Goal: Information Seeking & Learning: Understand process/instructions

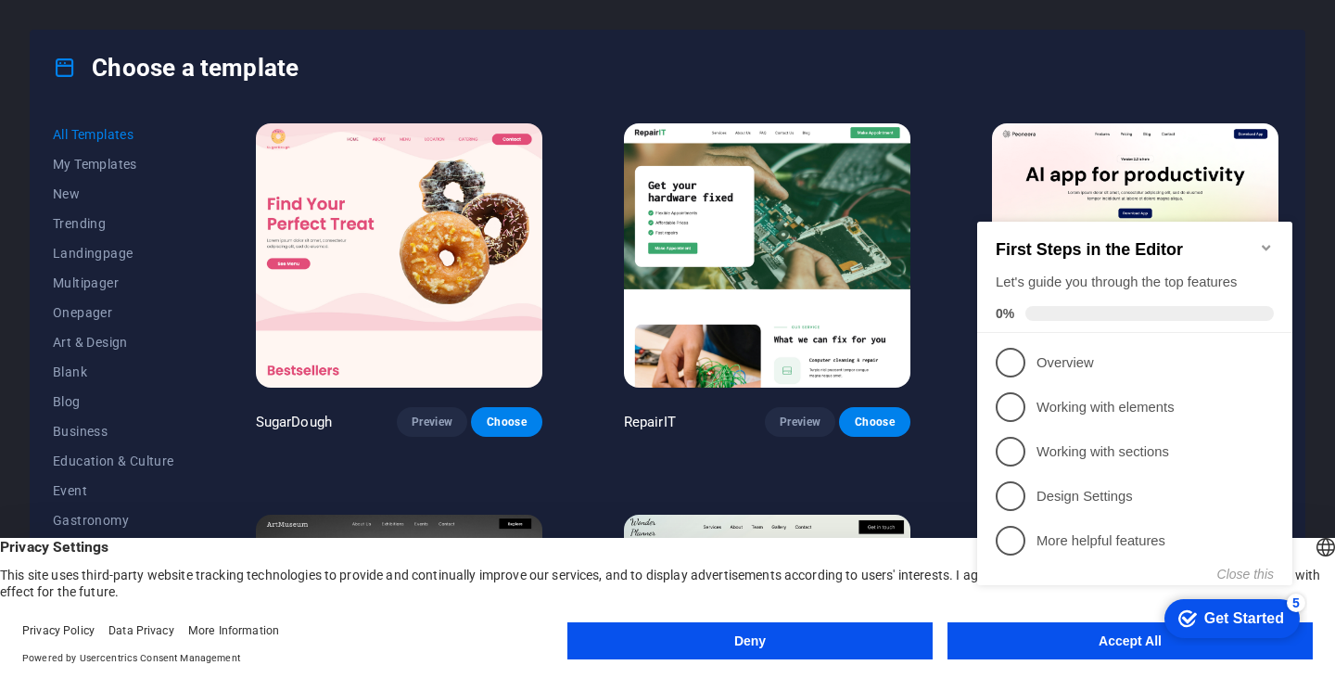
click at [1266, 240] on icon "Minimize checklist" at bounding box center [1266, 247] width 15 height 15
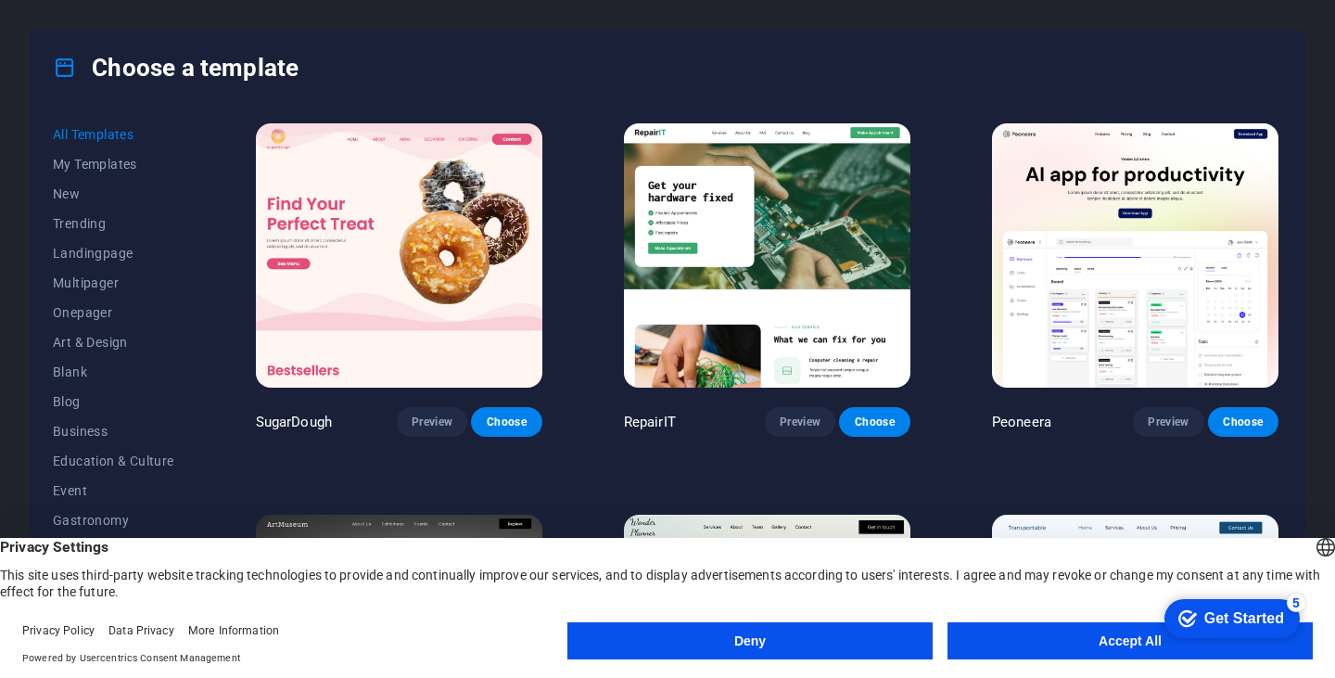
click at [1013, 653] on button "Accept All" at bounding box center [1129, 640] width 365 height 37
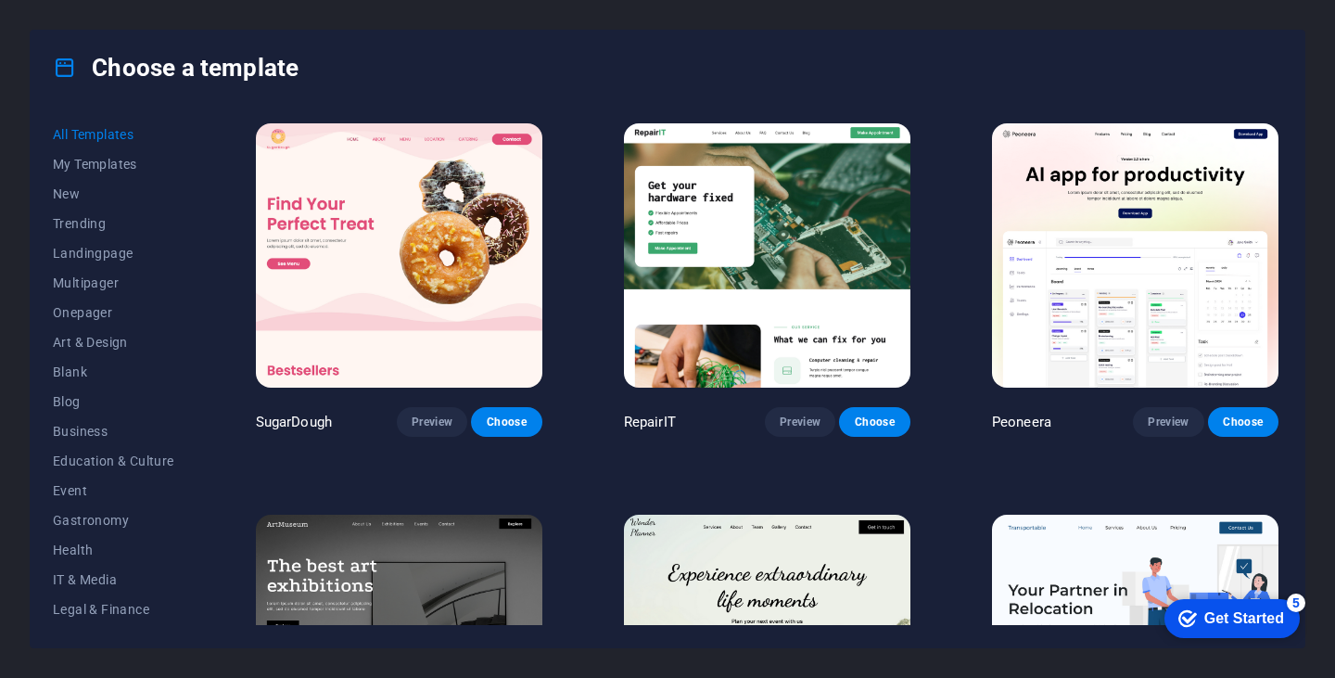
click at [1314, 259] on div "Choose a template All Templates My Templates New Trending Landingpage Multipage…" at bounding box center [667, 339] width 1335 height 678
click at [78, 211] on button "Trending" at bounding box center [113, 224] width 121 height 30
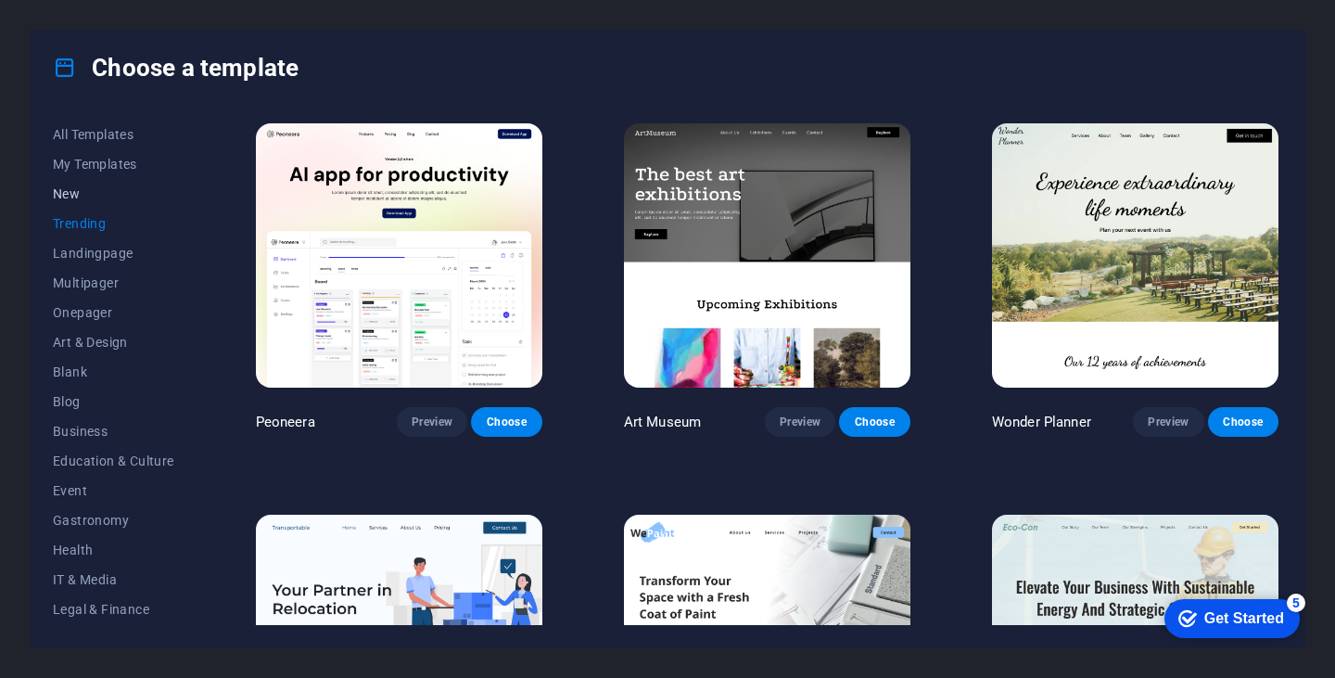
click at [62, 180] on button "New" at bounding box center [113, 194] width 121 height 30
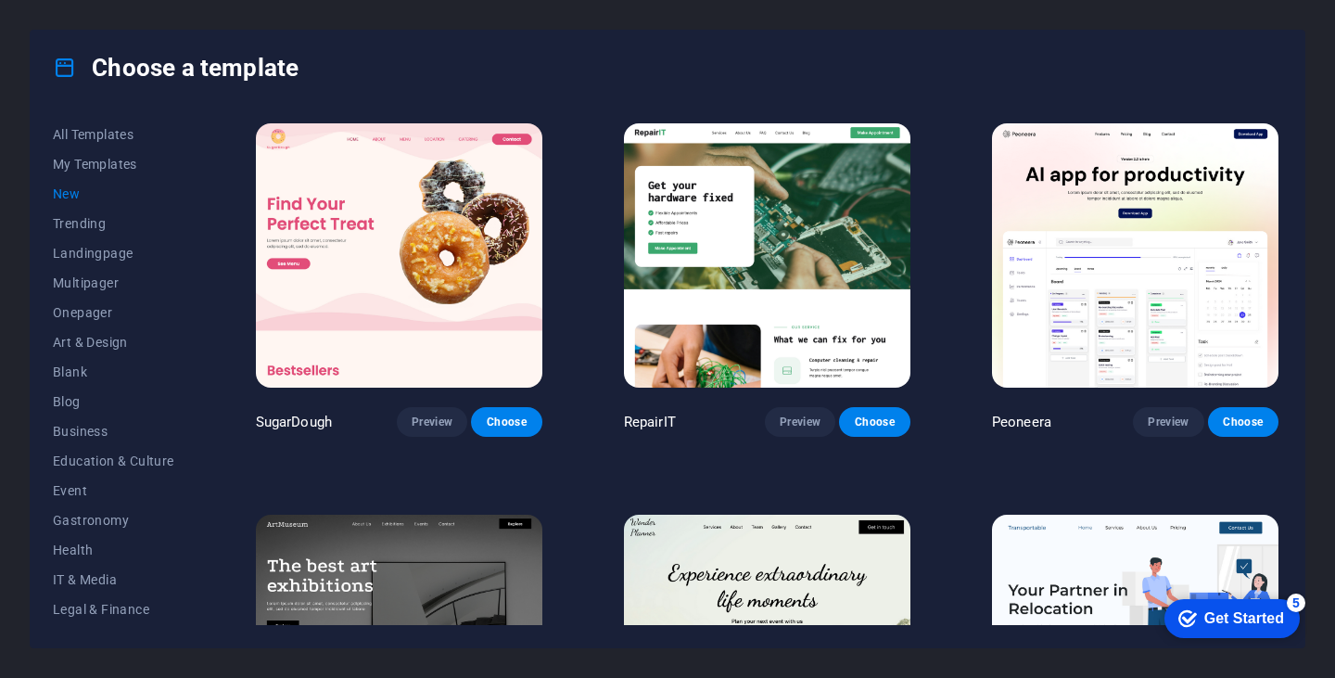
click at [450, 559] on img at bounding box center [399, 646] width 286 height 264
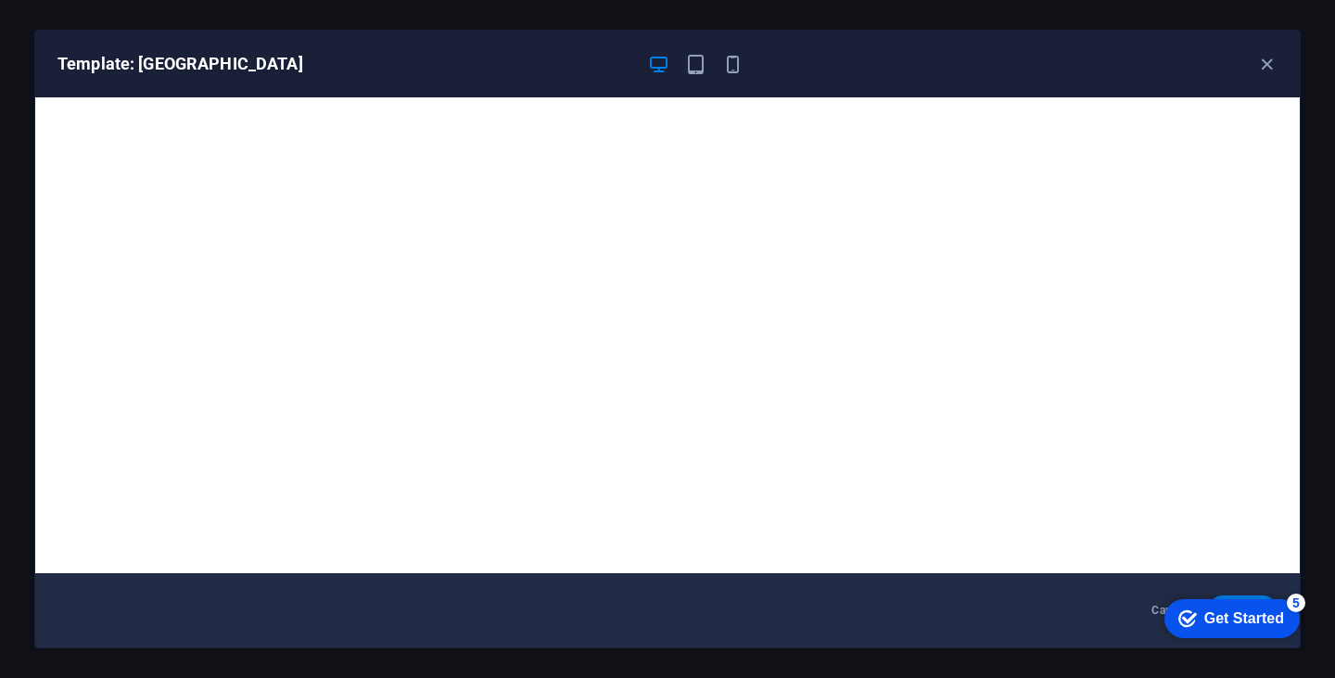
click at [720, 61] on div at bounding box center [695, 64] width 96 height 22
click at [702, 65] on icon "button" at bounding box center [695, 64] width 21 height 21
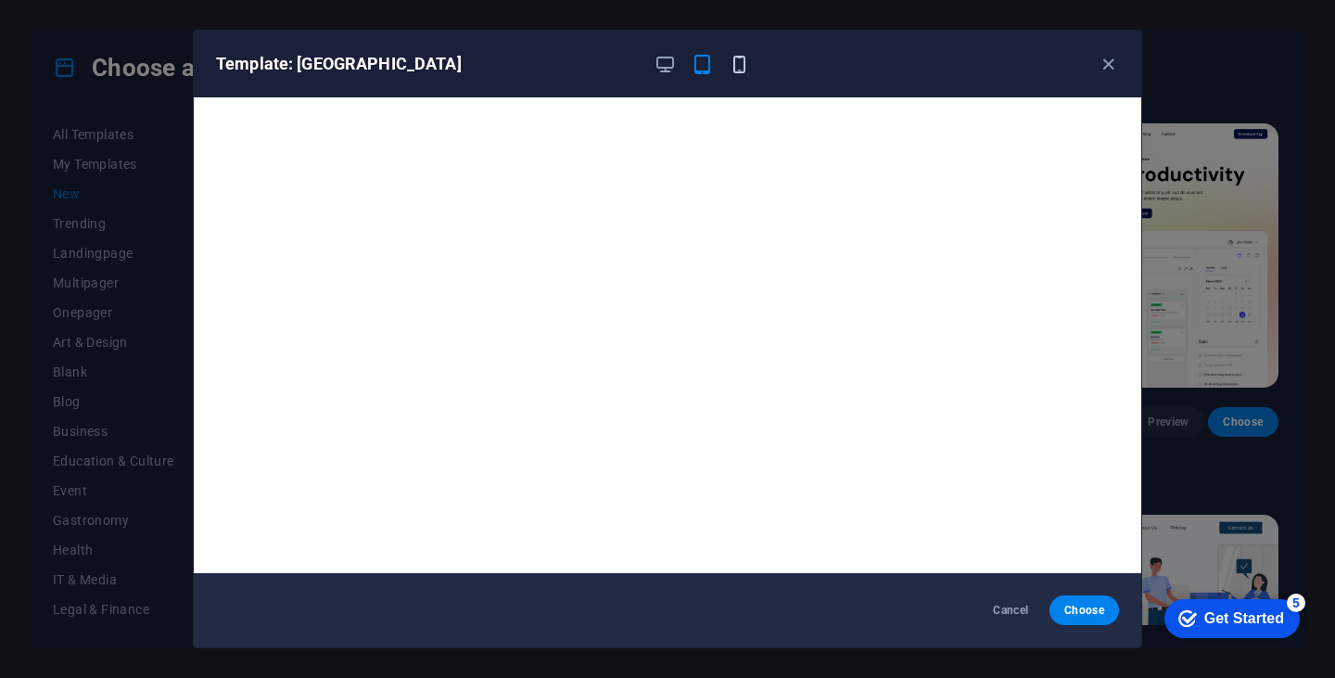
click at [739, 66] on icon "button" at bounding box center [739, 64] width 21 height 21
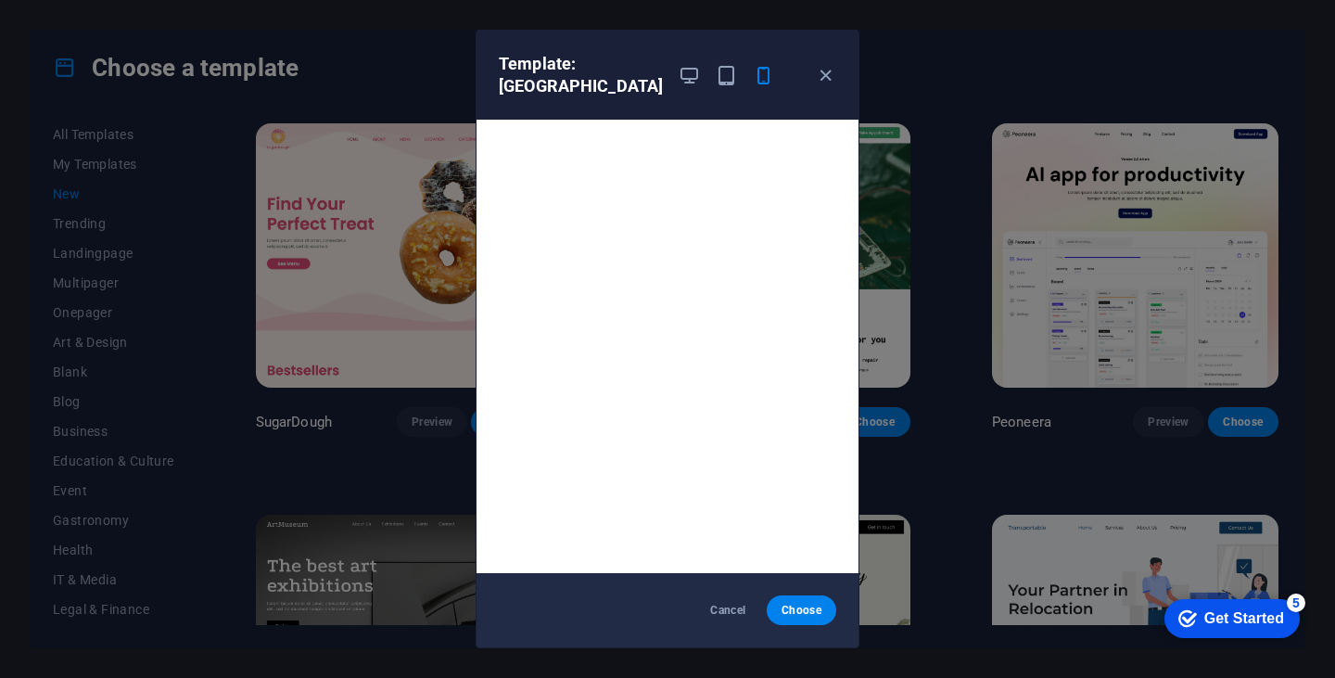
click at [662, 82] on div "Template: [GEOGRAPHIC_DATA]" at bounding box center [656, 75] width 315 height 44
click at [824, 73] on icon "button" at bounding box center [825, 75] width 21 height 21
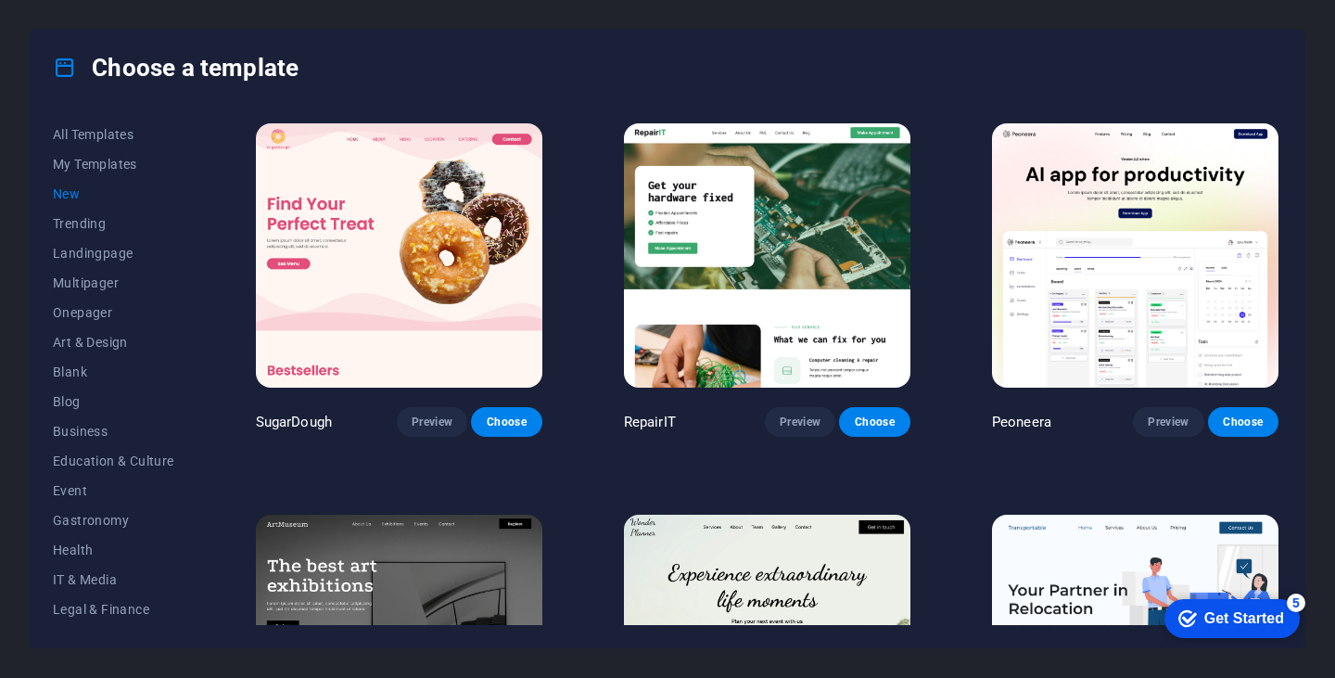
click at [778, 244] on img at bounding box center [767, 255] width 286 height 264
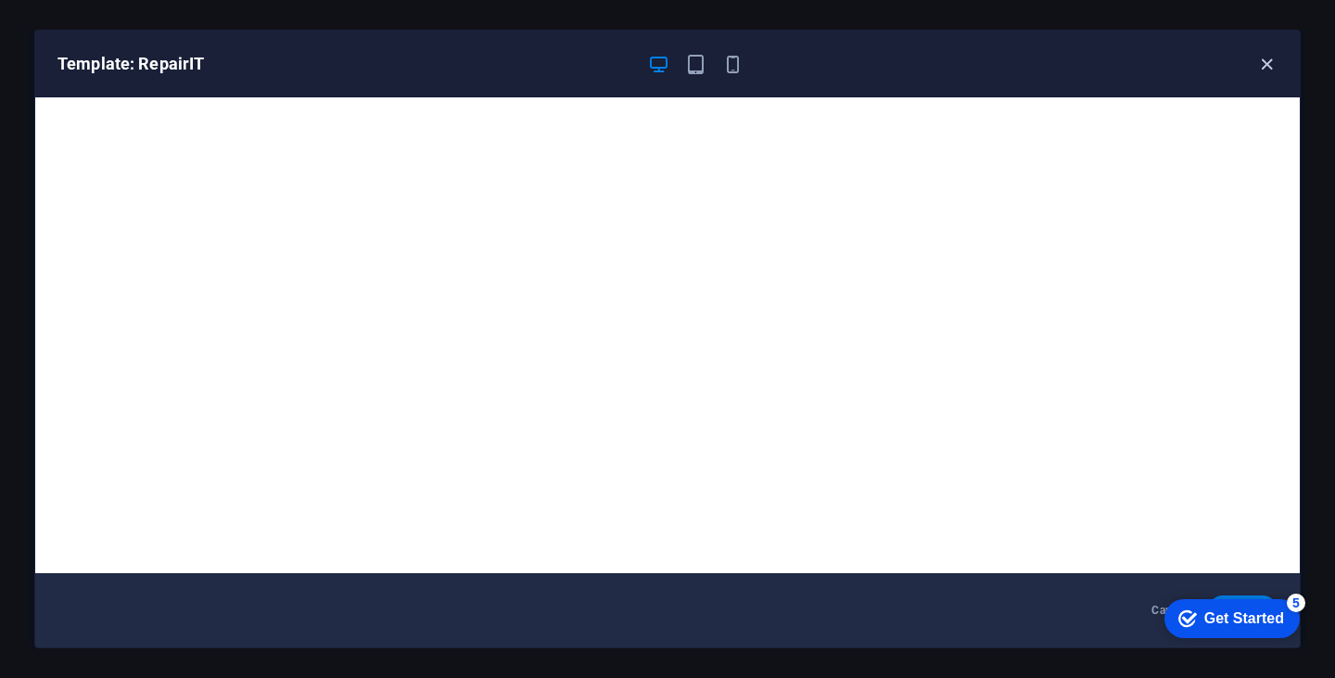
click at [1267, 65] on icon "button" at bounding box center [1266, 64] width 21 height 21
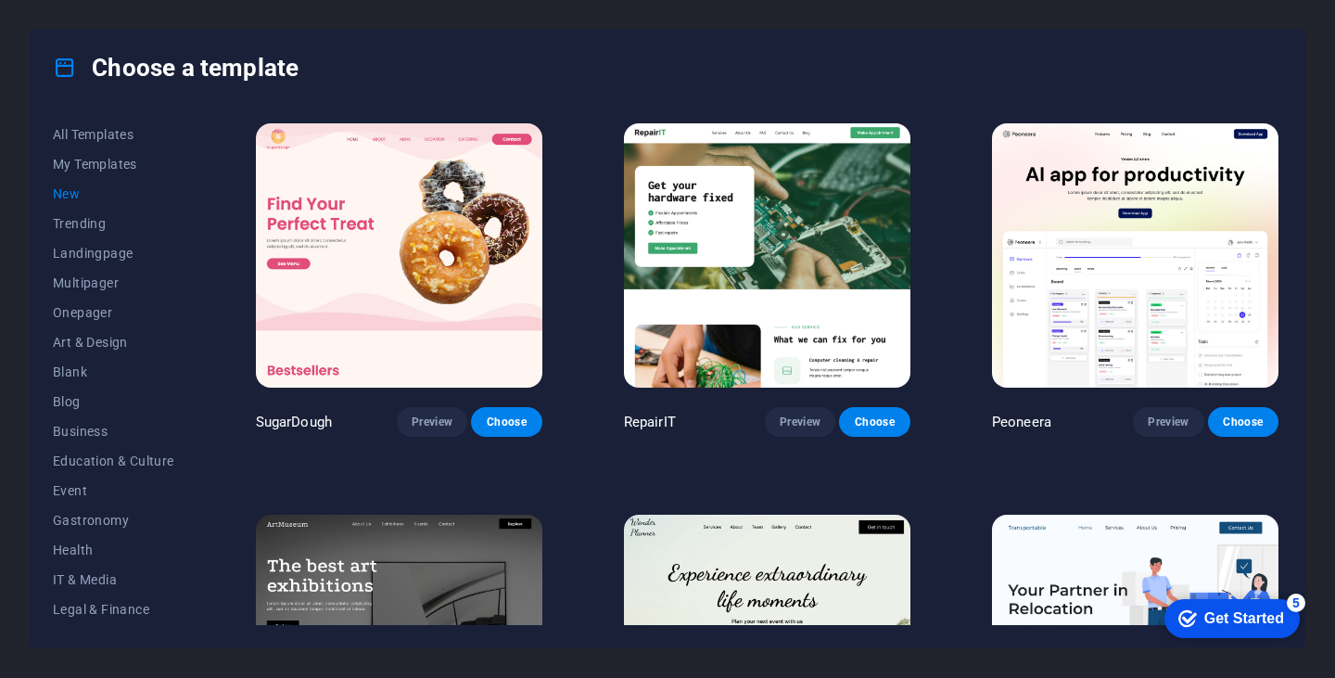
drag, startPoint x: 1282, startPoint y: 222, endPoint x: 1287, endPoint y: 252, distance: 30.0
click at [1287, 252] on div "All Templates My Templates New Trending Landingpage Multipager Onepager Art & D…" at bounding box center [668, 376] width 1274 height 542
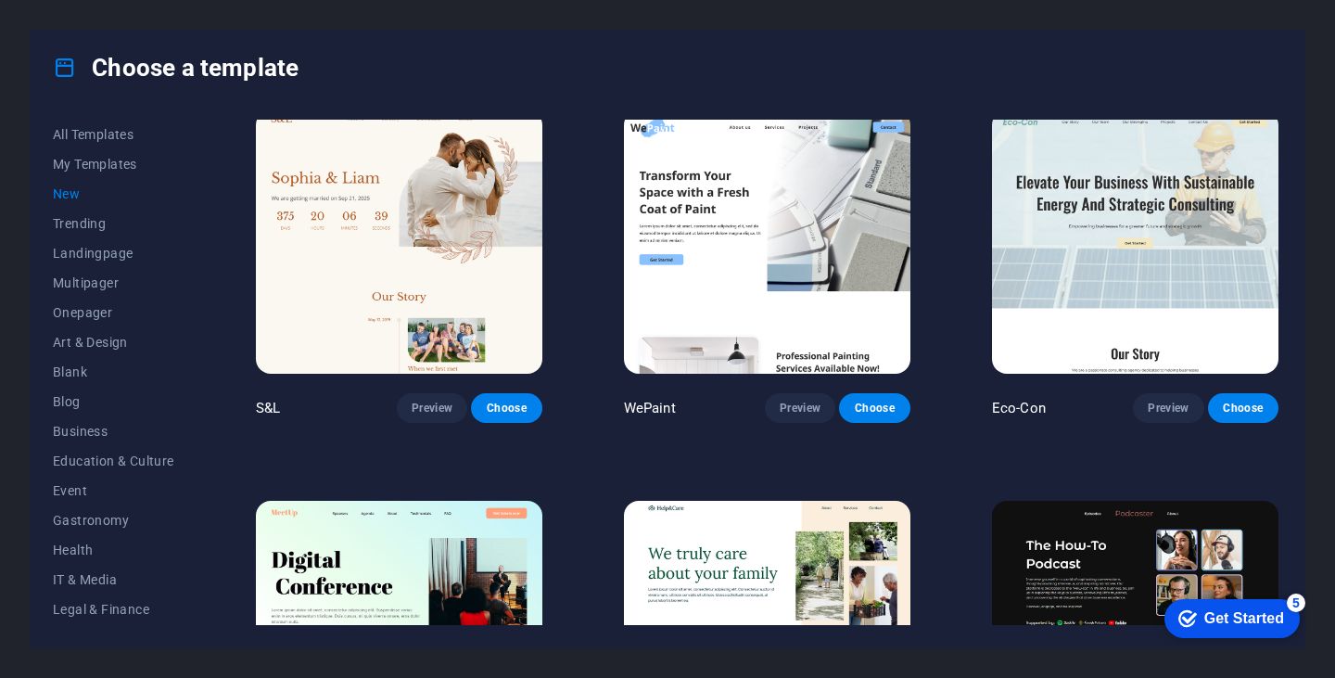
scroll to position [739, 0]
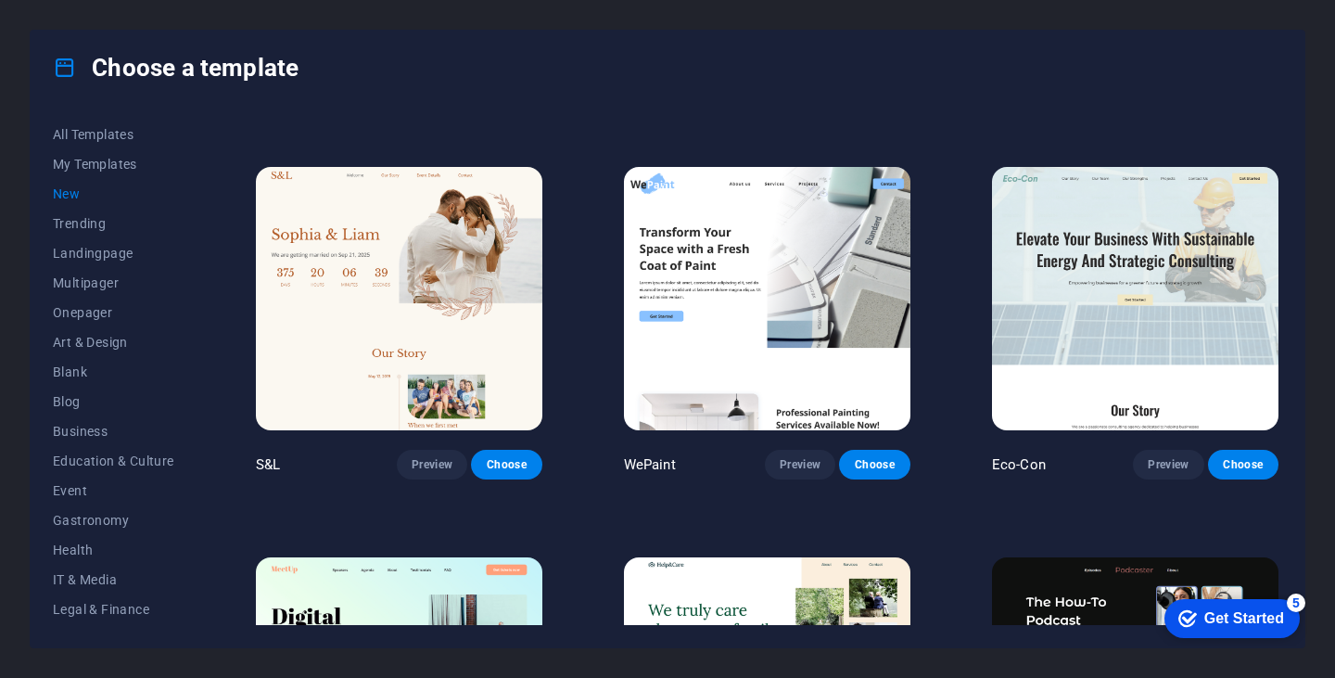
click at [1118, 313] on img at bounding box center [1135, 299] width 286 height 264
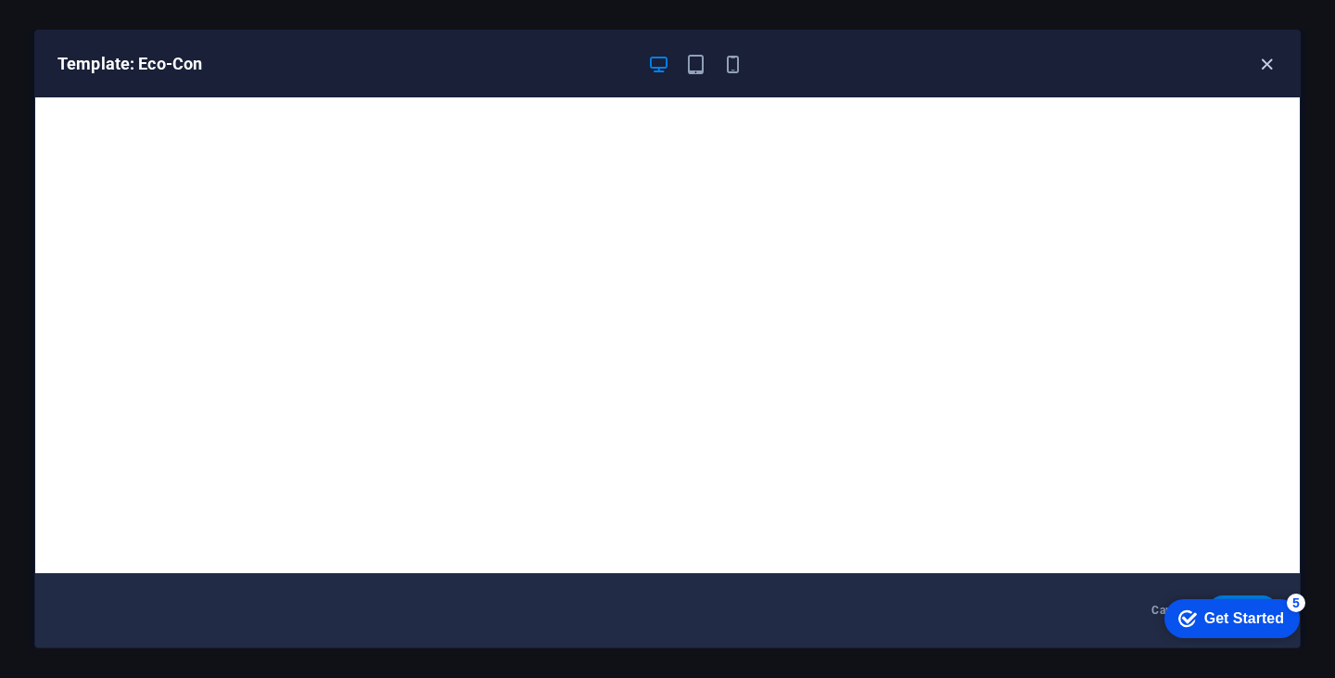
click at [1269, 63] on icon "button" at bounding box center [1266, 64] width 21 height 21
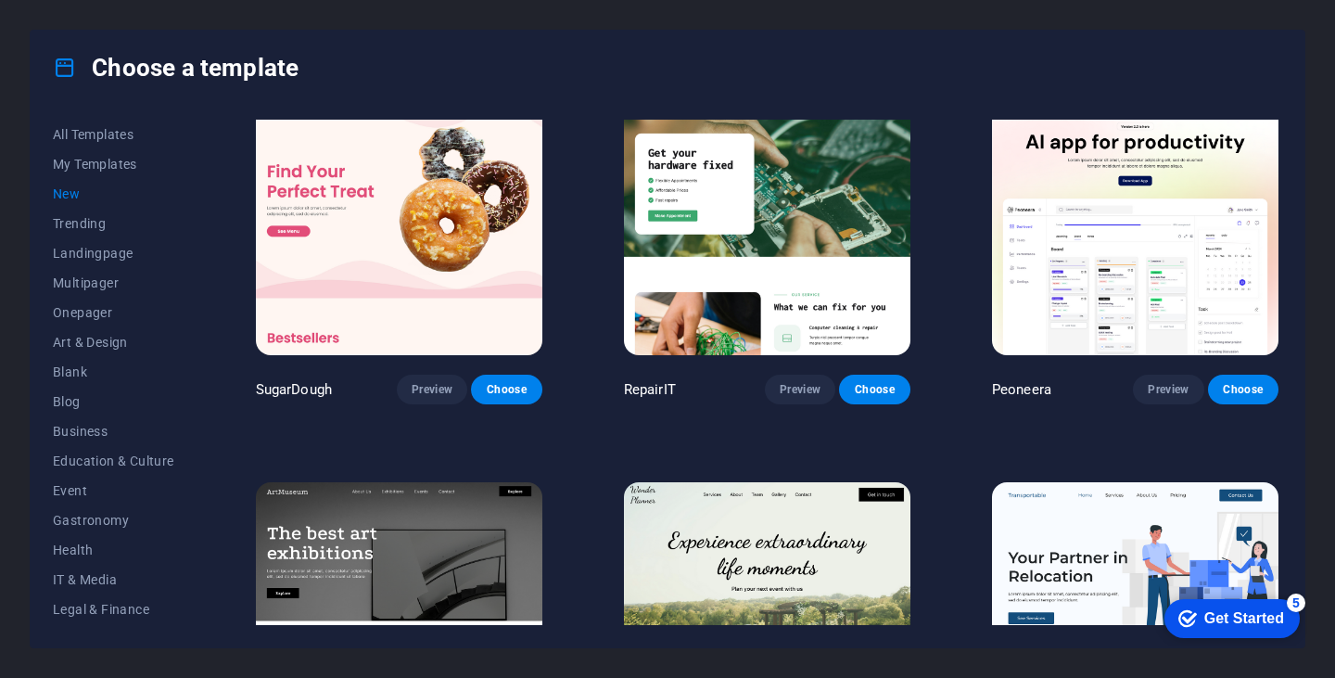
scroll to position [0, 0]
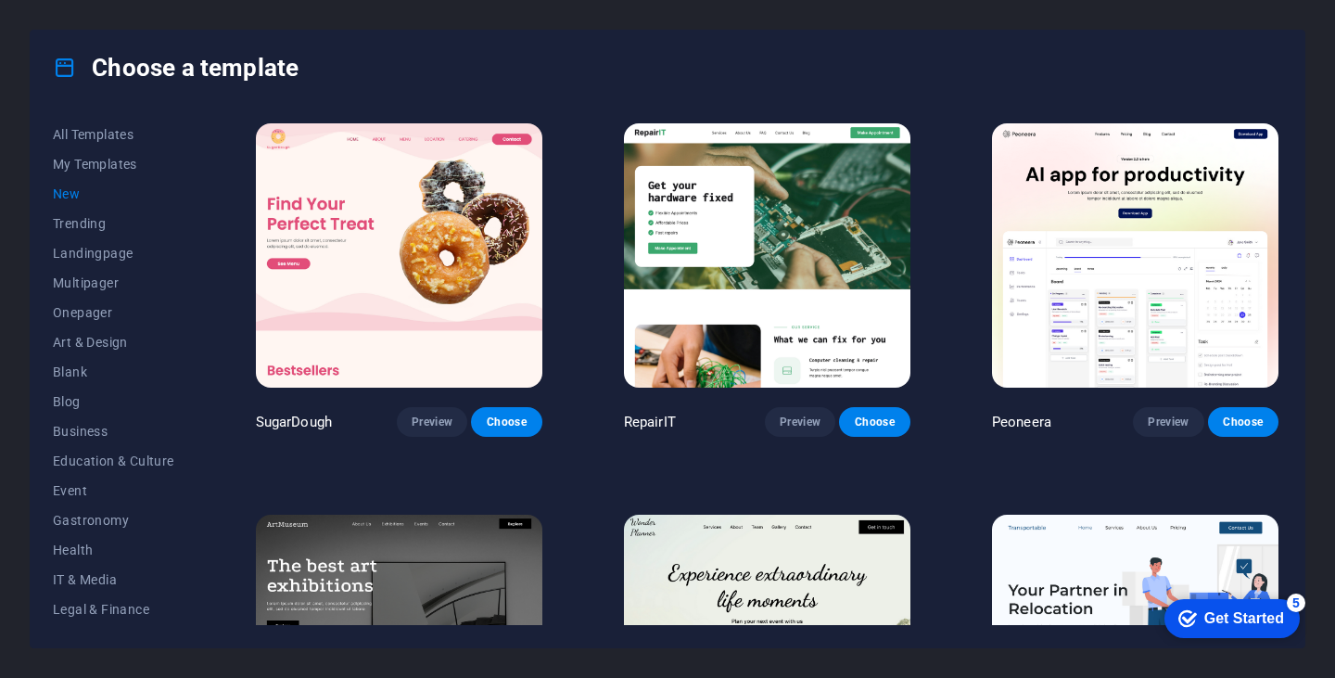
click at [810, 243] on img at bounding box center [767, 255] width 286 height 264
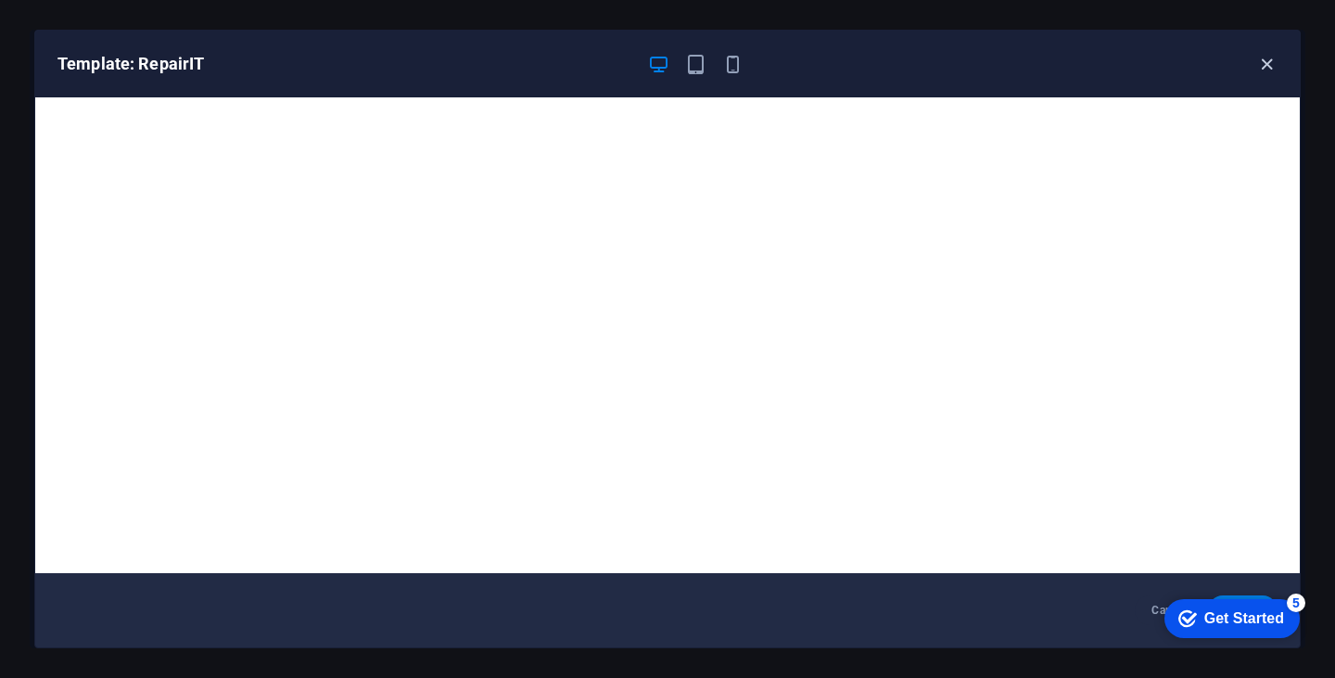
click at [1260, 68] on icon "button" at bounding box center [1266, 64] width 21 height 21
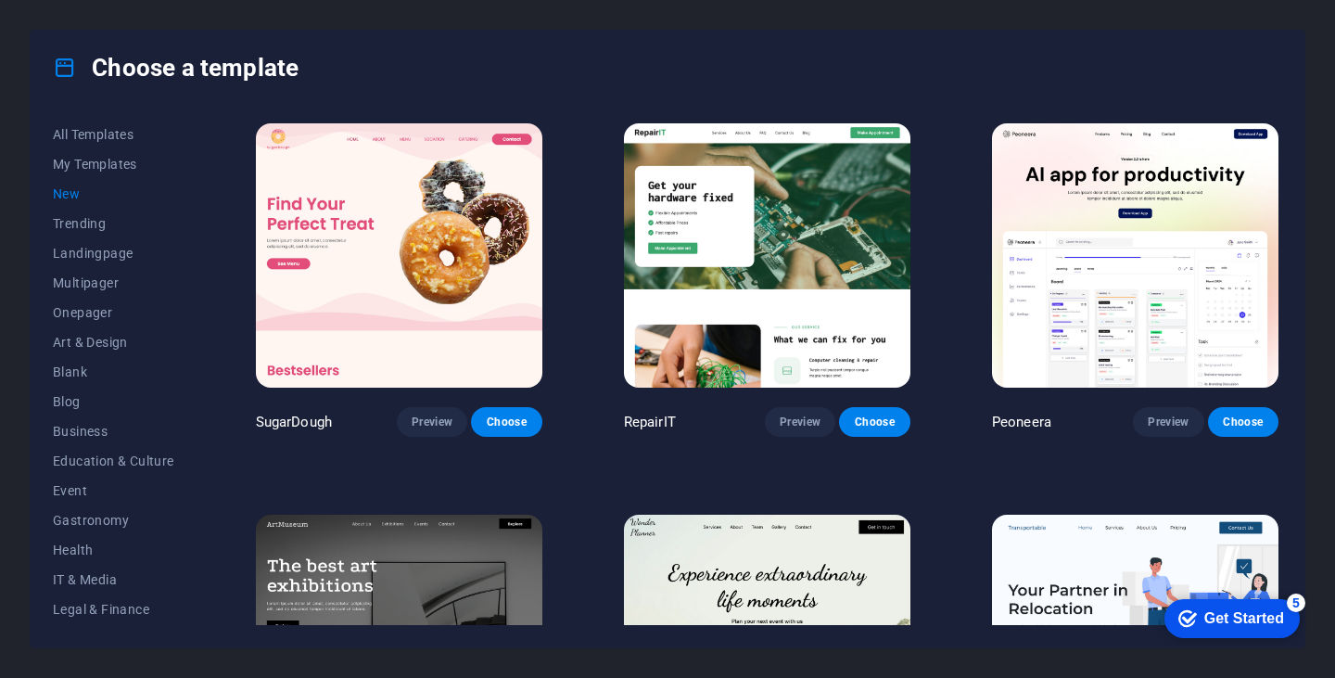
drag, startPoint x: 1277, startPoint y: 220, endPoint x: 1277, endPoint y: 266, distance: 46.3
click at [1277, 266] on div "Peoneera Preview Choose" at bounding box center [1135, 278] width 294 height 317
click at [1148, 245] on img at bounding box center [1135, 255] width 286 height 264
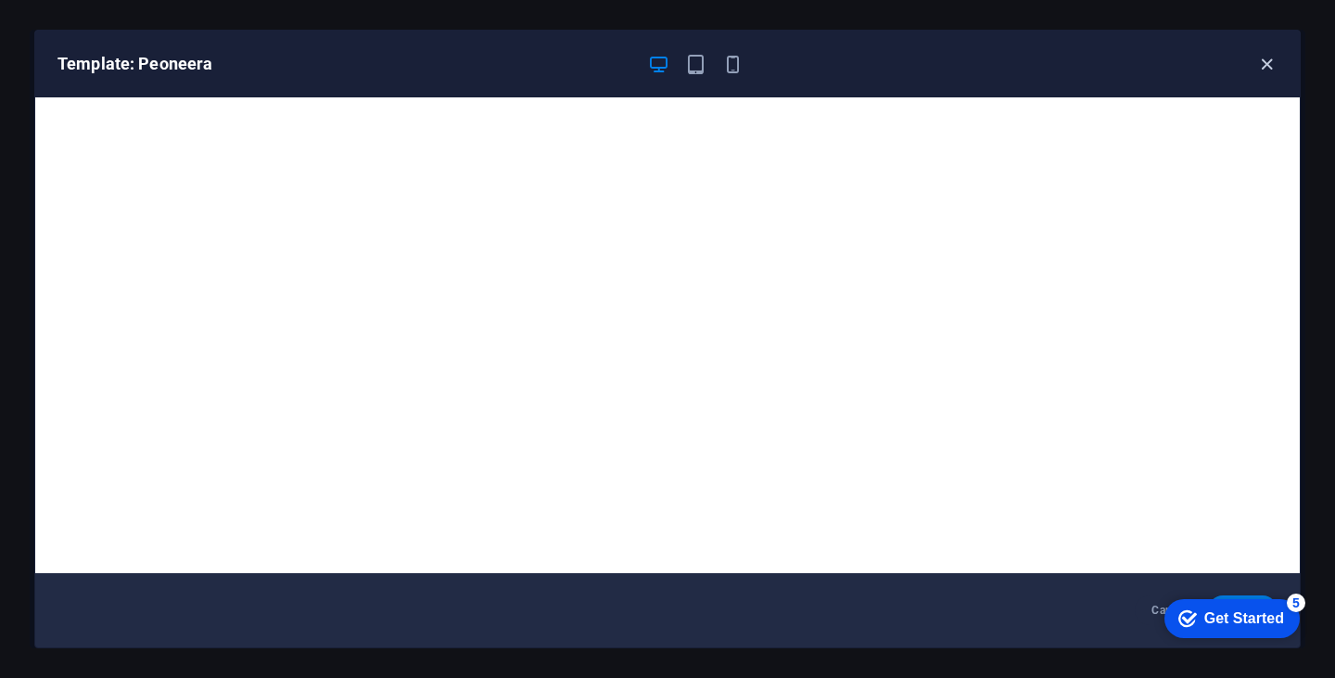
click at [1271, 70] on icon "button" at bounding box center [1266, 64] width 21 height 21
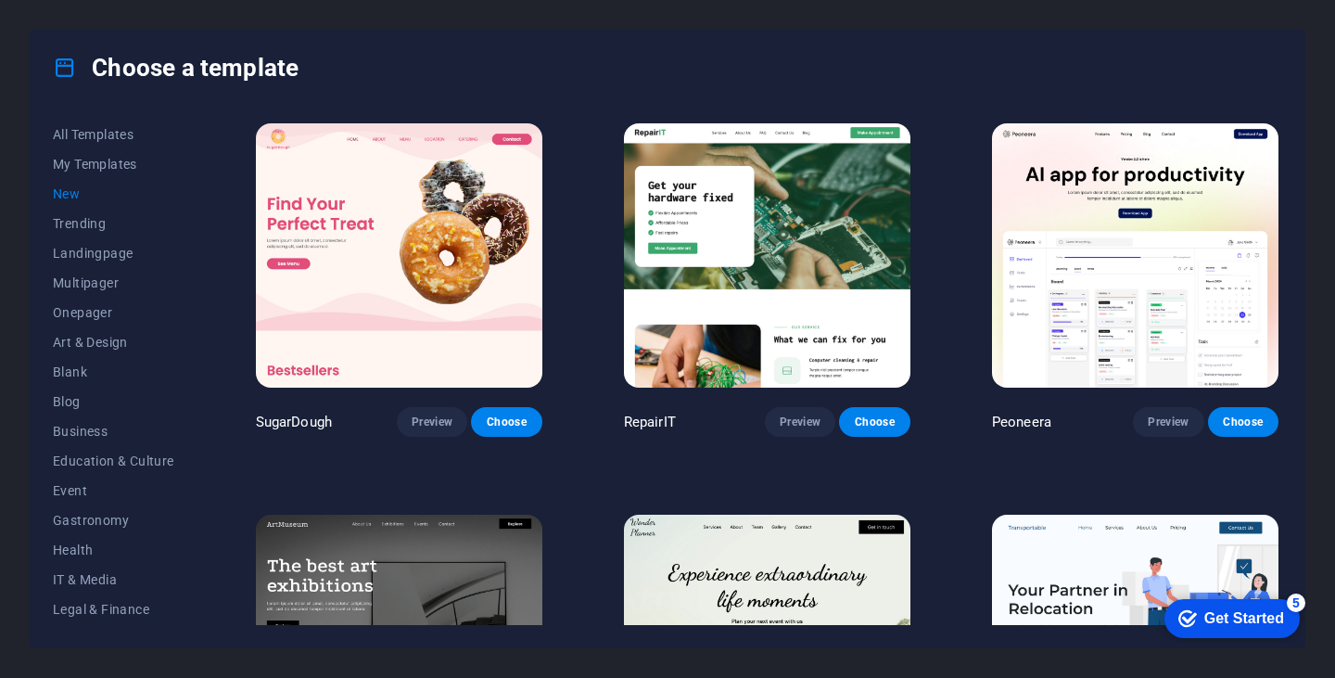
drag, startPoint x: 1276, startPoint y: 215, endPoint x: 1276, endPoint y: 260, distance: 45.4
click at [1276, 260] on div "Peoneera Preview Choose" at bounding box center [1135, 278] width 294 height 317
click at [75, 394] on span "Blog" at bounding box center [113, 401] width 121 height 15
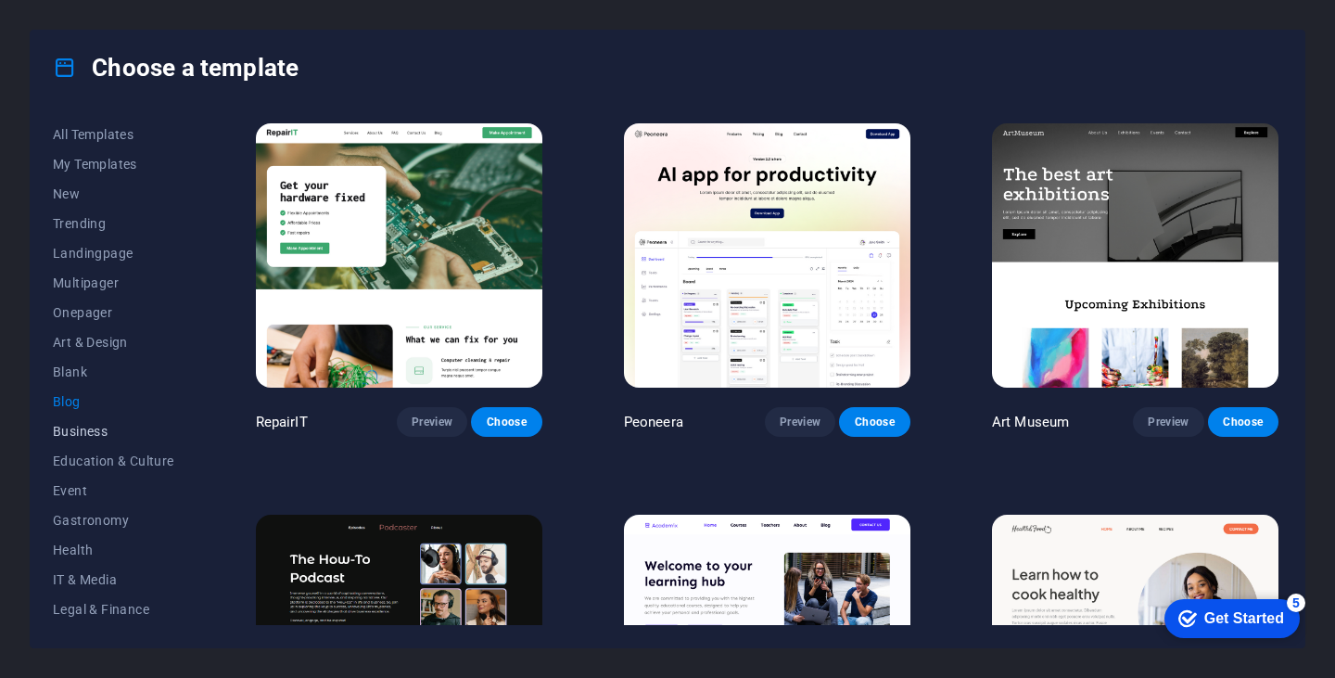
click at [75, 437] on span "Business" at bounding box center [113, 431] width 121 height 15
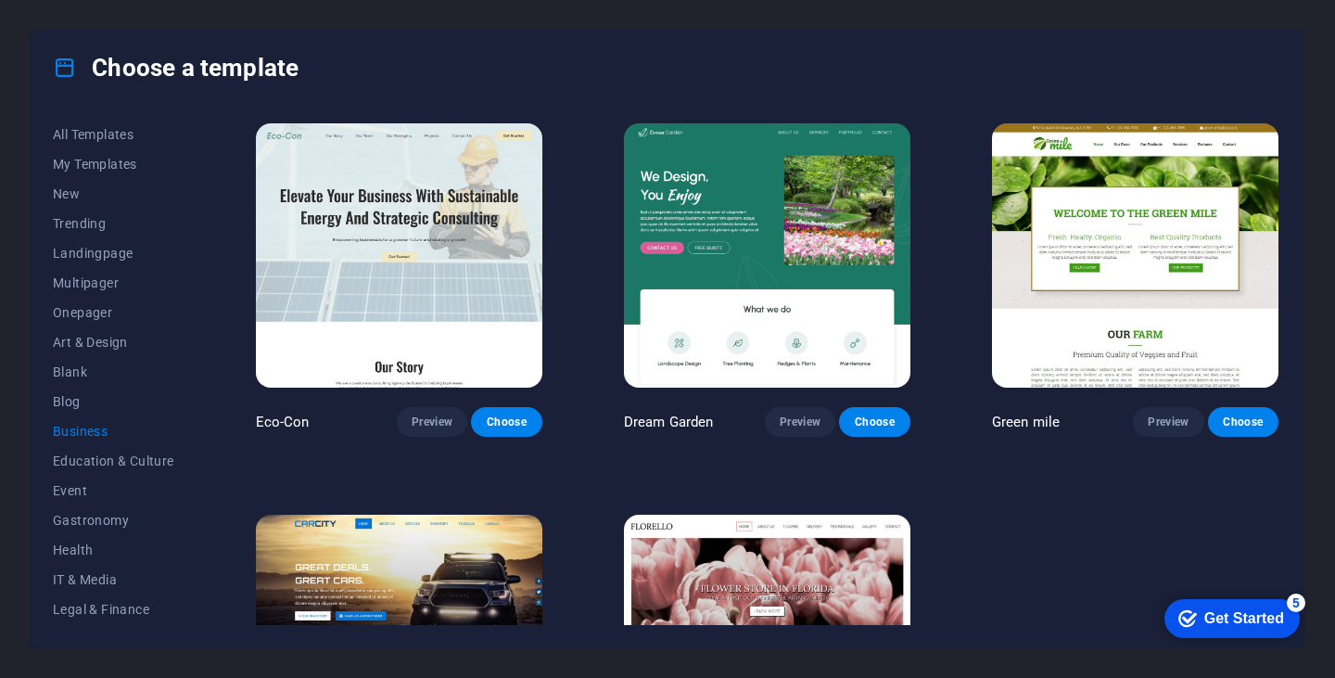
click at [1107, 230] on img at bounding box center [1135, 255] width 286 height 264
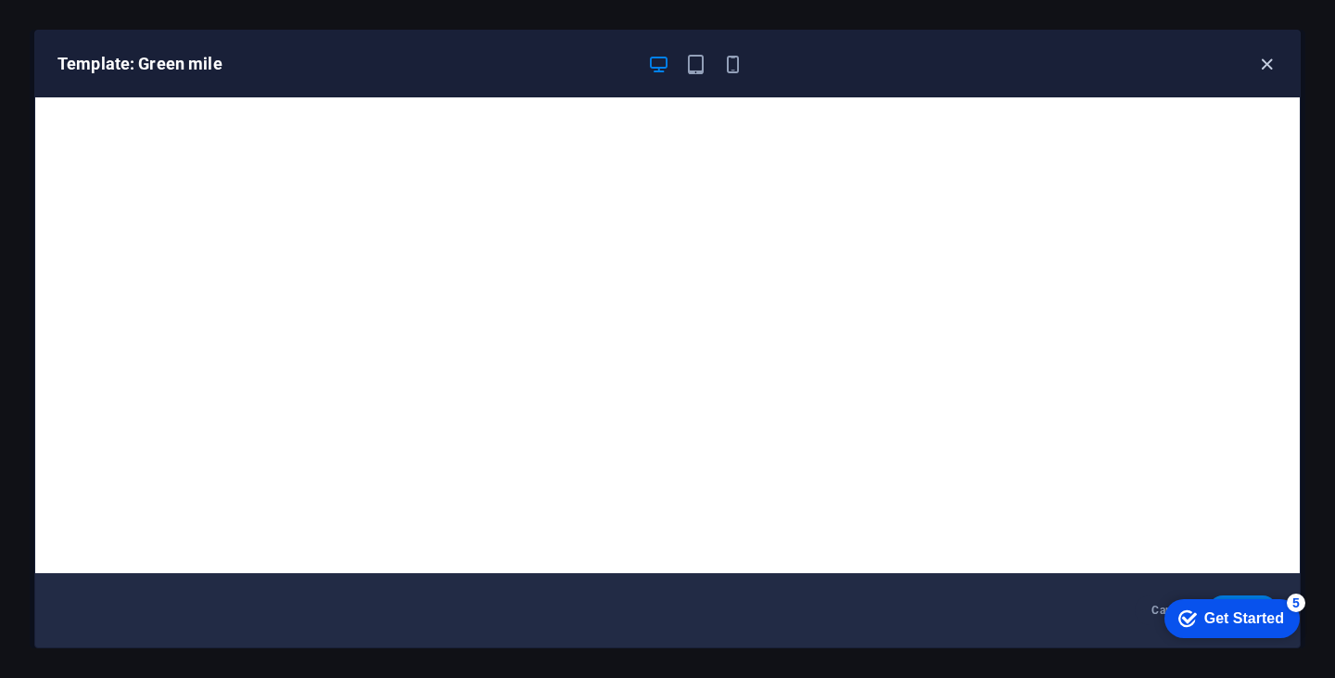
click at [1268, 66] on icon "button" at bounding box center [1266, 64] width 21 height 21
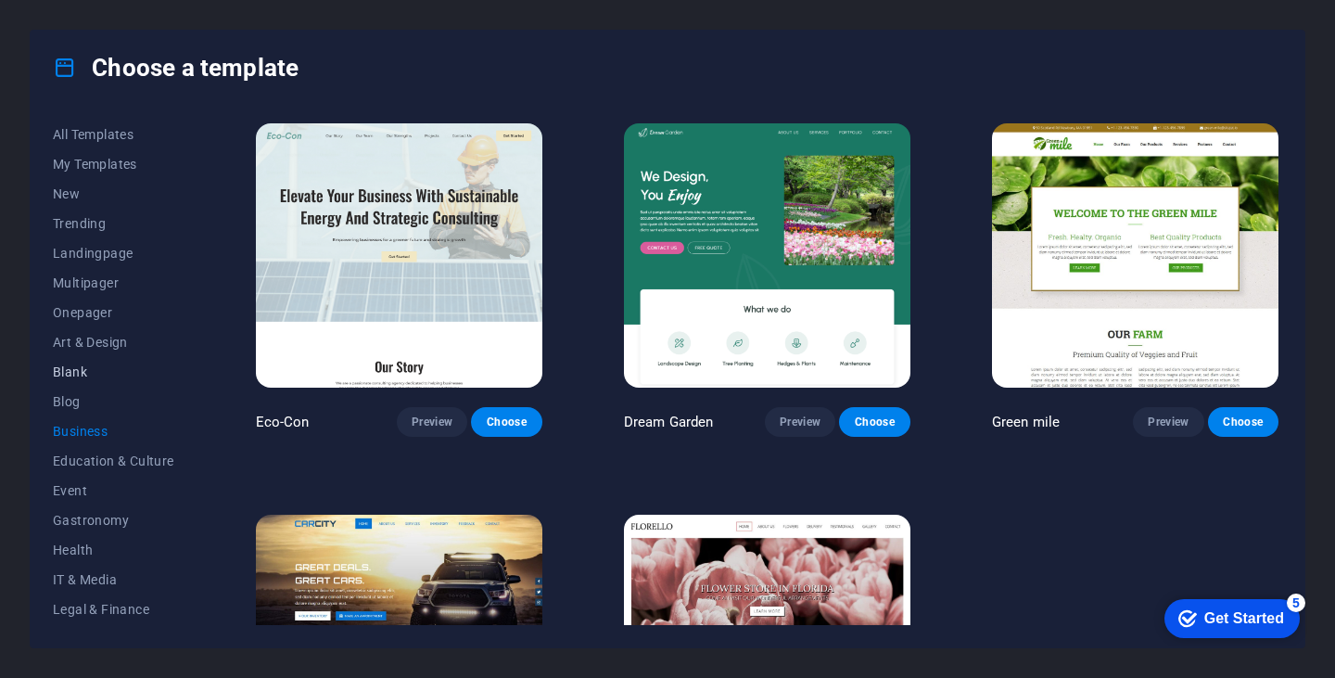
click at [79, 378] on span "Blank" at bounding box center [113, 371] width 121 height 15
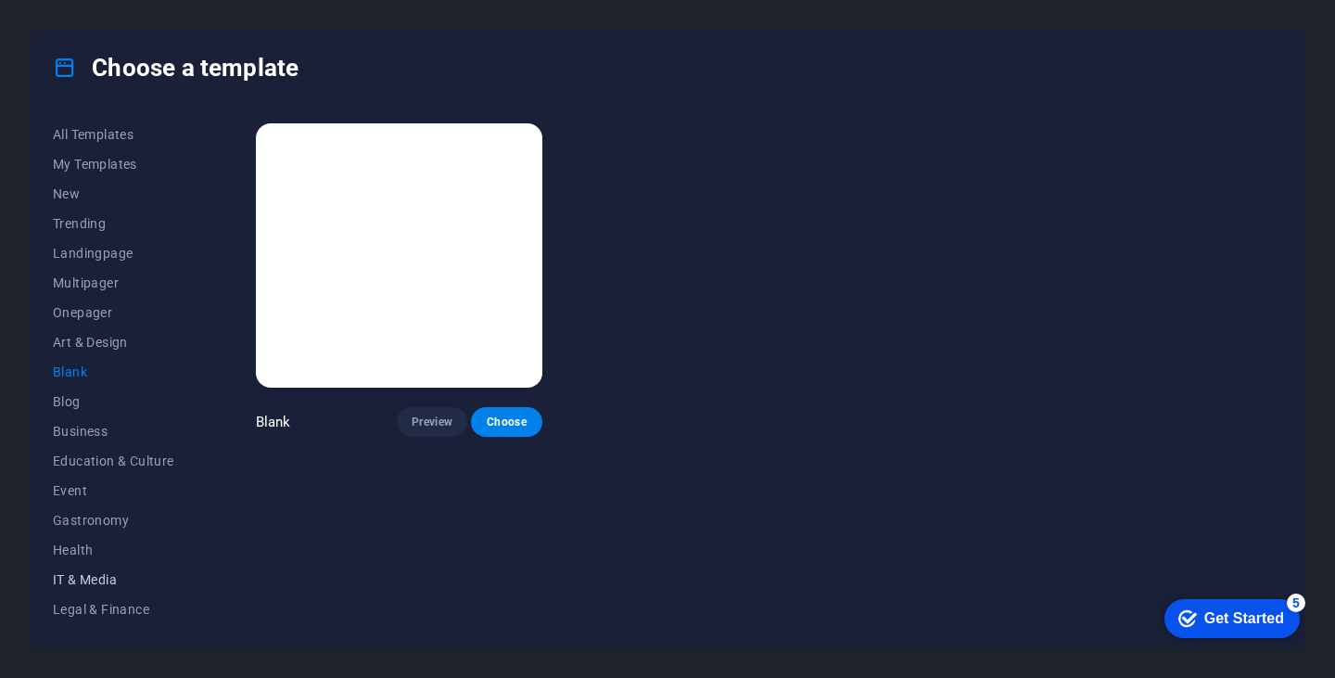
click at [73, 577] on span "IT & Media" at bounding box center [113, 579] width 121 height 15
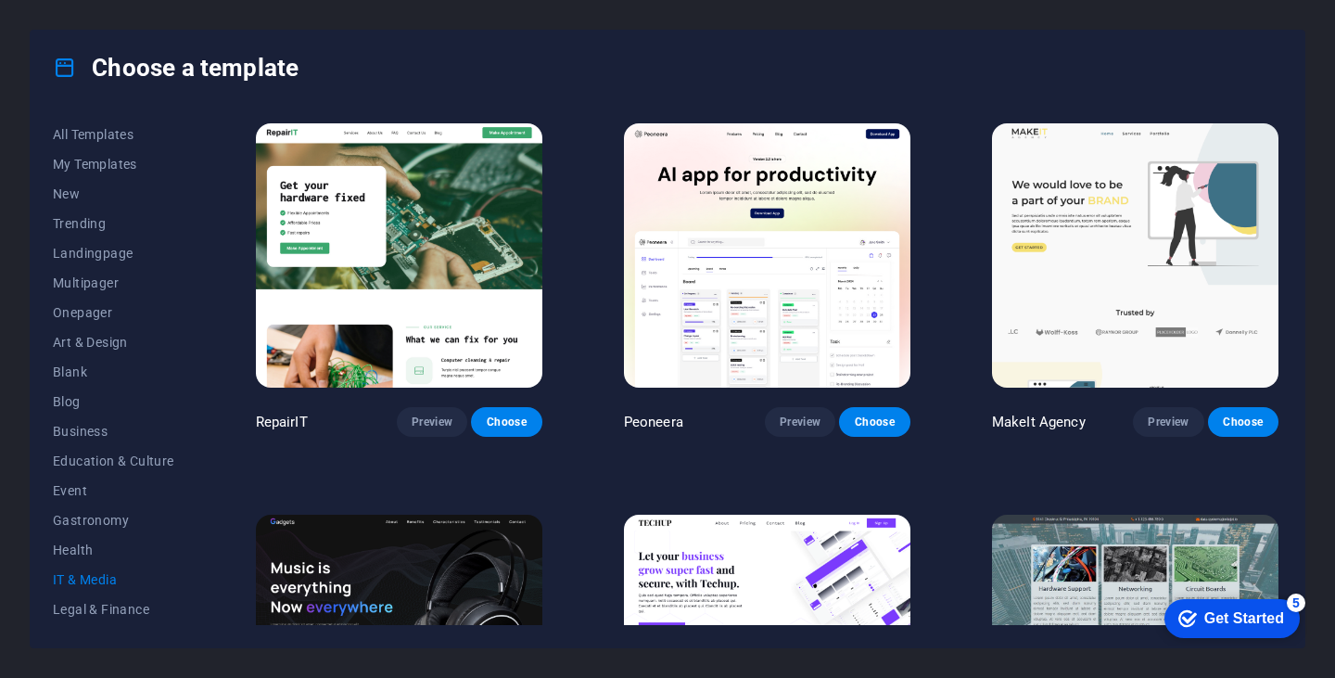
drag, startPoint x: 1276, startPoint y: 243, endPoint x: 1279, endPoint y: 274, distance: 31.6
click at [1279, 274] on div "RepairIT Preview Choose Peoneera Preview Choose MakeIt Agency Preview Choose Ga…" at bounding box center [767, 372] width 1030 height 505
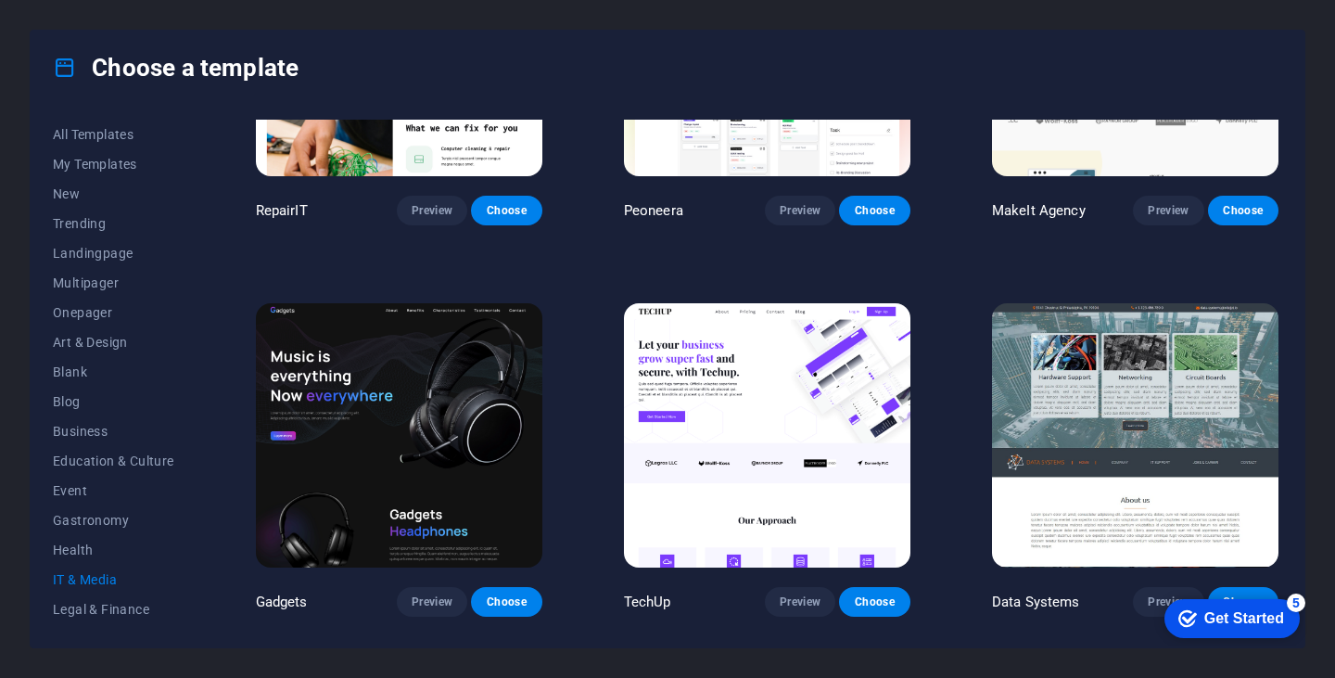
scroll to position [231, 0]
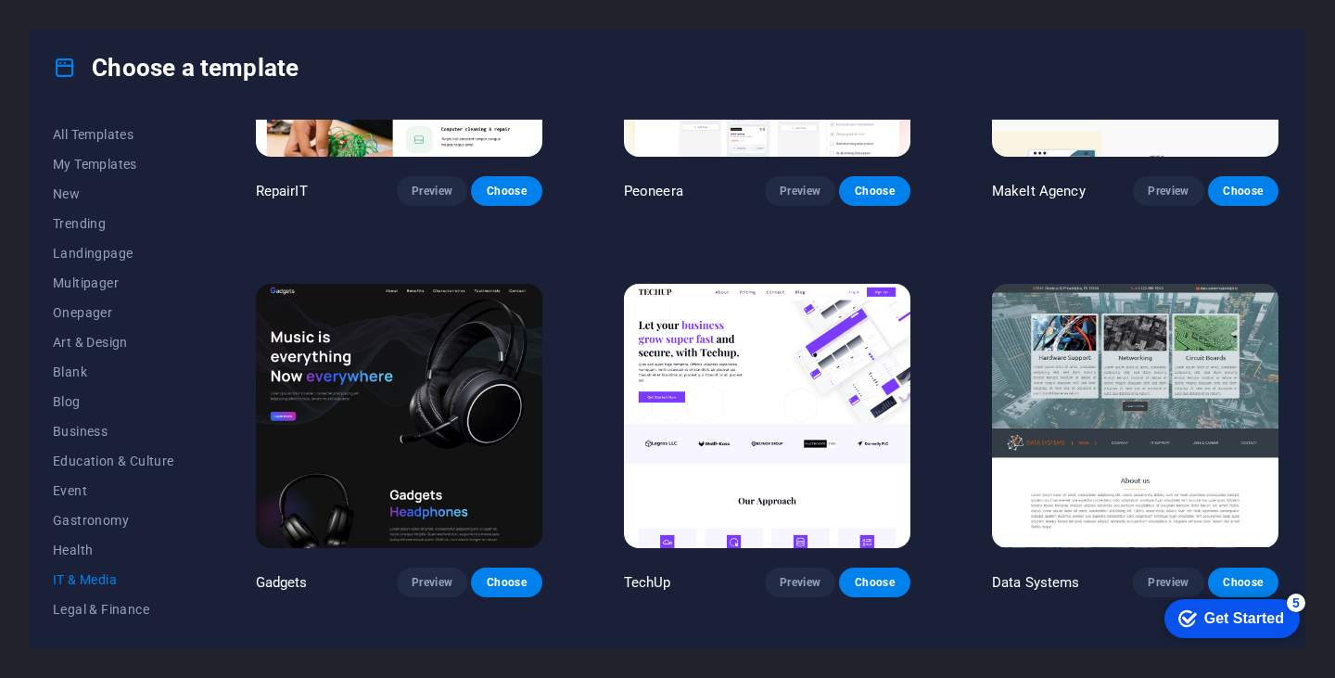
click at [466, 360] on img at bounding box center [399, 416] width 286 height 264
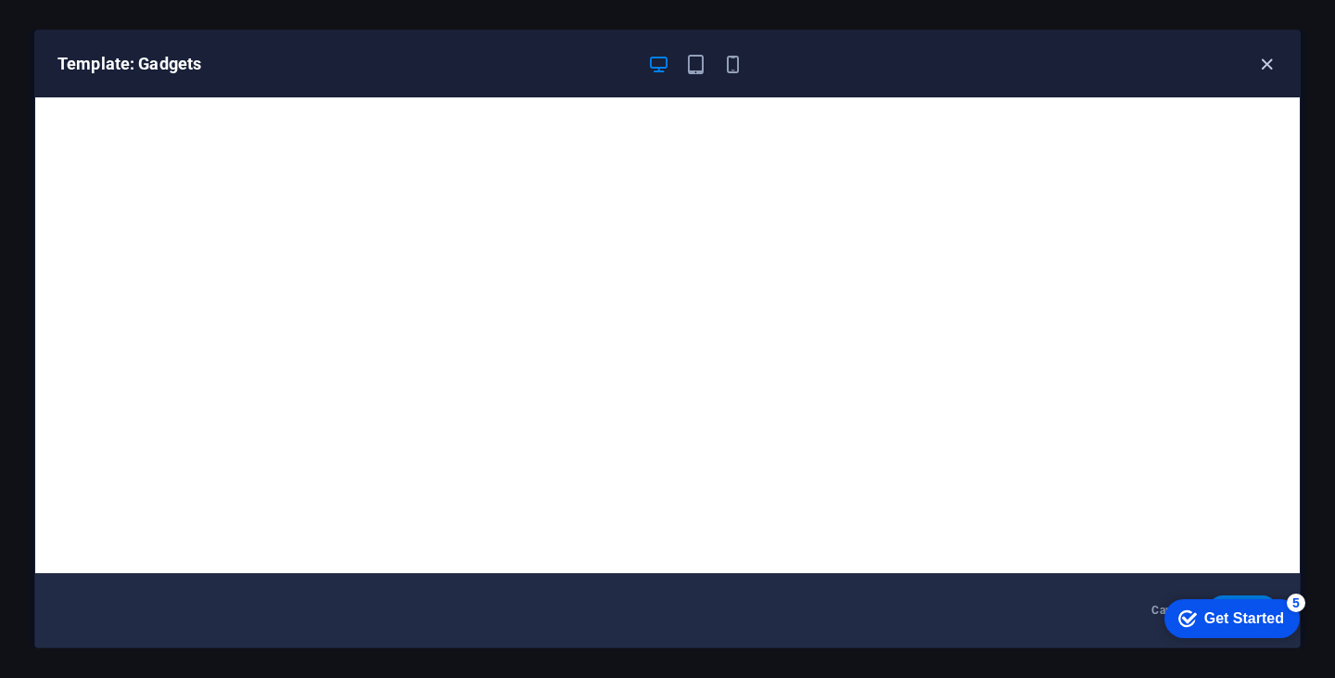
click at [1266, 63] on icon "button" at bounding box center [1266, 64] width 21 height 21
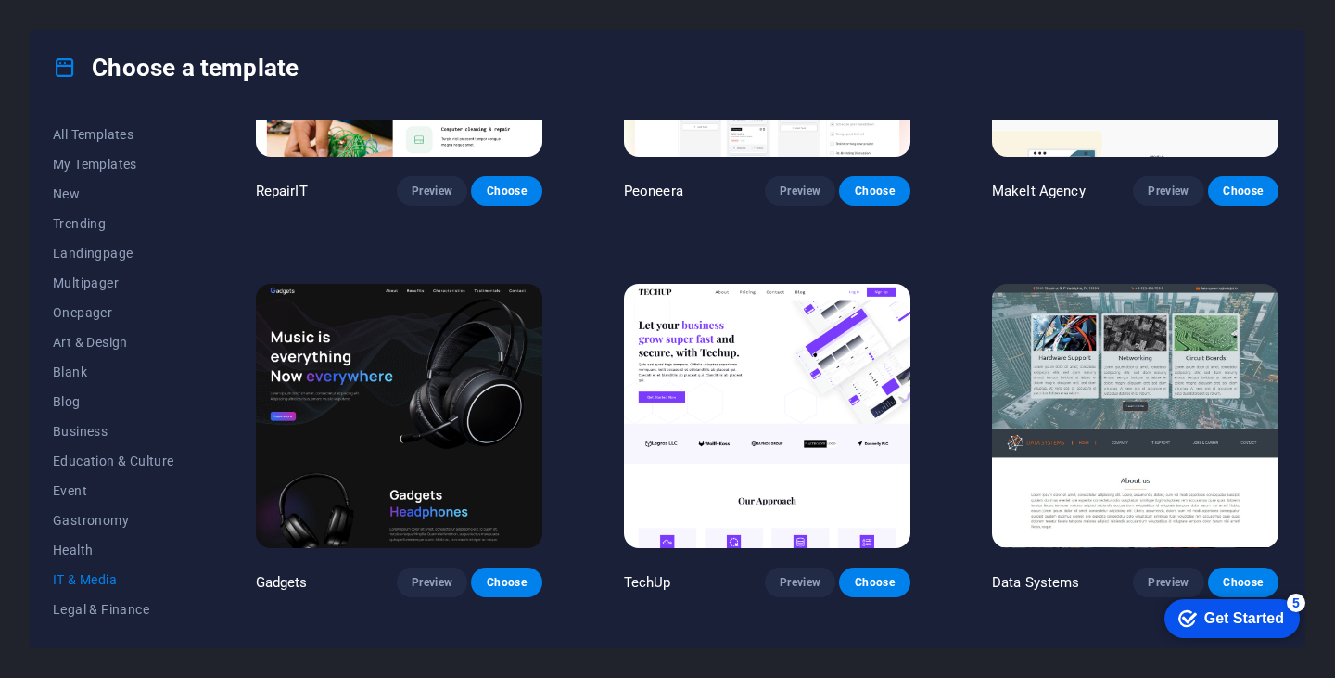
click at [815, 376] on img at bounding box center [767, 416] width 286 height 264
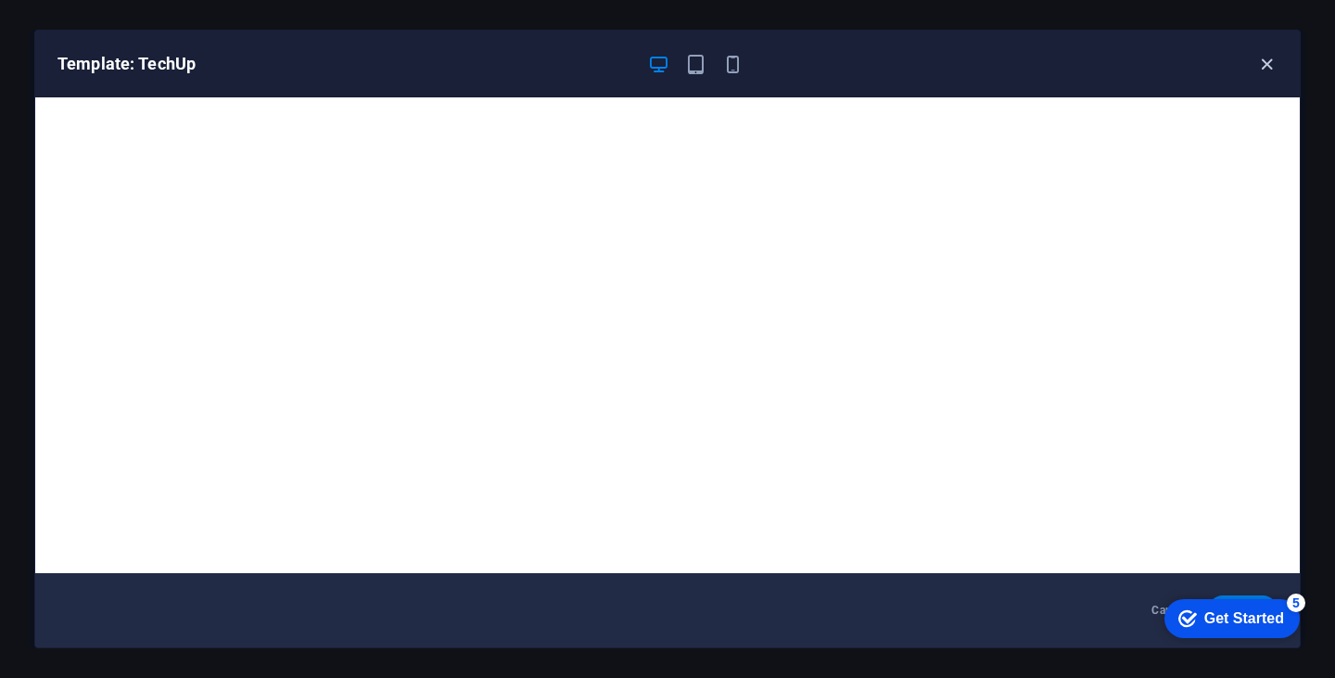
click at [1262, 65] on icon "button" at bounding box center [1266, 64] width 21 height 21
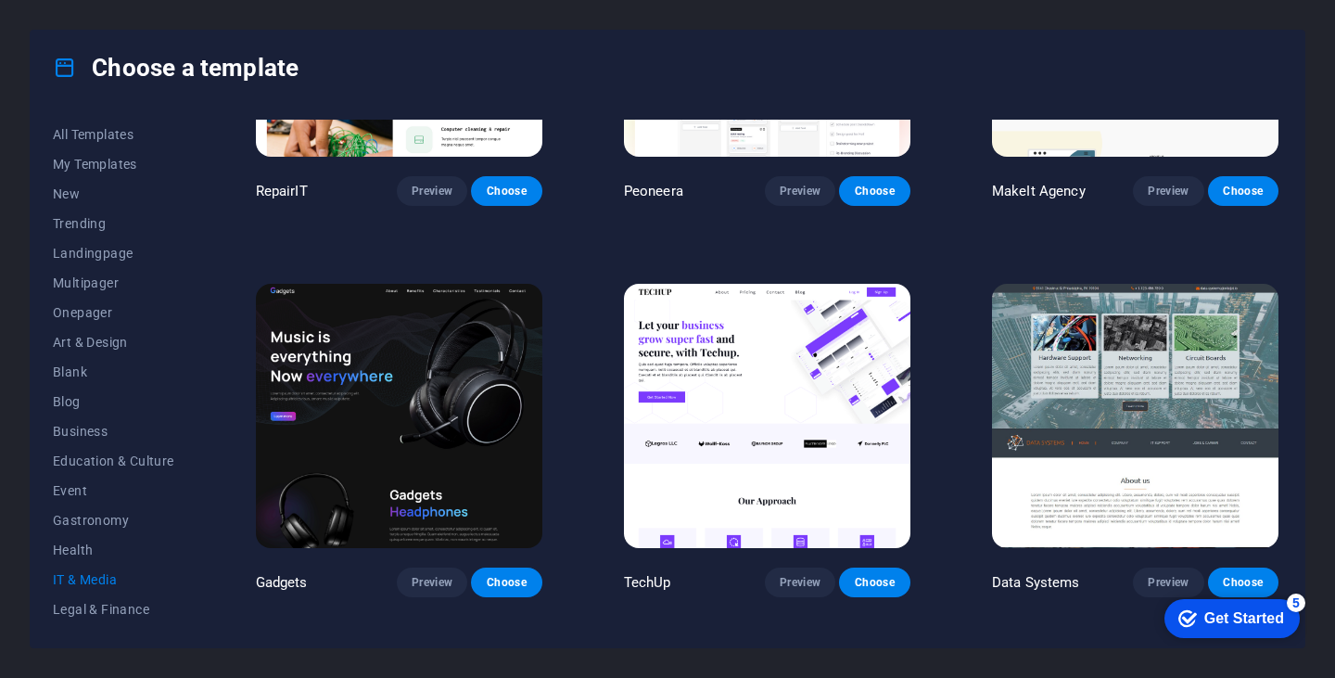
click at [1158, 368] on img at bounding box center [1135, 416] width 286 height 264
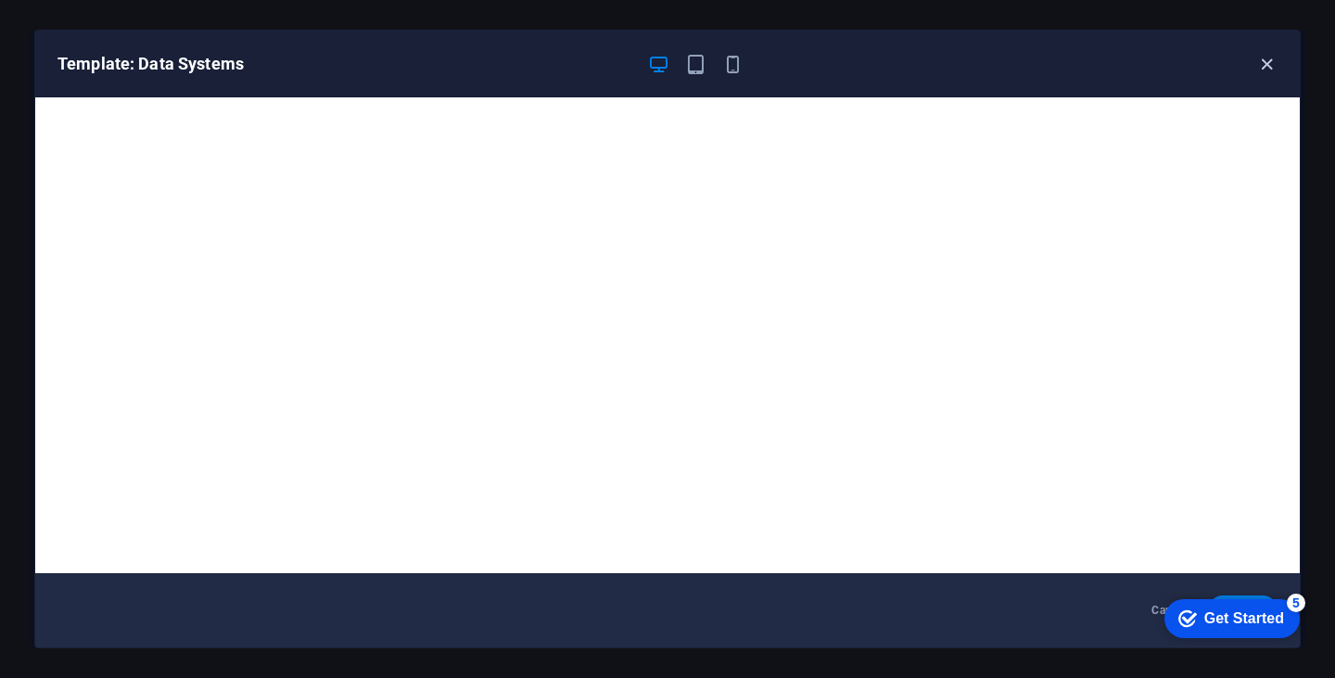
click at [1269, 54] on icon "button" at bounding box center [1266, 64] width 21 height 21
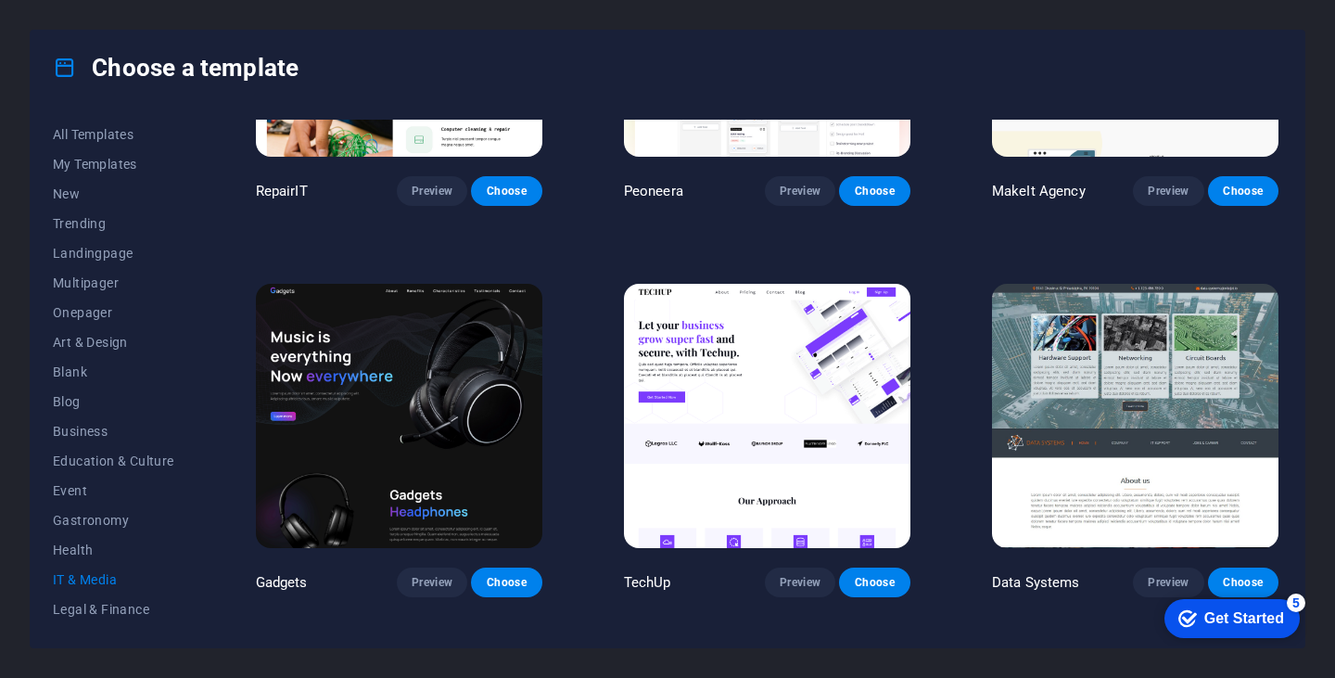
drag, startPoint x: 1277, startPoint y: 297, endPoint x: 1275, endPoint y: 372, distance: 75.1
click at [1275, 372] on div "Data Systems Preview Choose" at bounding box center [1135, 438] width 294 height 317
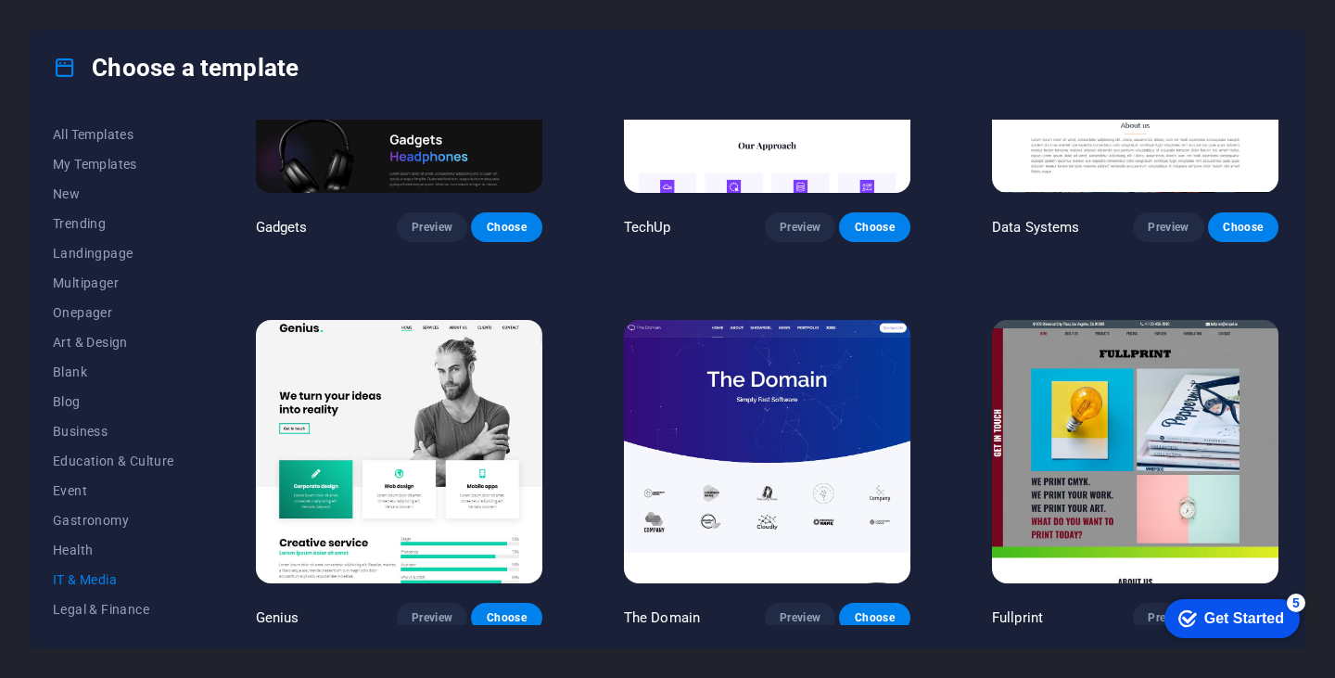
scroll to position [595, 0]
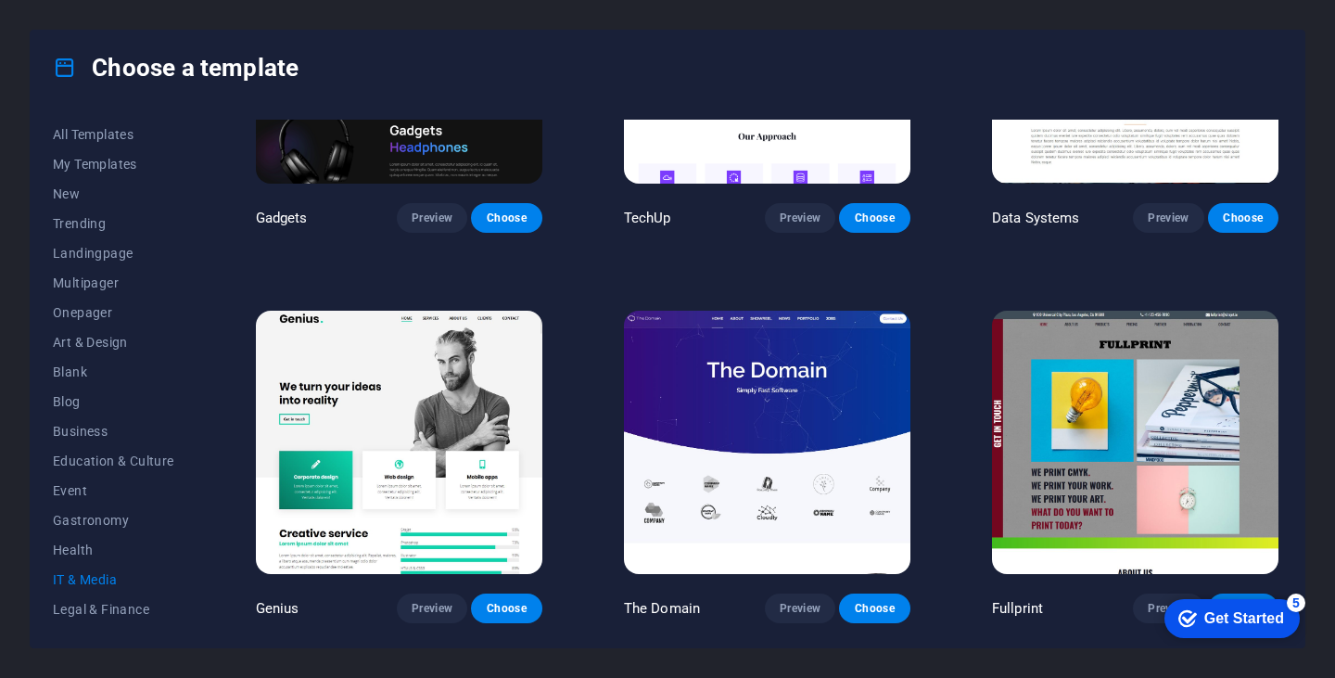
click at [803, 433] on img at bounding box center [767, 443] width 286 height 264
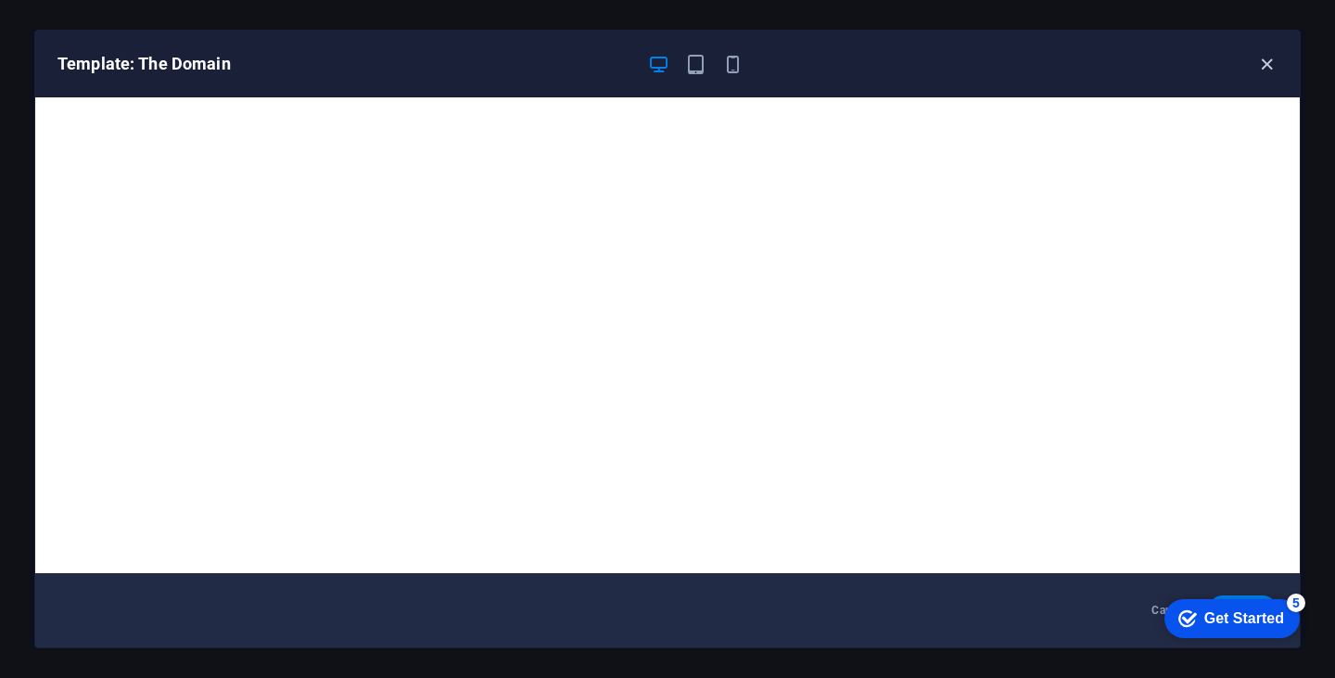
click at [1267, 60] on icon "button" at bounding box center [1266, 64] width 21 height 21
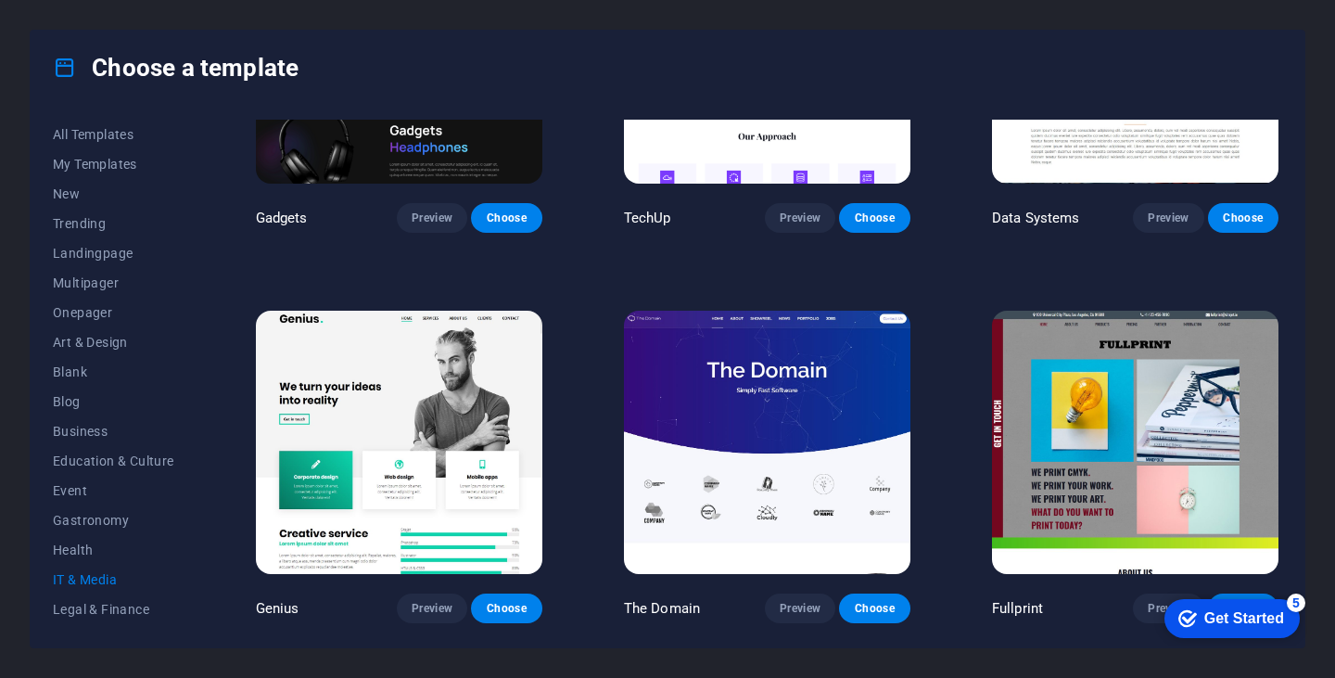
click at [1140, 423] on img at bounding box center [1135, 443] width 286 height 264
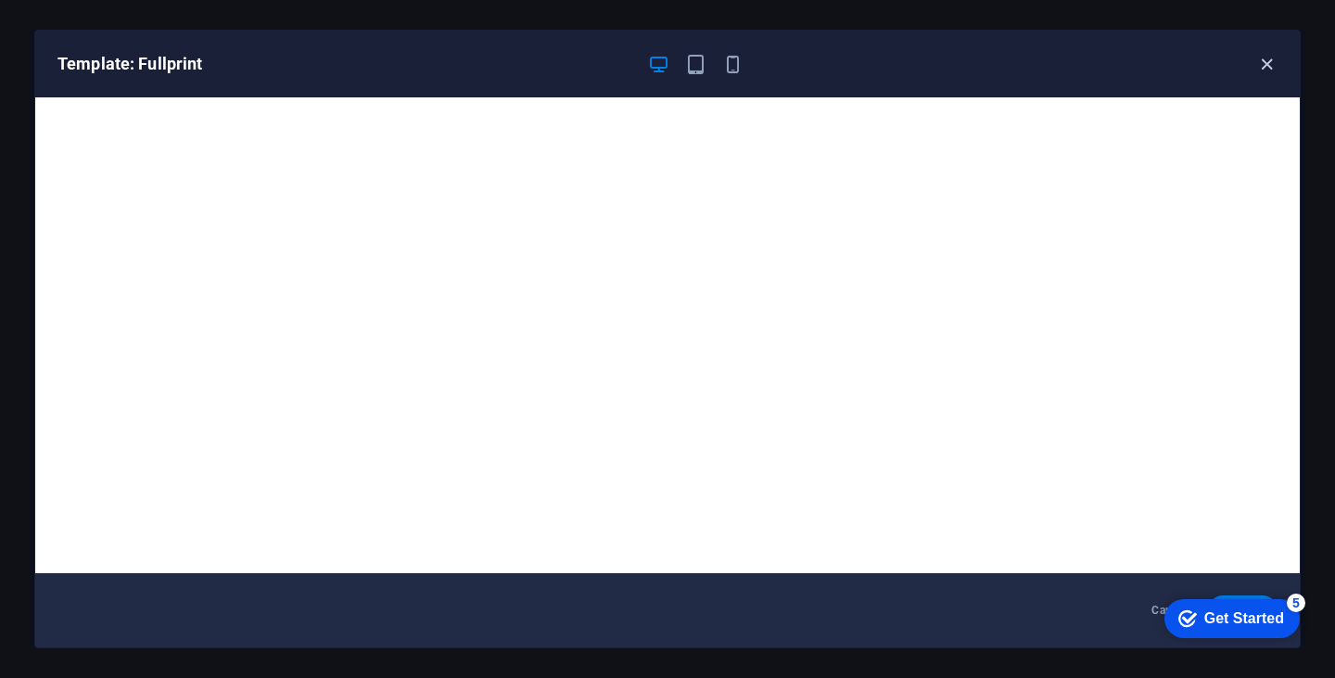
click at [1270, 63] on icon "button" at bounding box center [1266, 64] width 21 height 21
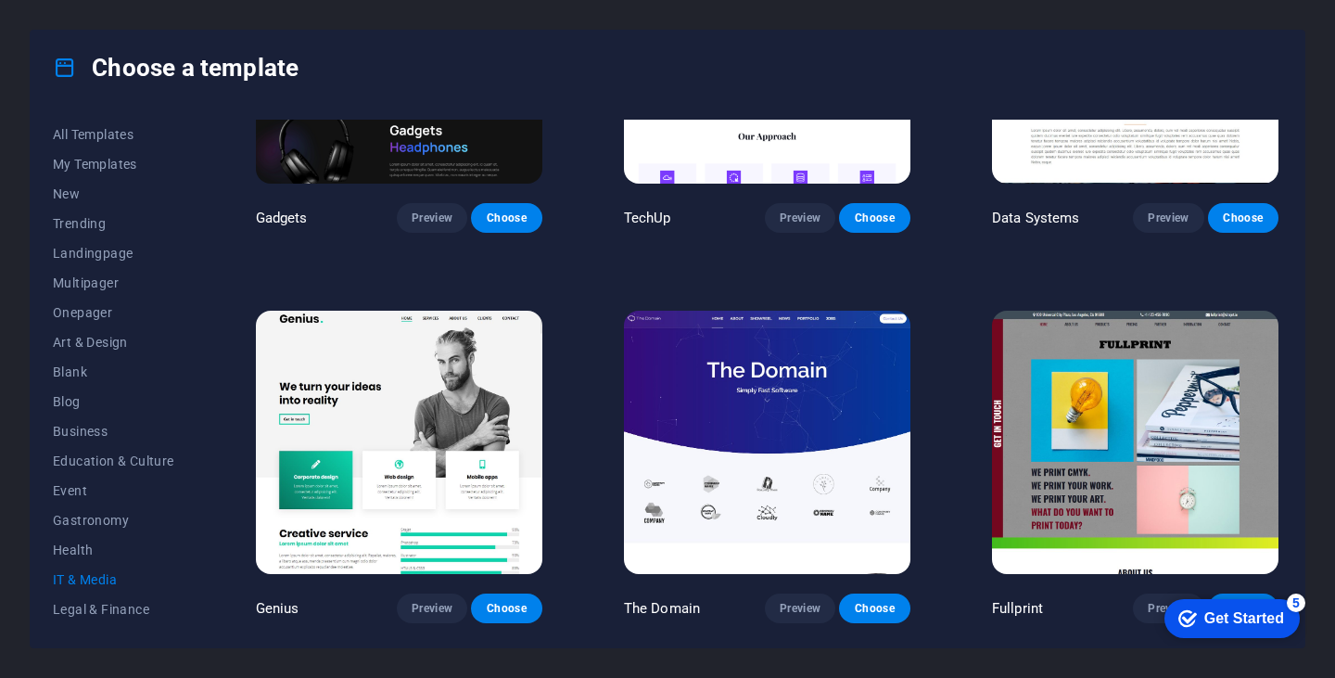
drag, startPoint x: 1282, startPoint y: 441, endPoint x: 1284, endPoint y: 501, distance: 59.4
click at [1284, 501] on div "All Templates My Templates New Trending Landingpage Multipager Onepager Art & D…" at bounding box center [668, 376] width 1274 height 542
click at [1284, 537] on div "All Templates My Templates New Trending Landingpage Multipager Onepager Art & D…" at bounding box center [668, 376] width 1274 height 542
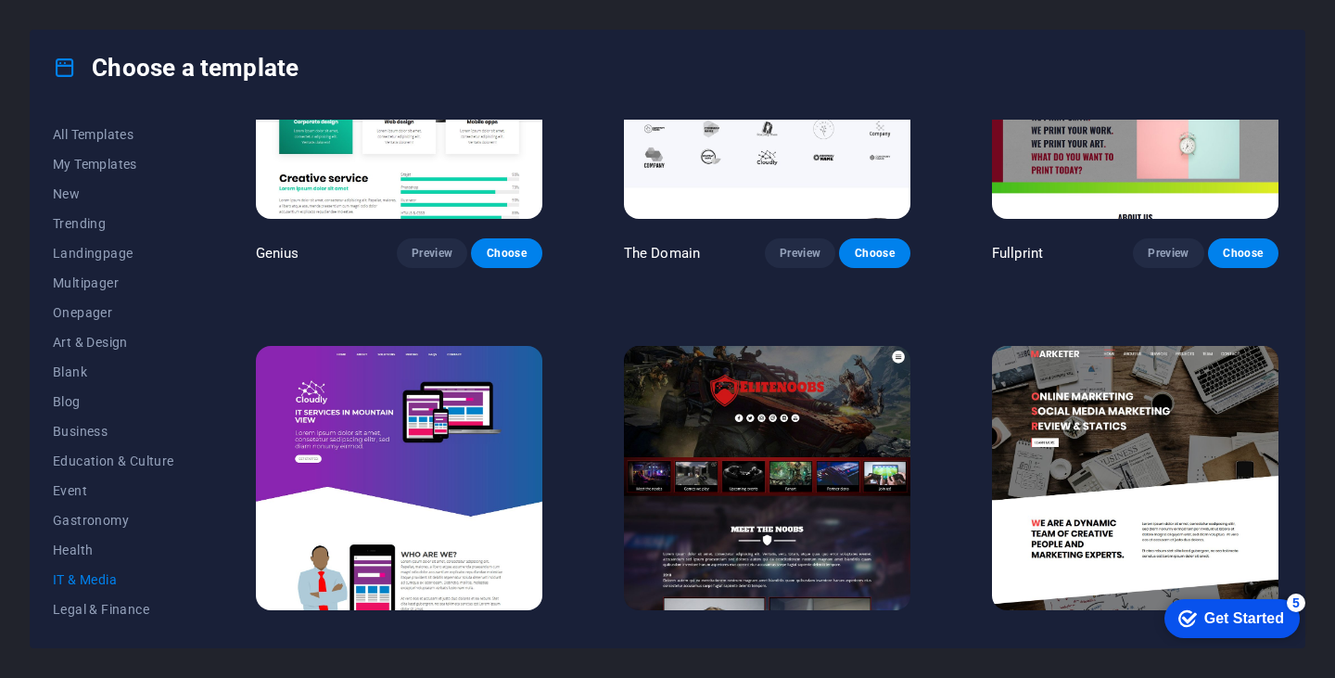
scroll to position [974, 0]
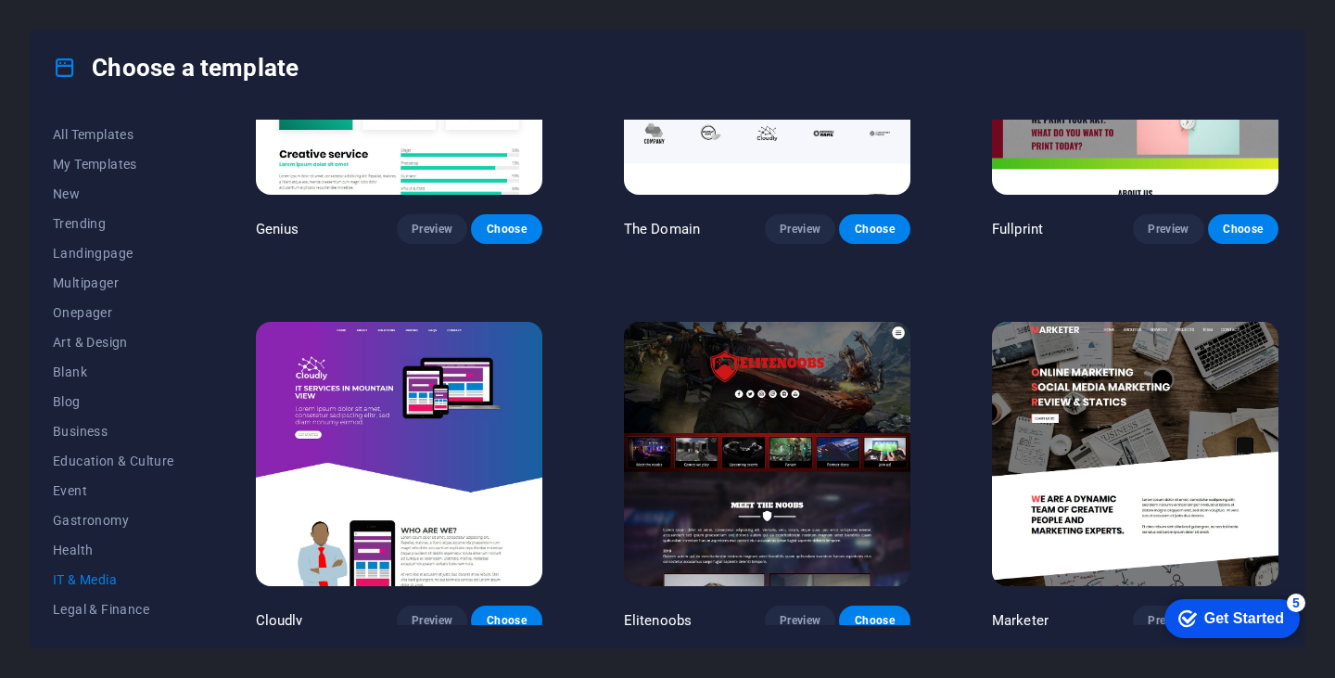
drag, startPoint x: 1278, startPoint y: 487, endPoint x: 133, endPoint y: 46, distance: 1226.5
click at [475, 460] on img at bounding box center [399, 454] width 286 height 264
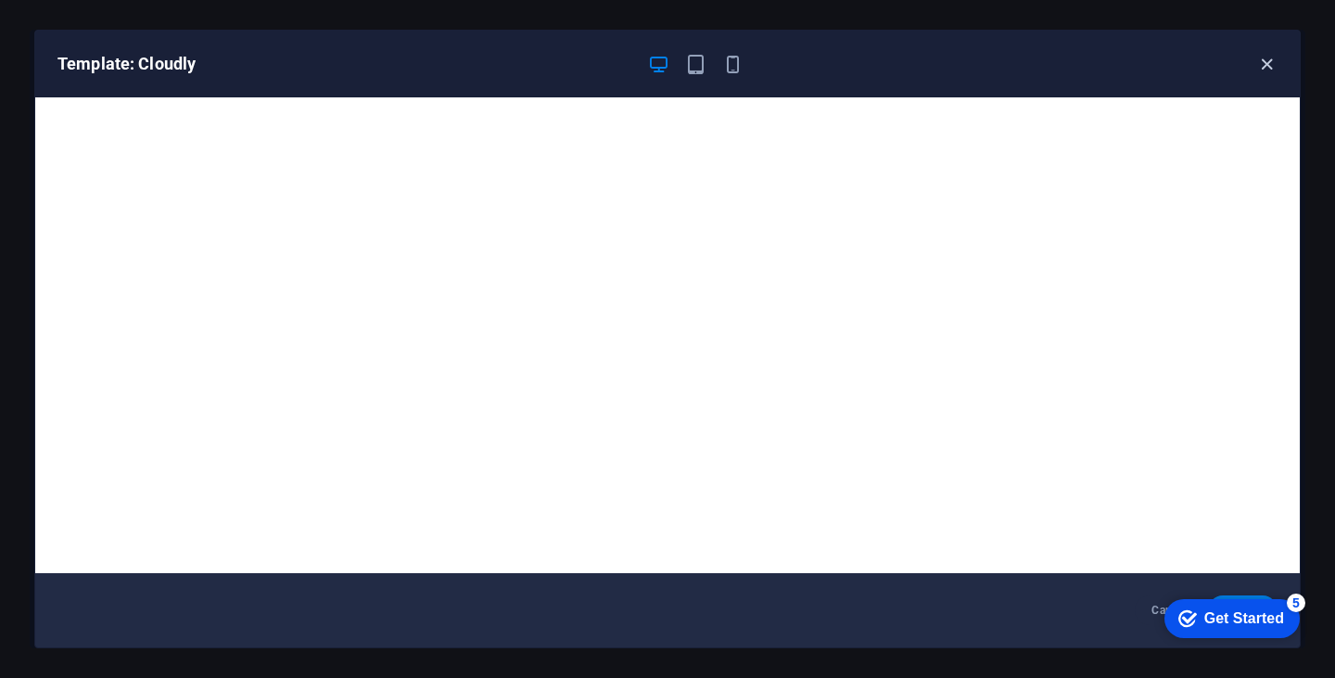
click at [1272, 70] on icon "button" at bounding box center [1266, 64] width 21 height 21
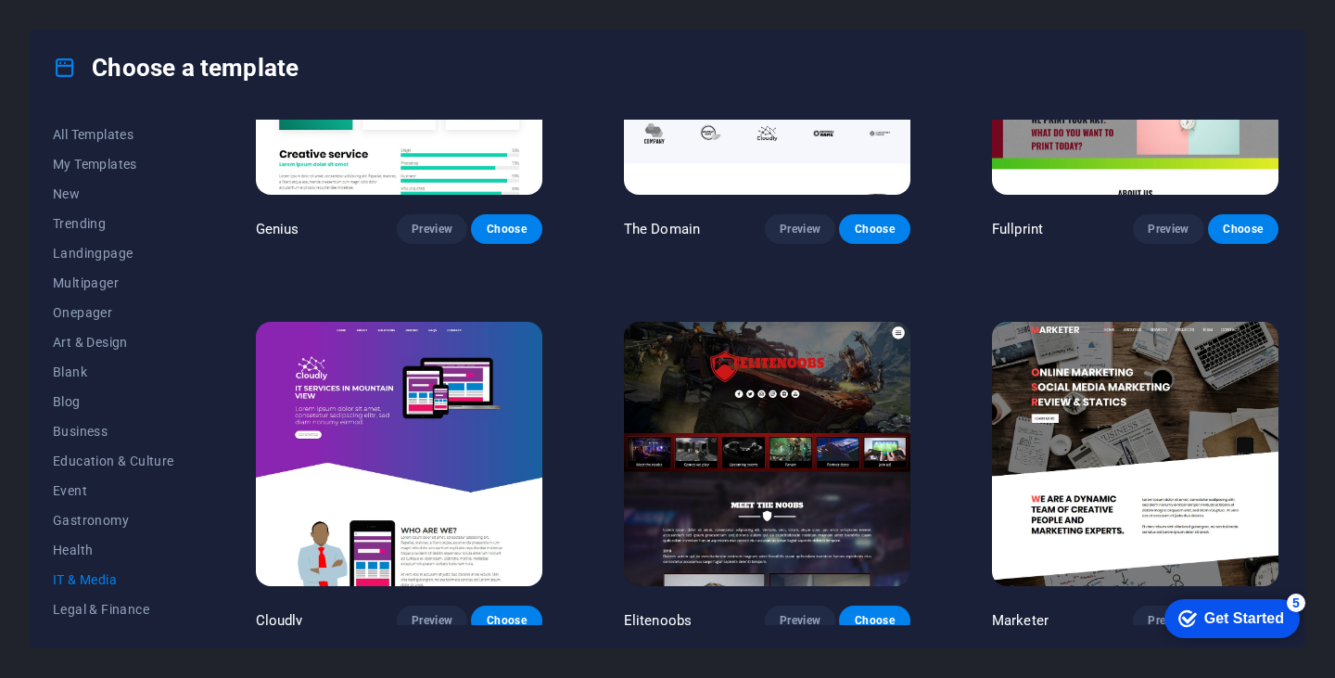
click at [875, 387] on img at bounding box center [767, 454] width 286 height 264
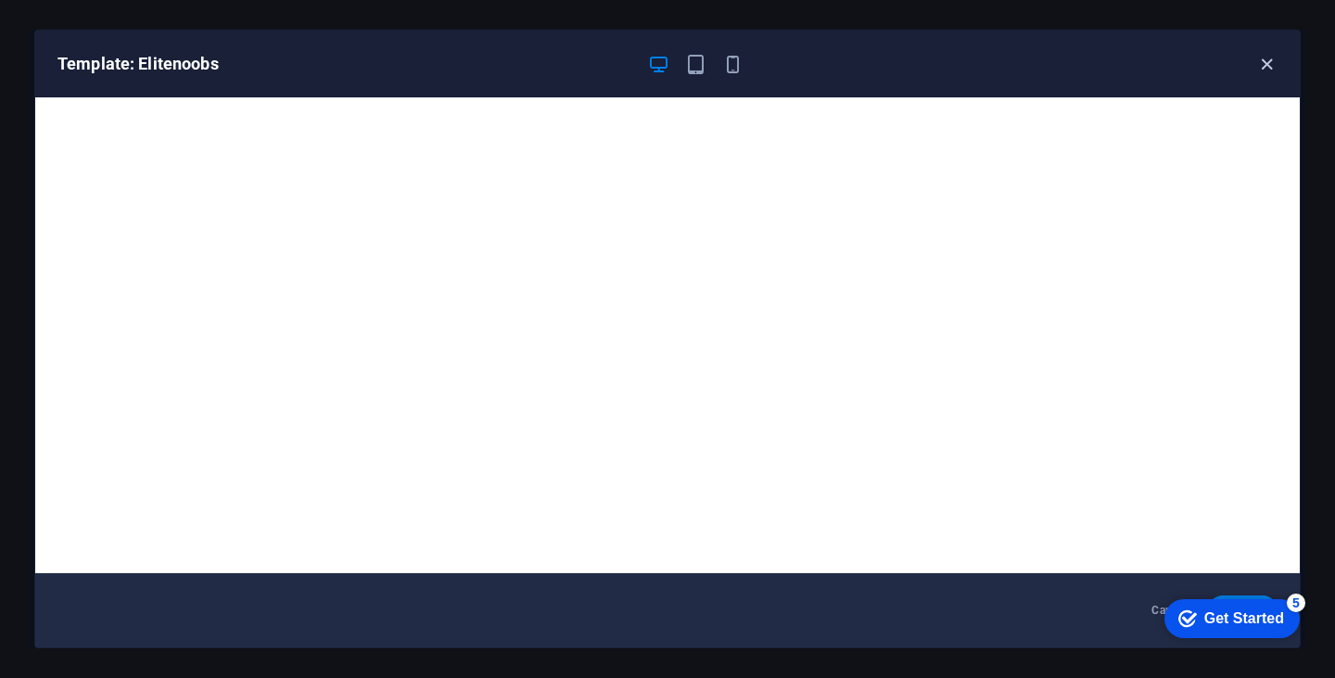
click at [1265, 73] on icon "button" at bounding box center [1266, 64] width 21 height 21
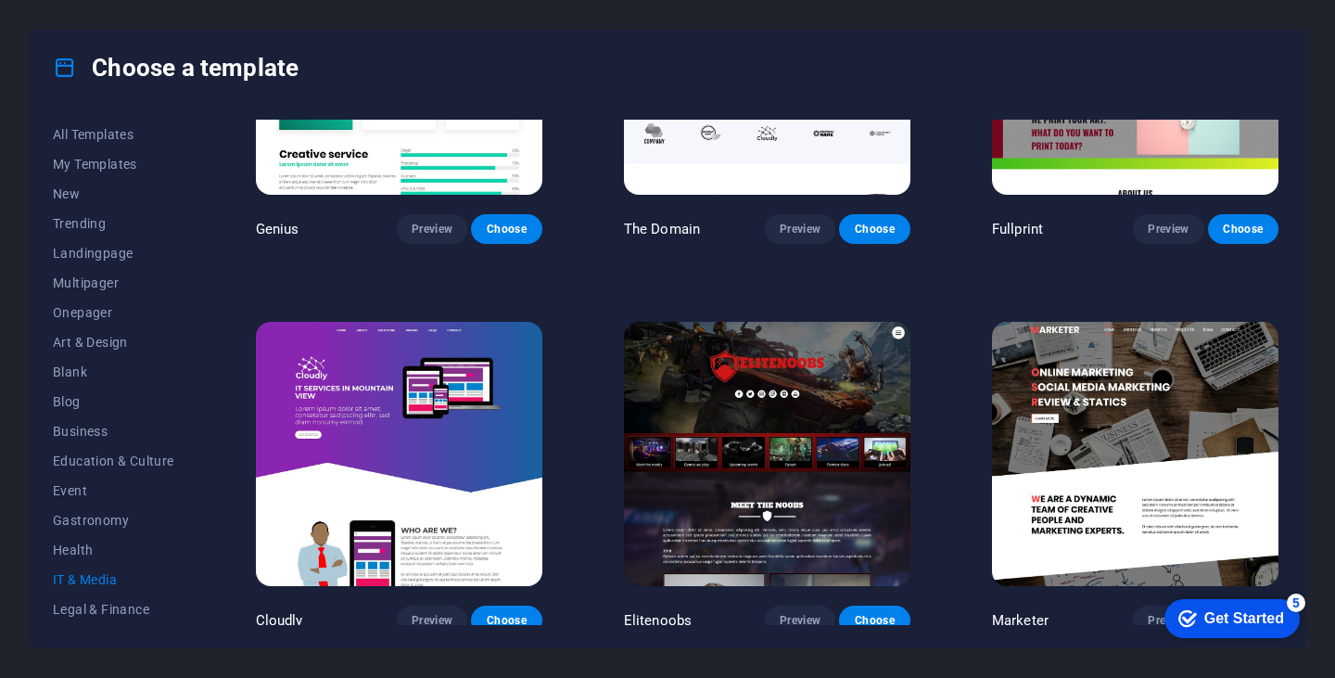
click at [1161, 509] on img at bounding box center [1135, 454] width 286 height 264
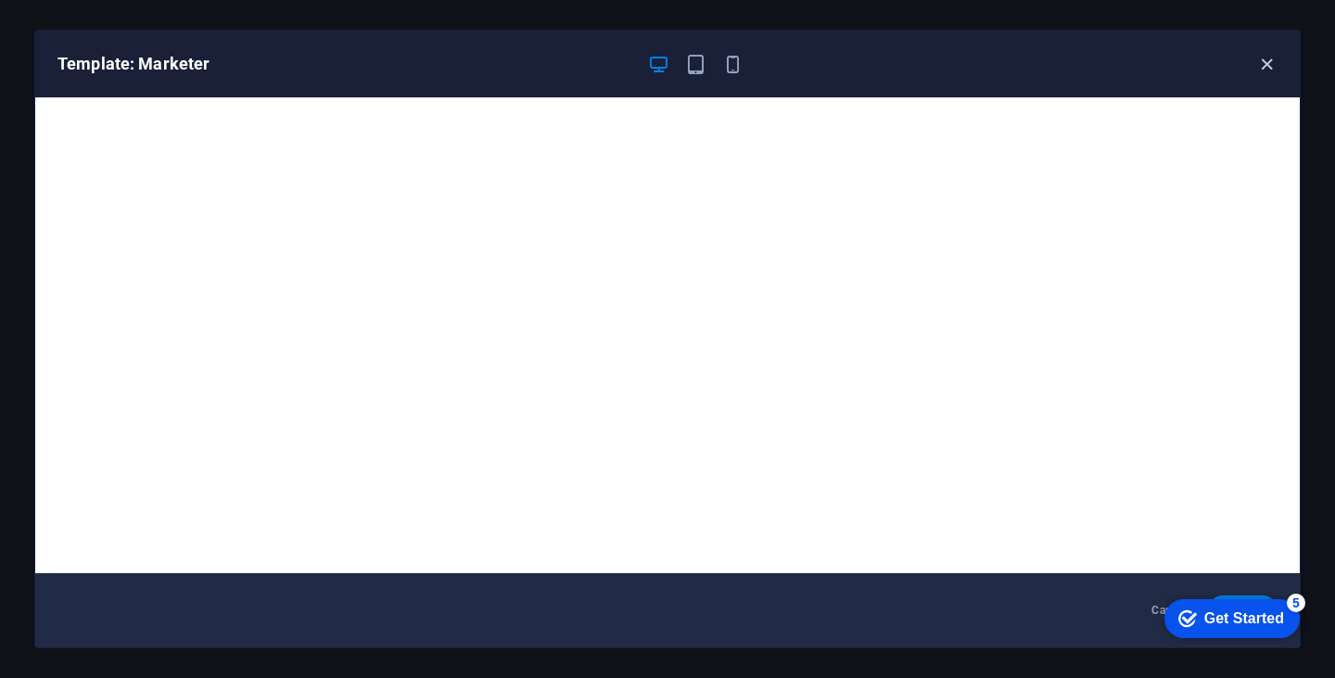
click at [1266, 67] on icon "button" at bounding box center [1266, 64] width 21 height 21
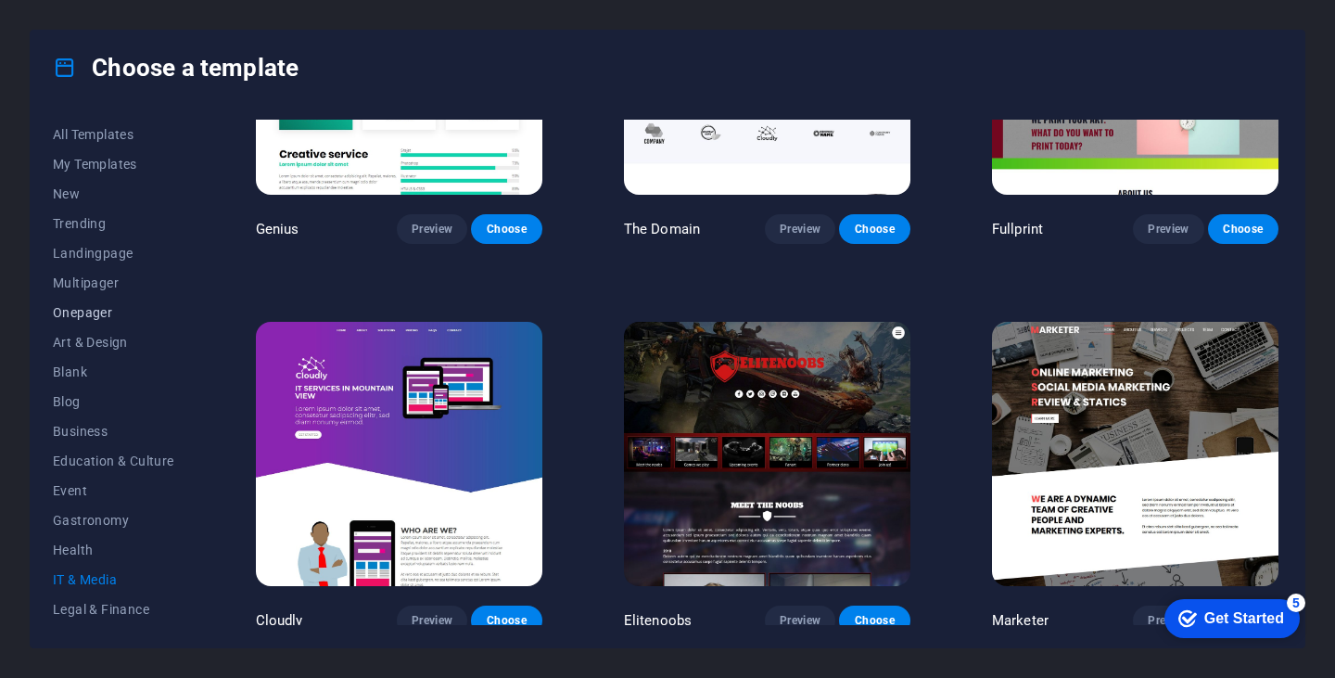
click at [103, 316] on span "Onepager" at bounding box center [113, 312] width 121 height 15
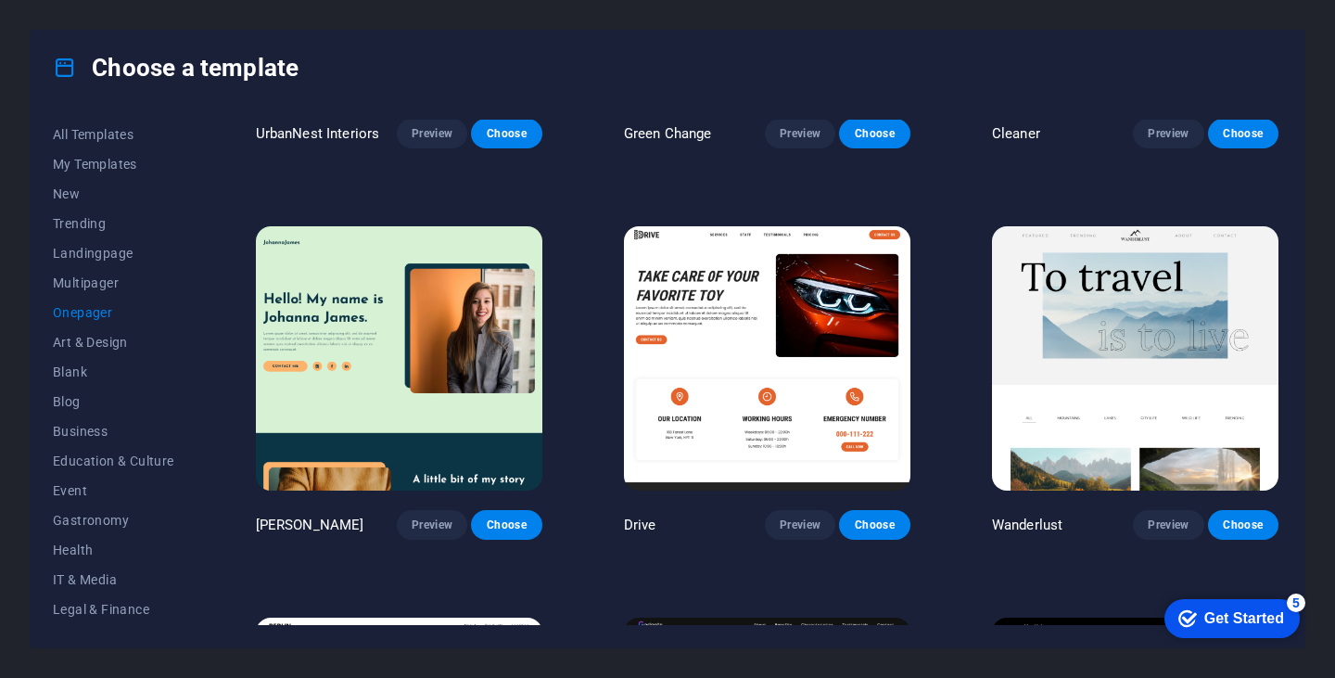
scroll to position [0, 0]
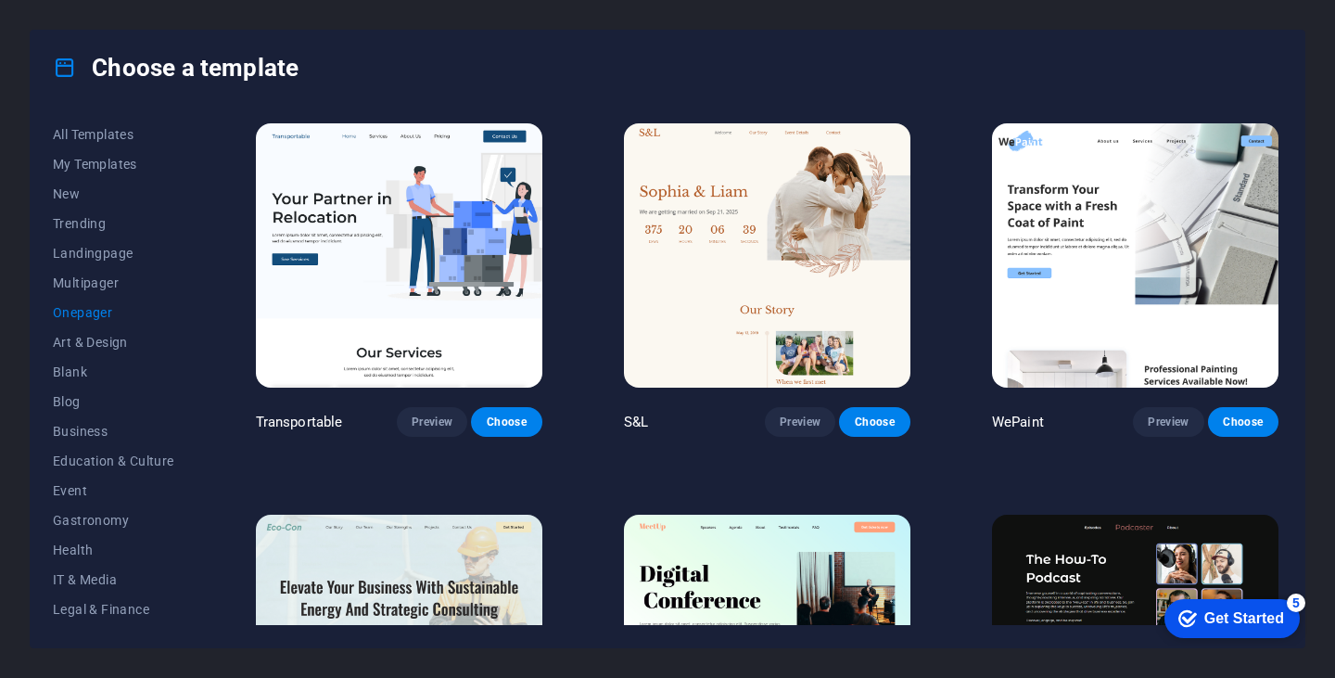
click at [421, 247] on img at bounding box center [399, 255] width 286 height 264
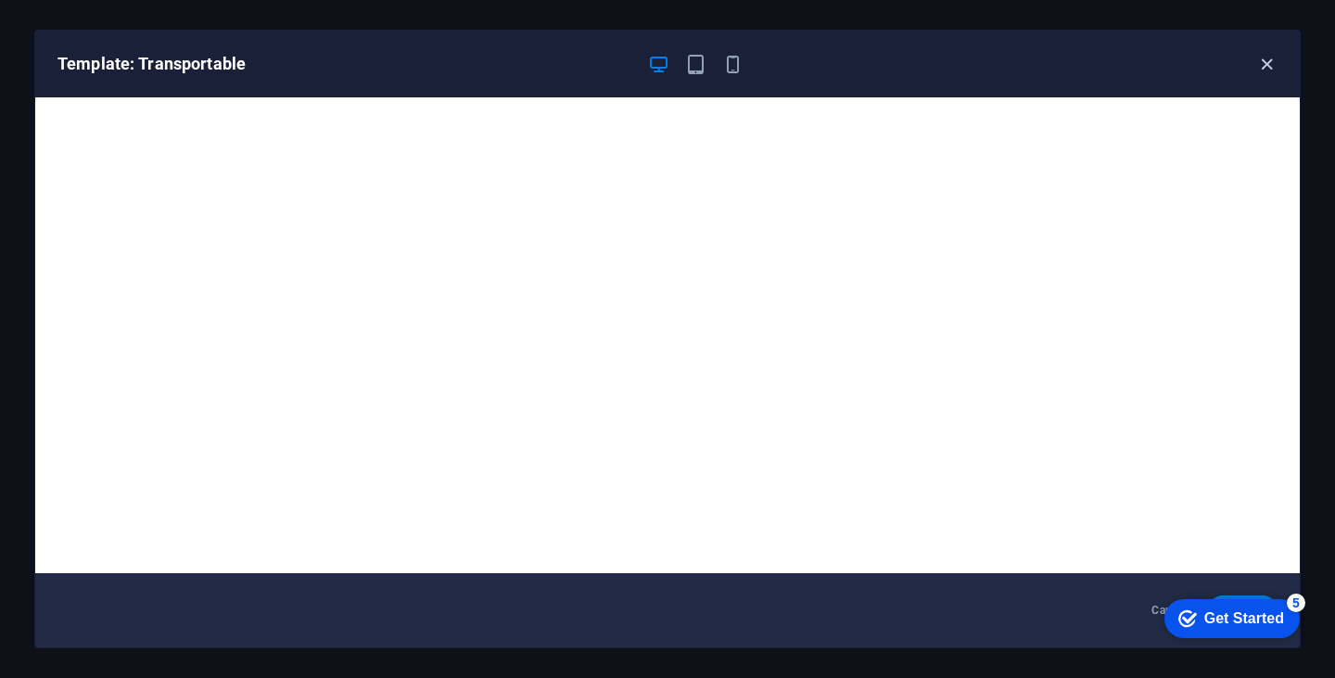
click at [1273, 62] on icon "button" at bounding box center [1266, 64] width 21 height 21
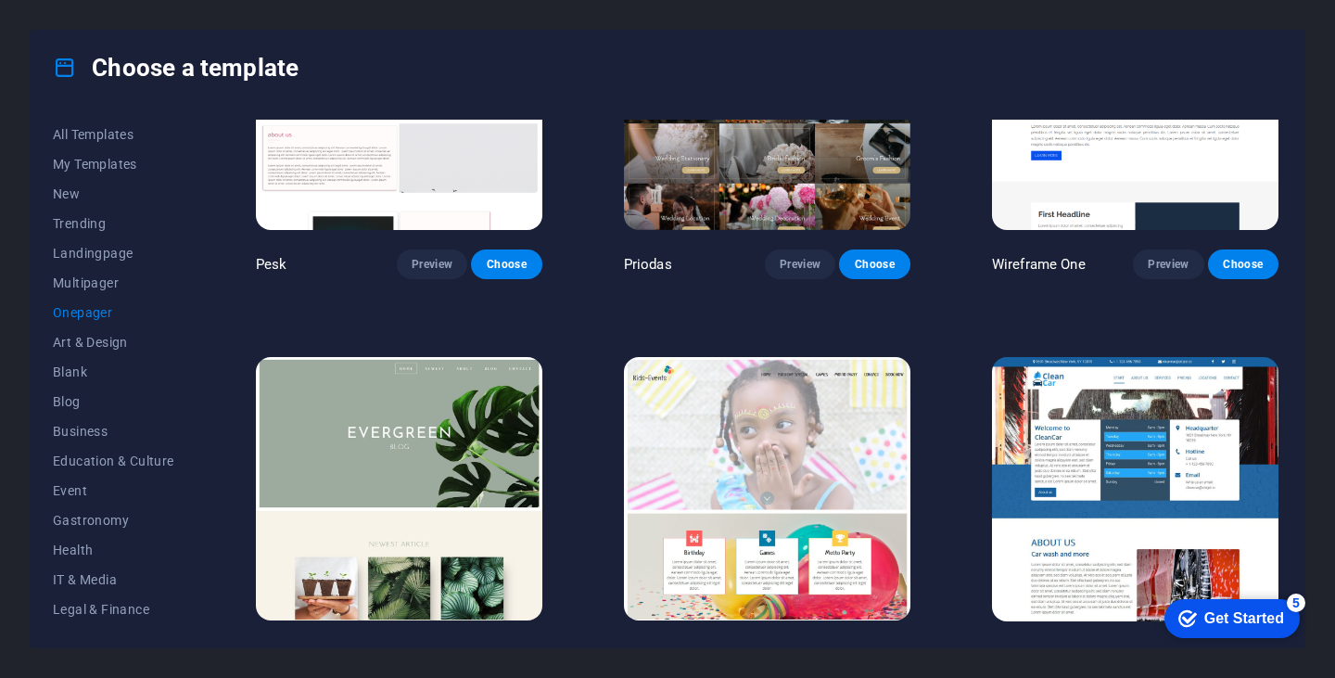
scroll to position [2581, 0]
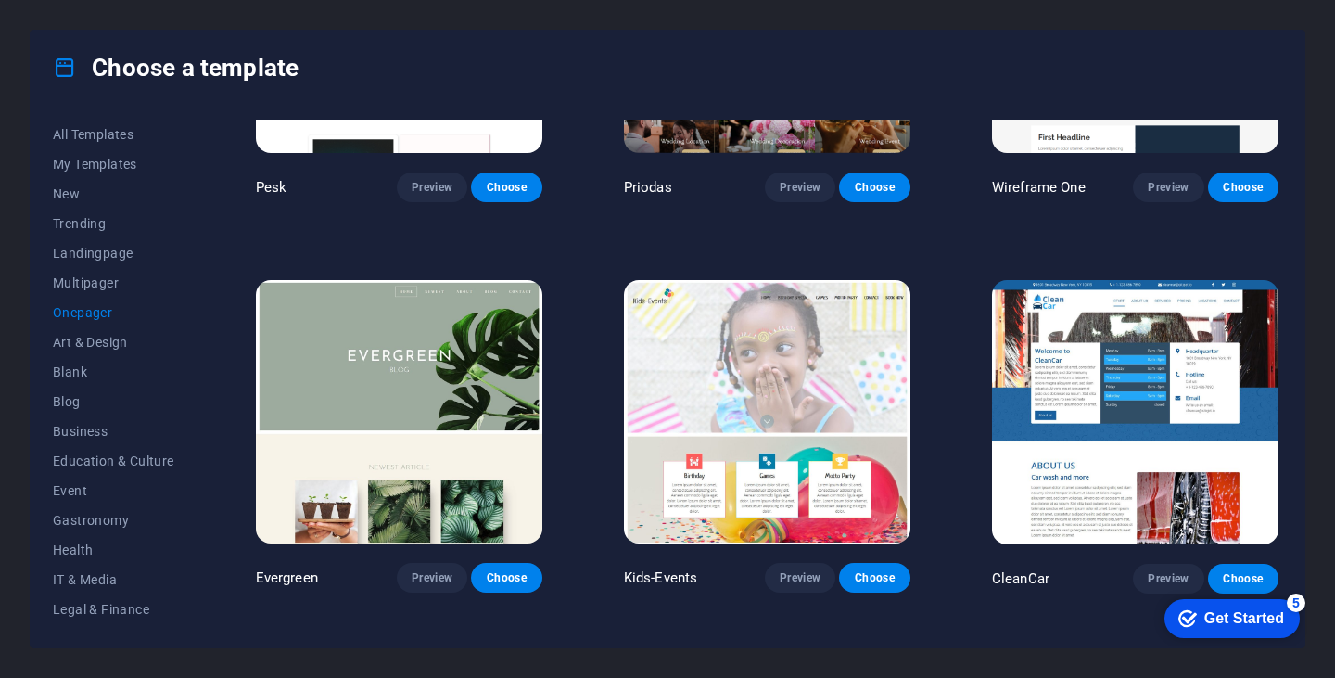
click at [439, 281] on img at bounding box center [399, 412] width 286 height 264
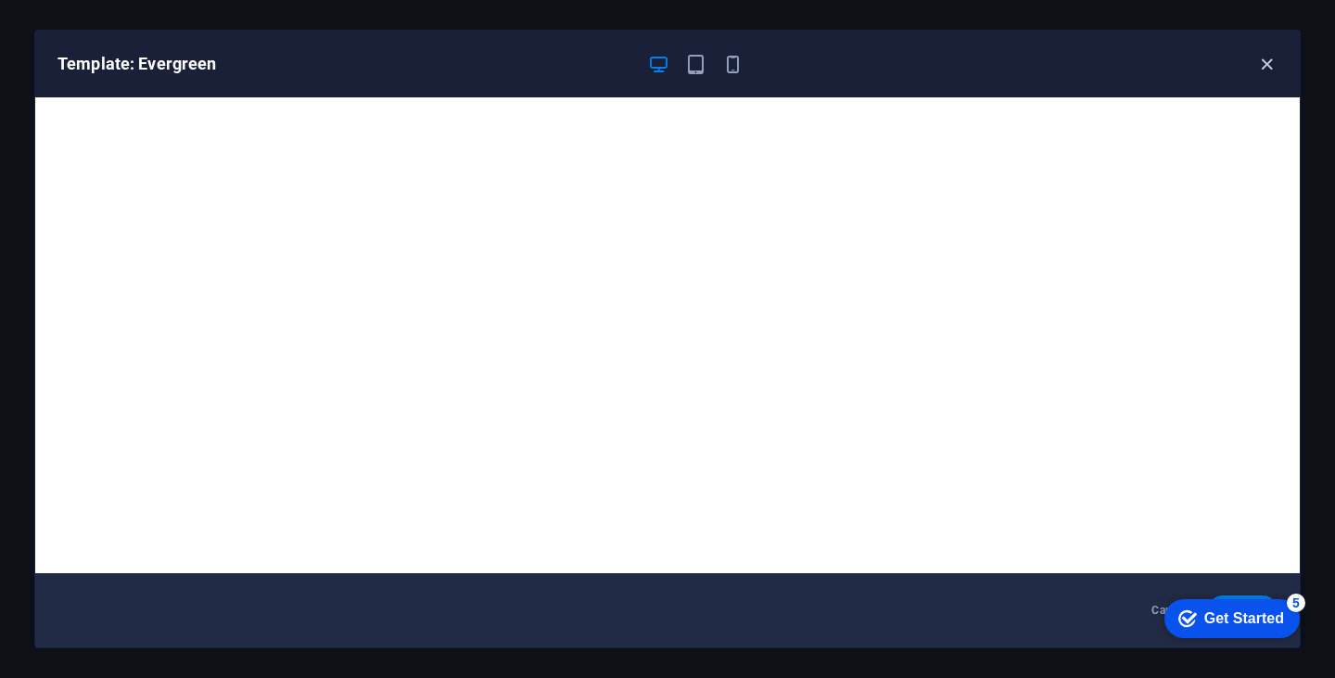
click at [1263, 57] on icon "button" at bounding box center [1266, 64] width 21 height 21
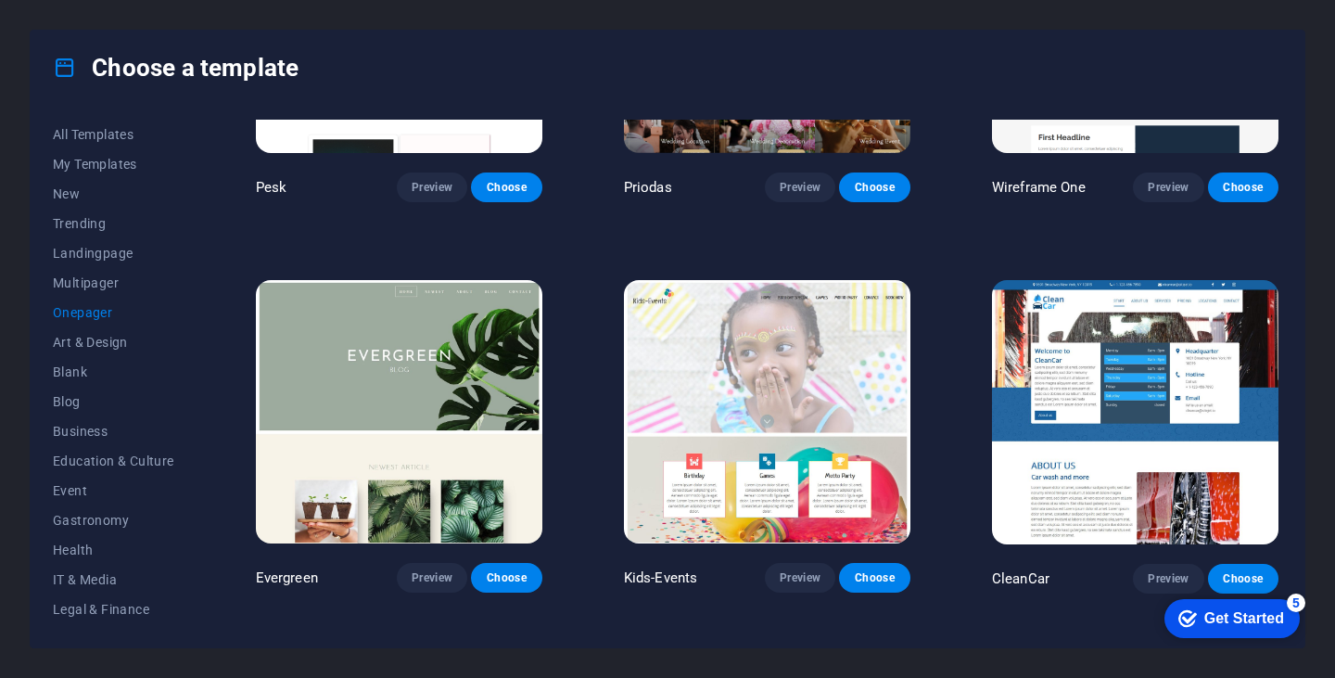
click at [1178, 349] on img at bounding box center [1135, 412] width 286 height 264
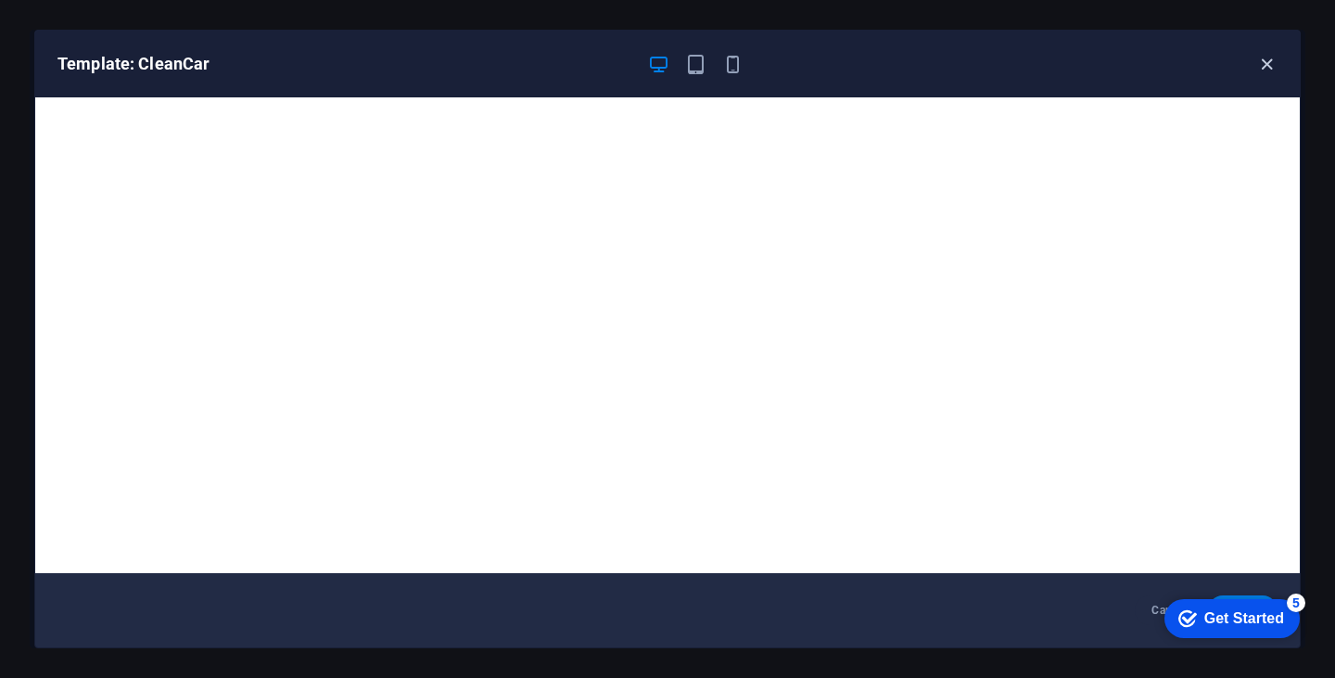
click at [1258, 62] on icon "button" at bounding box center [1266, 64] width 21 height 21
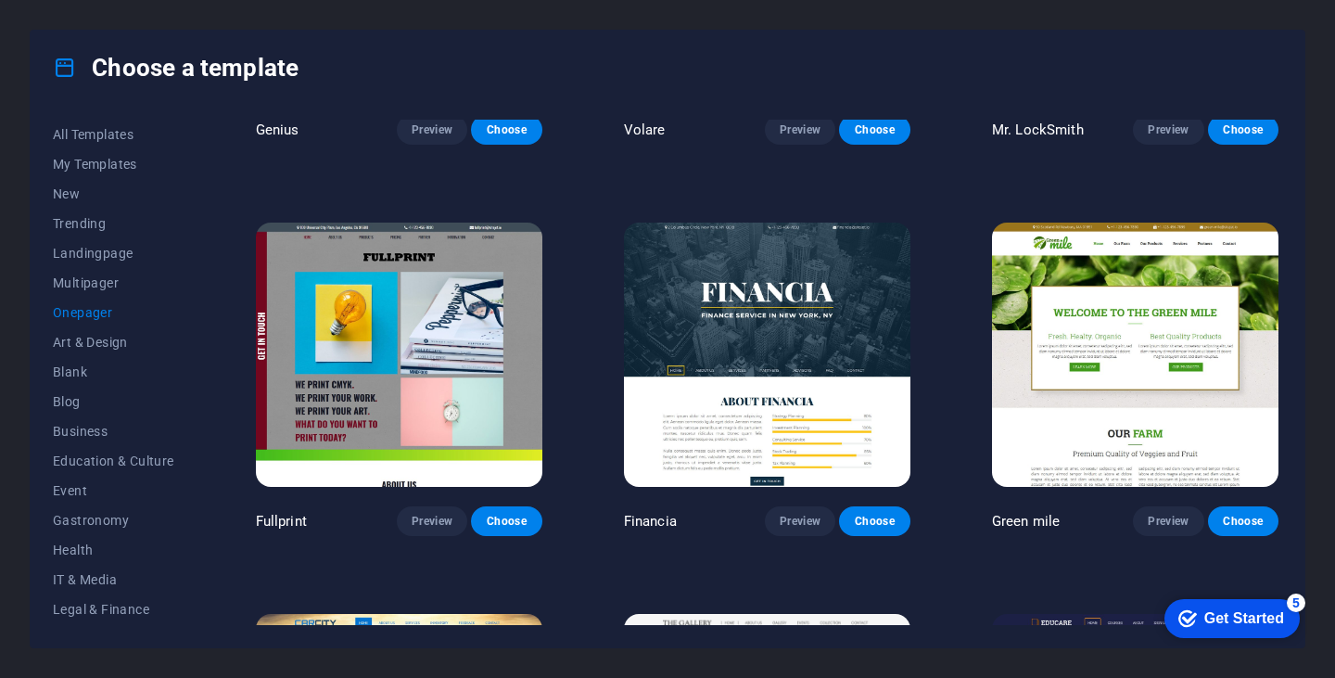
scroll to position [4210, 0]
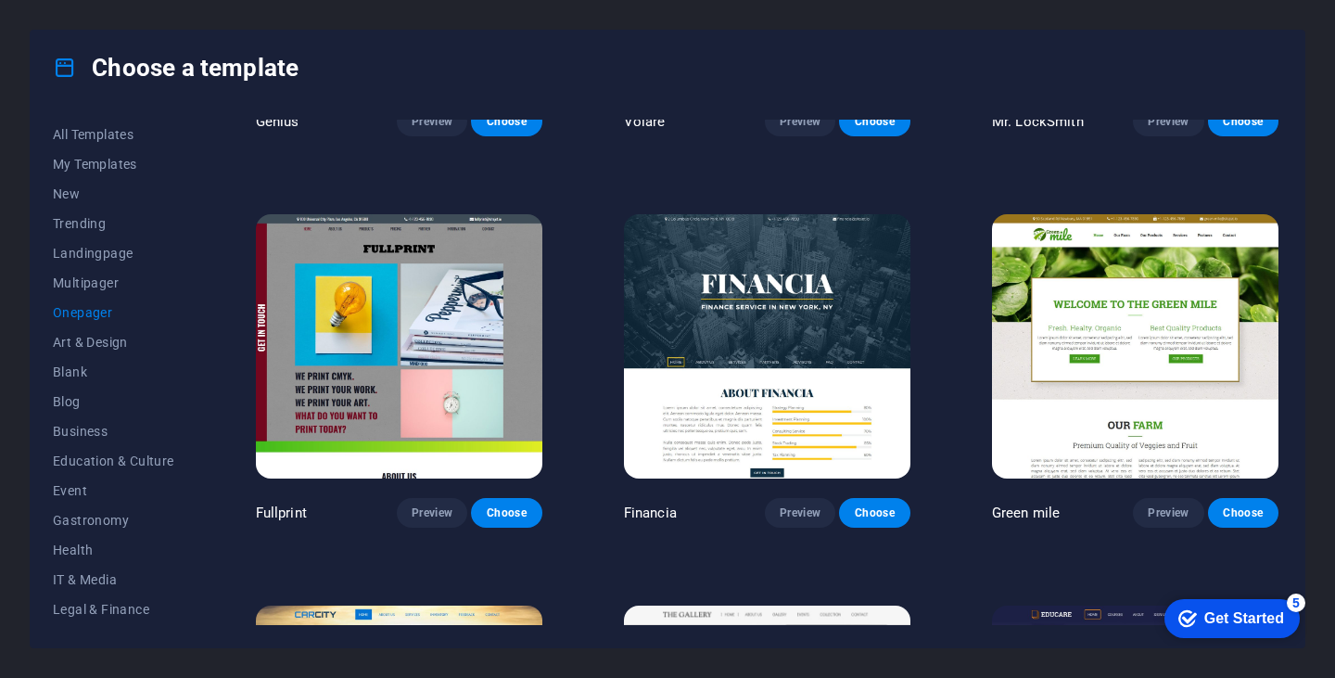
click at [1155, 317] on img at bounding box center [1135, 346] width 286 height 264
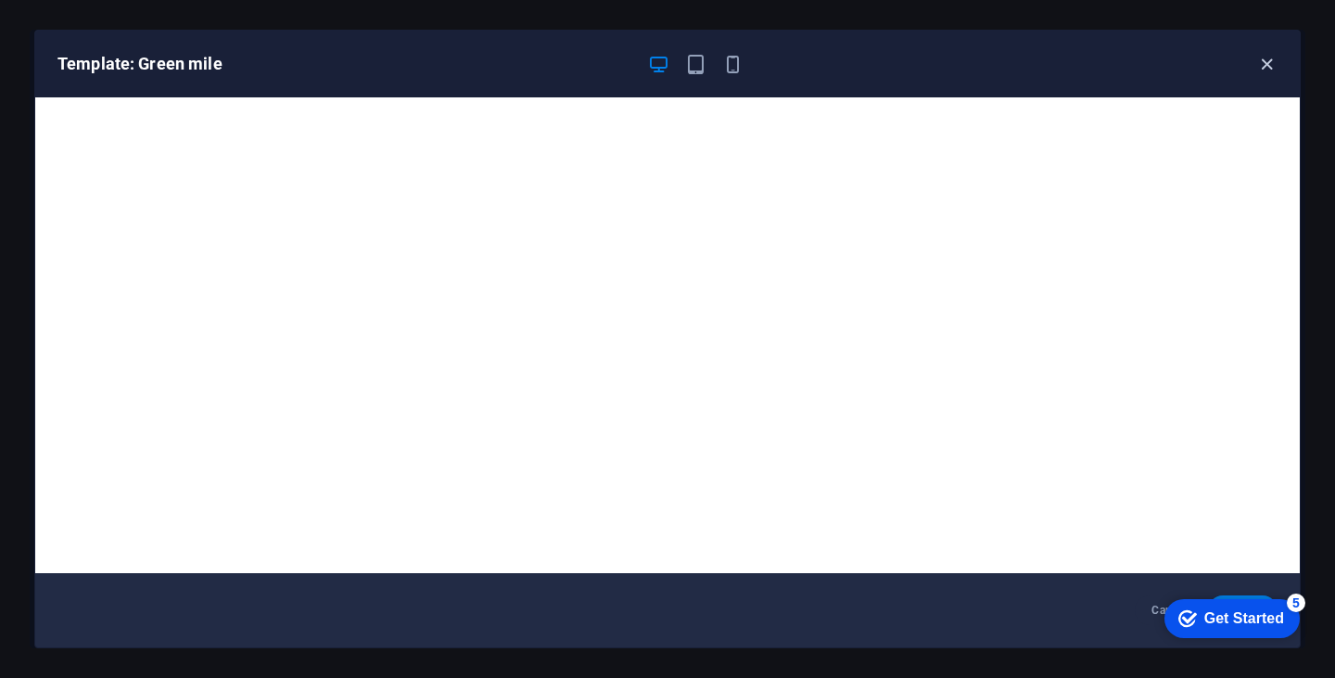
click at [1268, 68] on icon "button" at bounding box center [1266, 64] width 21 height 21
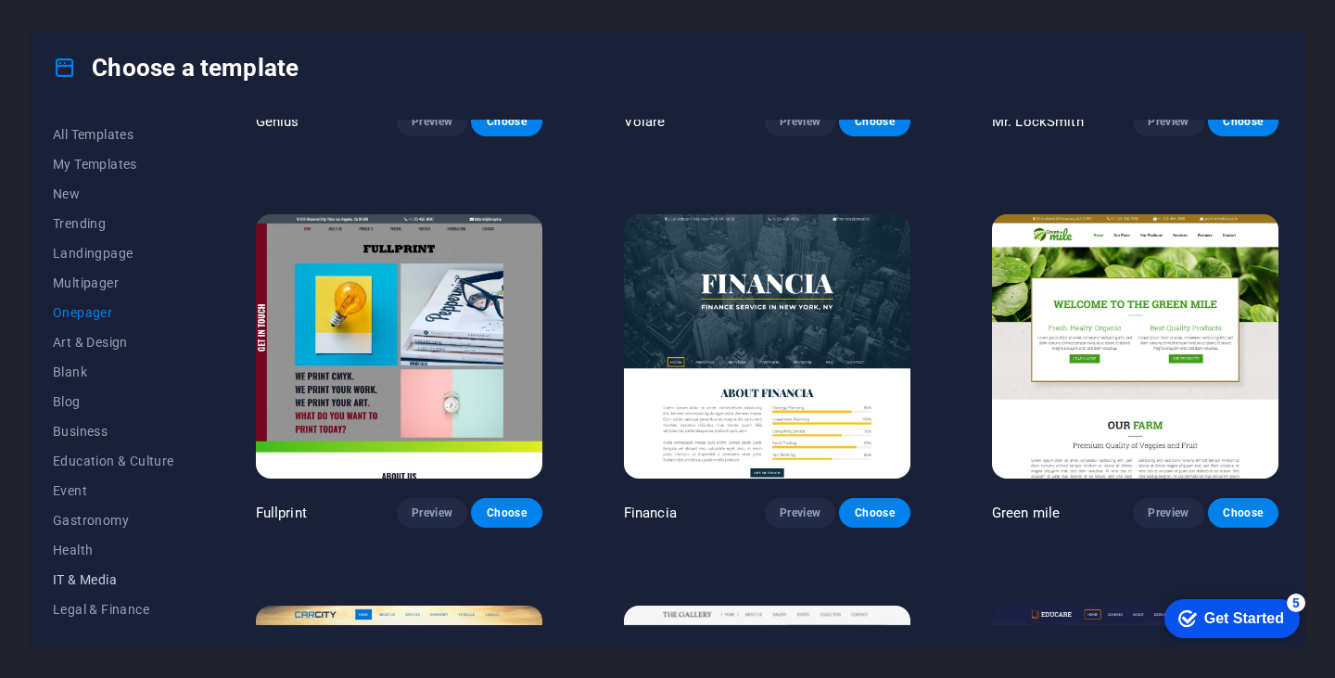
click at [100, 579] on span "IT & Media" at bounding box center [113, 579] width 121 height 15
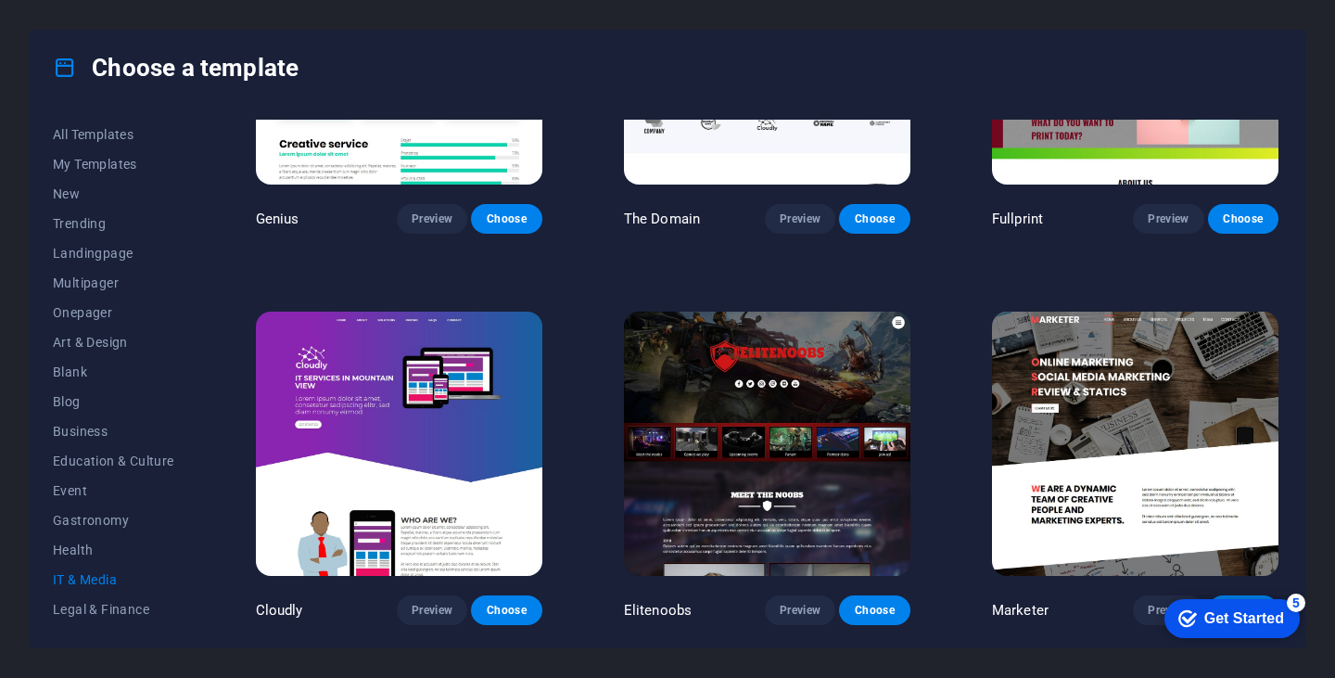
scroll to position [715, 0]
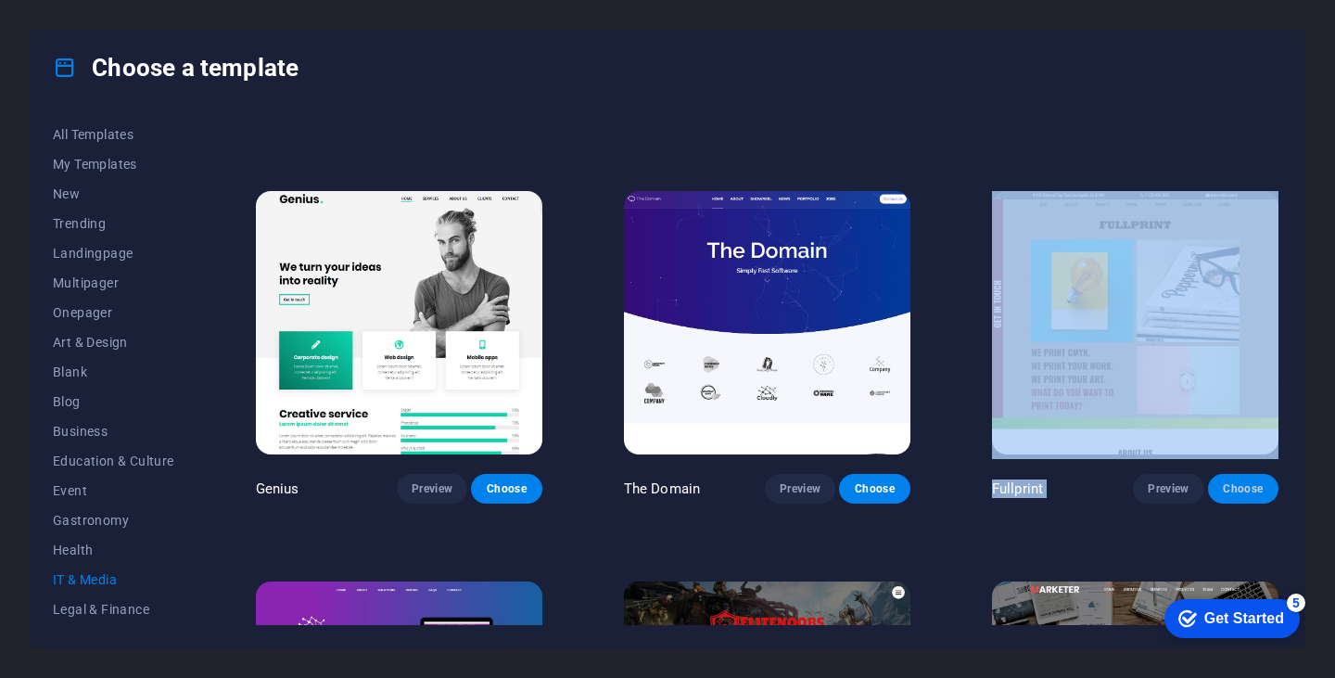
drag, startPoint x: 1283, startPoint y: 426, endPoint x: 1274, endPoint y: 481, distance: 55.5
click at [1274, 481] on div "All Templates My Templates New Trending Landingpage Multipager Onepager Art & D…" at bounding box center [668, 376] width 1274 height 542
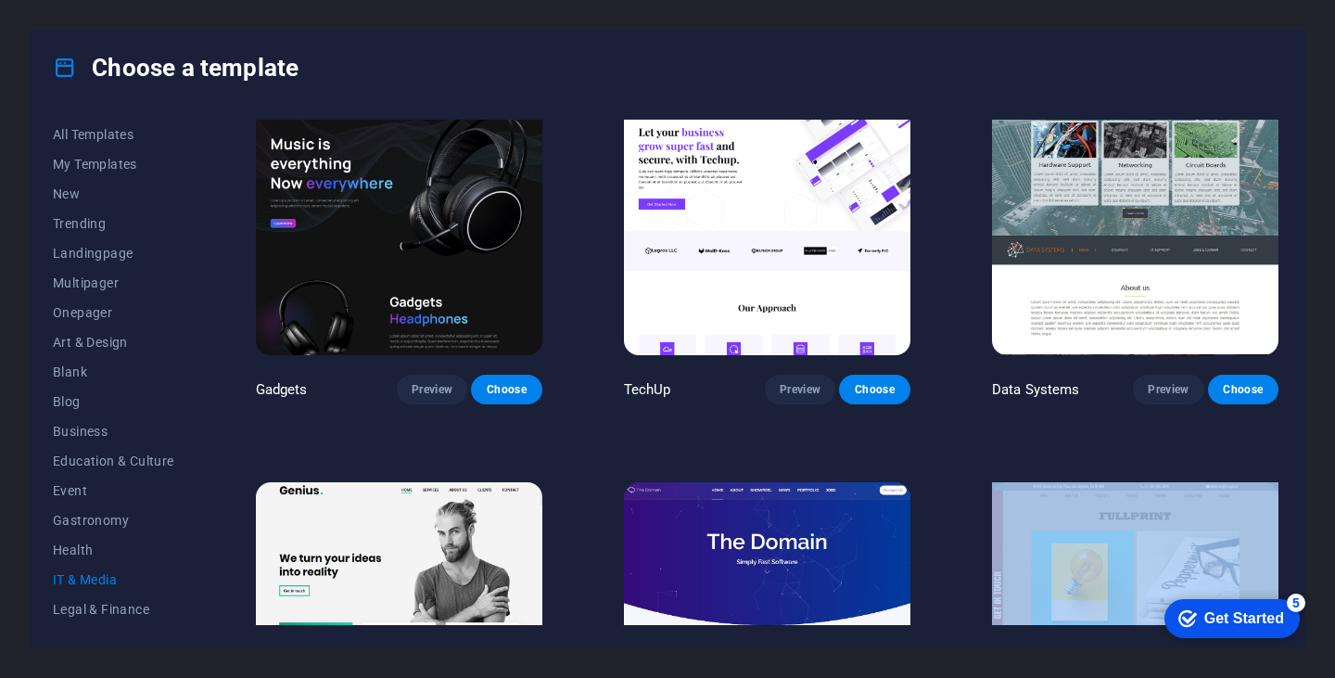
scroll to position [387, 0]
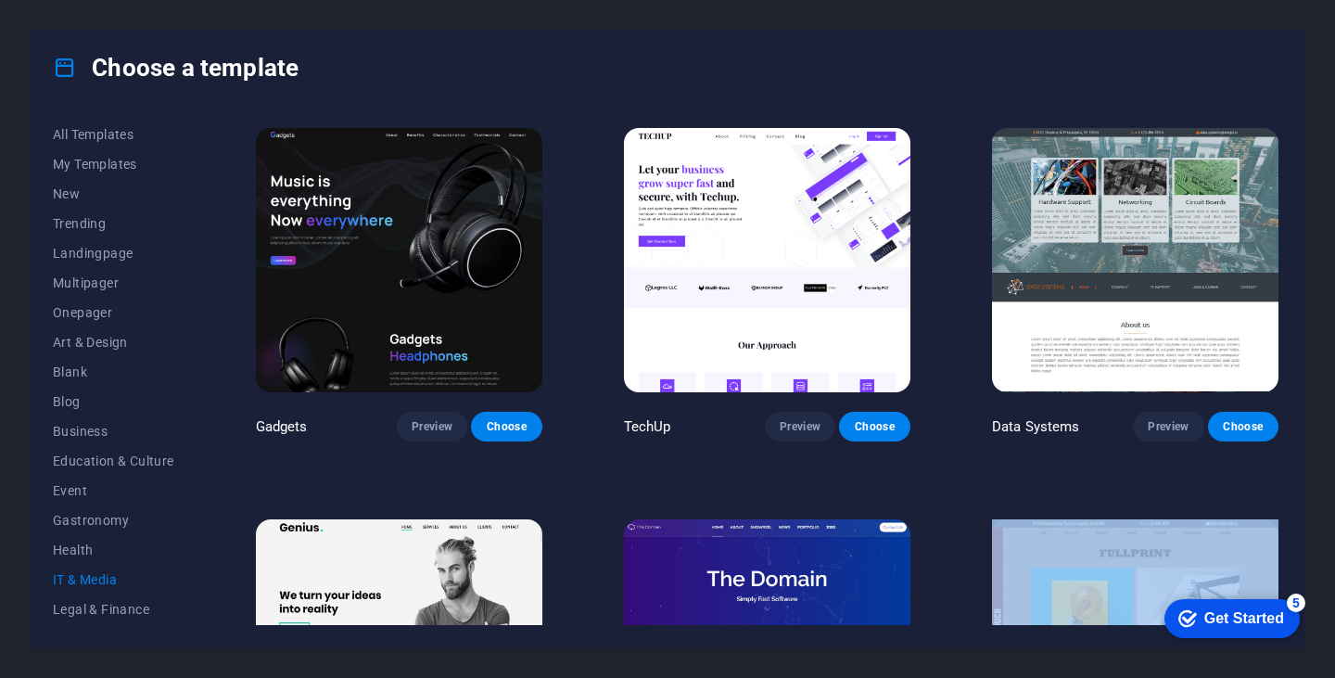
click at [773, 272] on img at bounding box center [767, 260] width 286 height 264
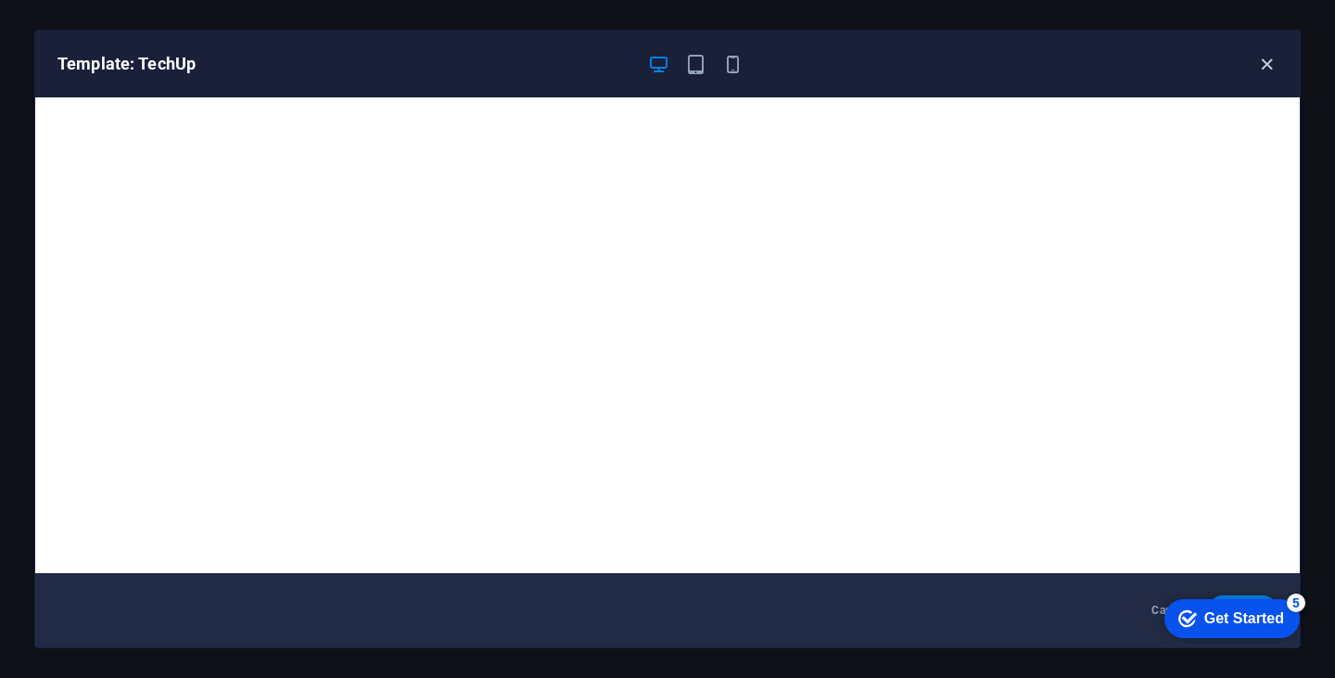
click at [1267, 61] on icon "button" at bounding box center [1266, 64] width 21 height 21
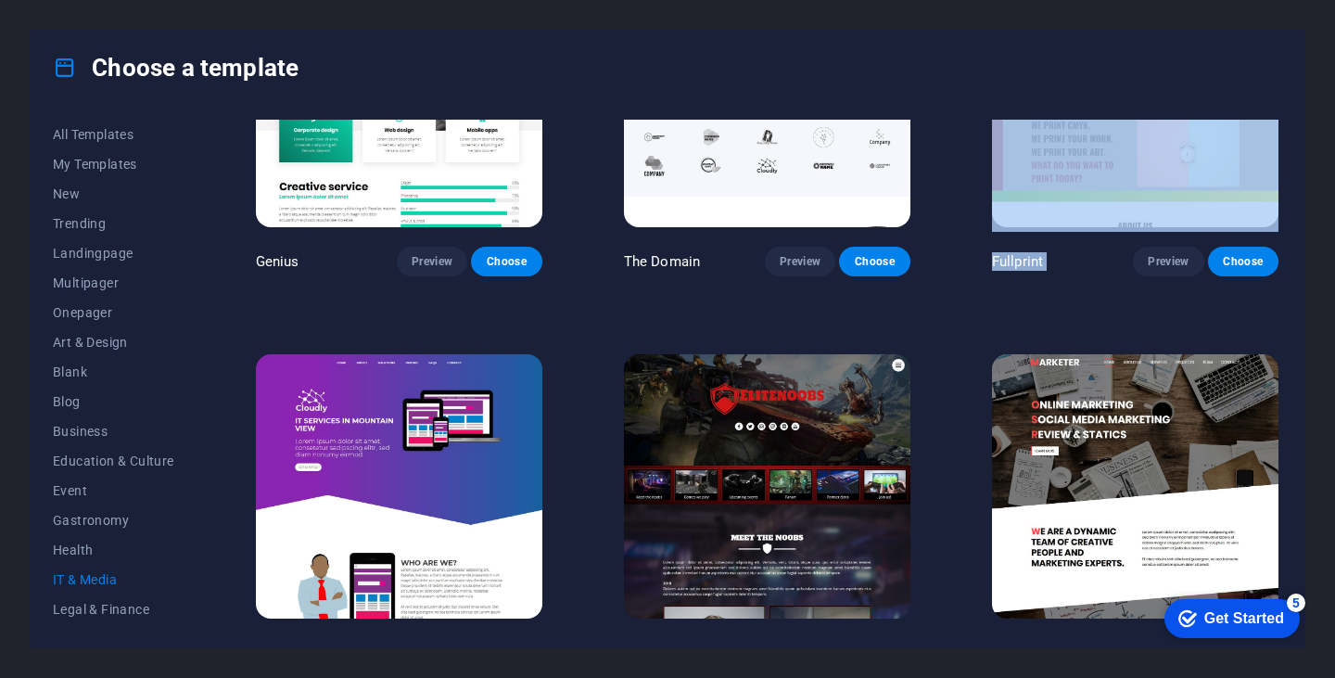
scroll to position [974, 0]
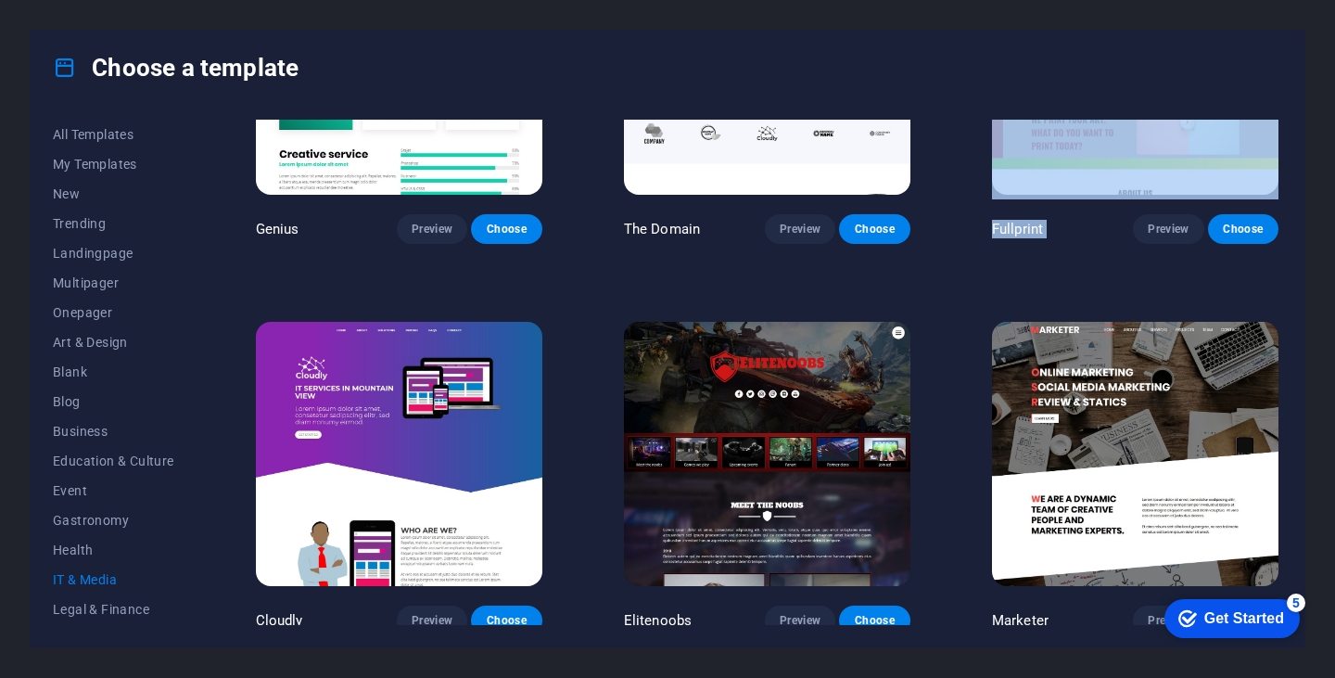
click at [358, 420] on img at bounding box center [399, 454] width 286 height 264
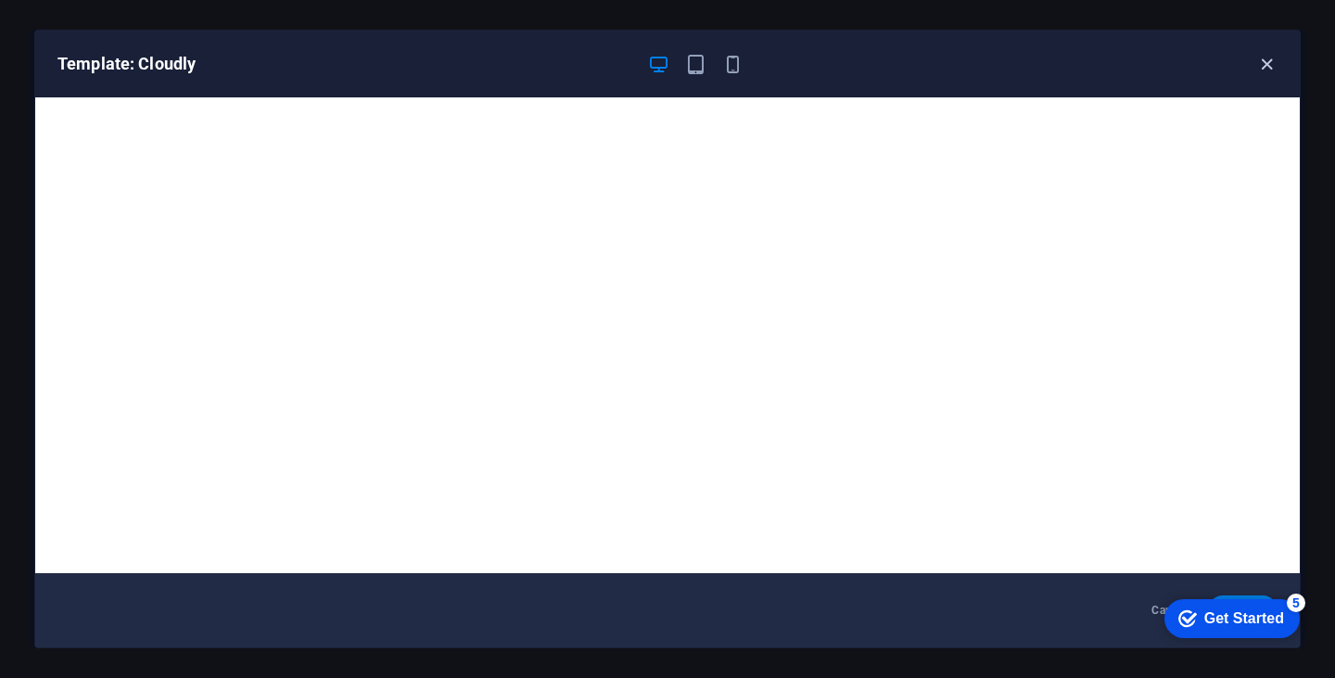
click at [1271, 61] on icon "button" at bounding box center [1266, 64] width 21 height 21
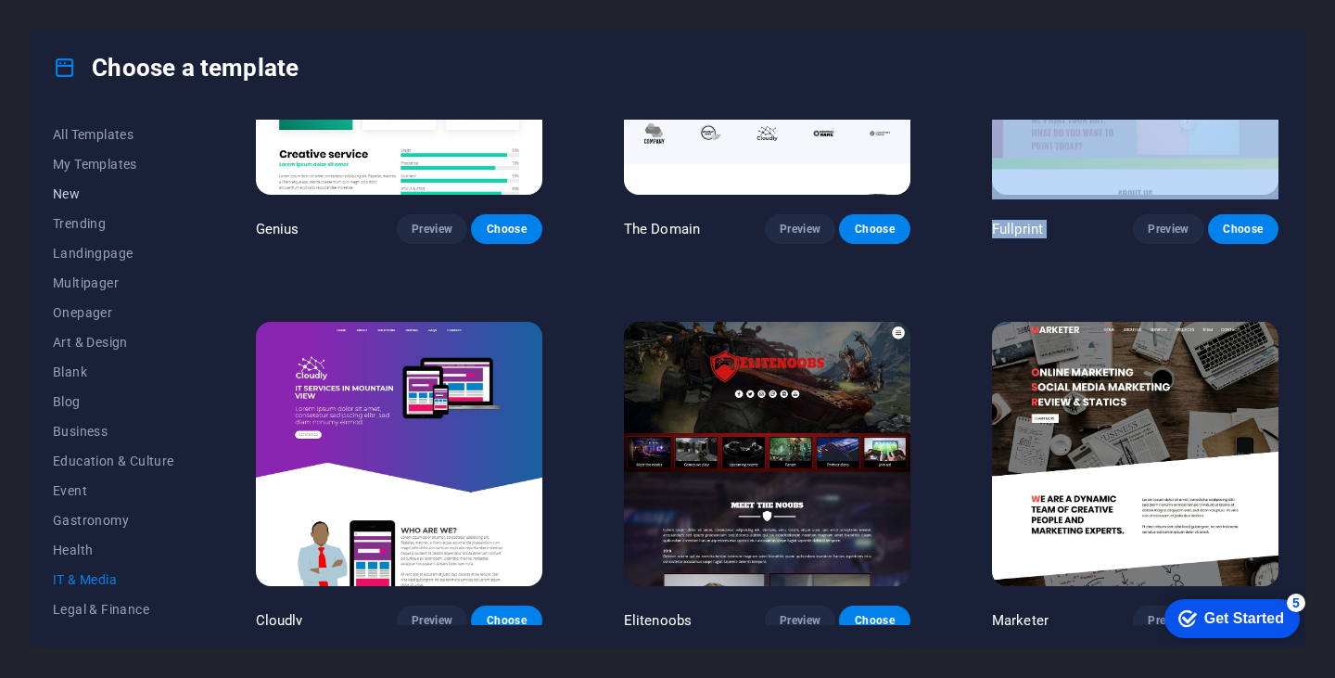
click at [72, 197] on span "New" at bounding box center [113, 193] width 121 height 15
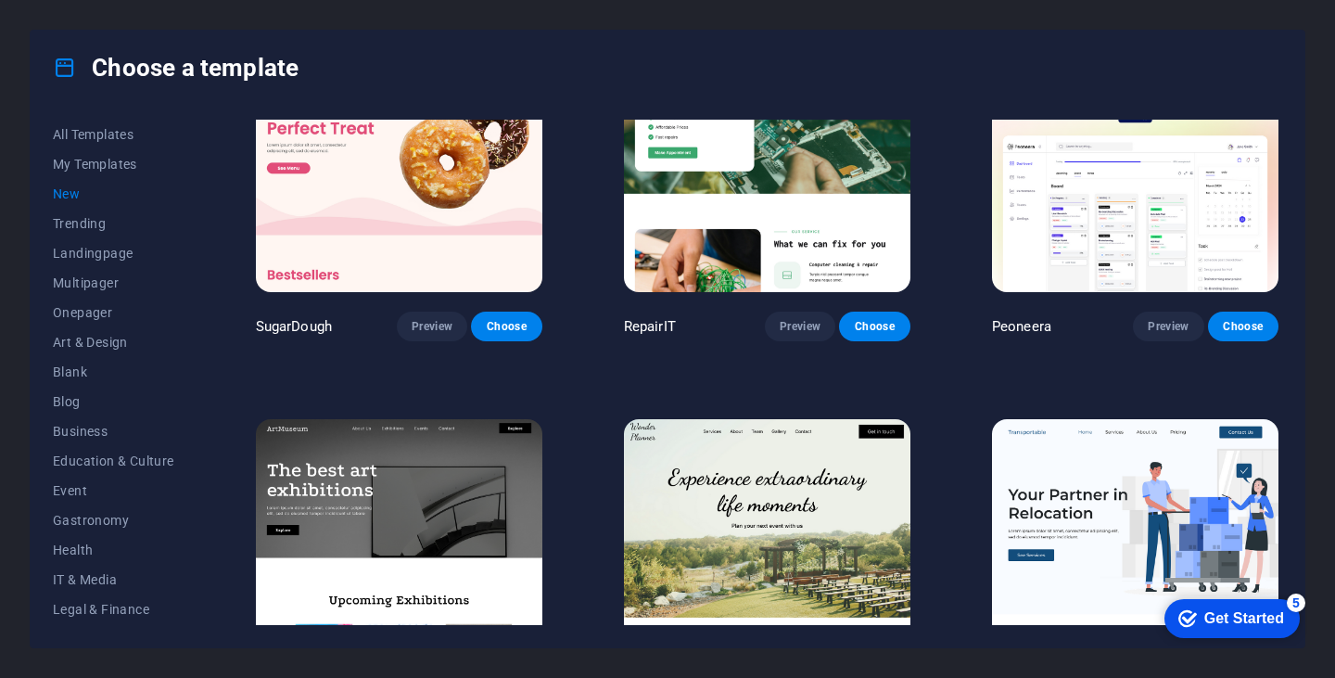
scroll to position [0, 0]
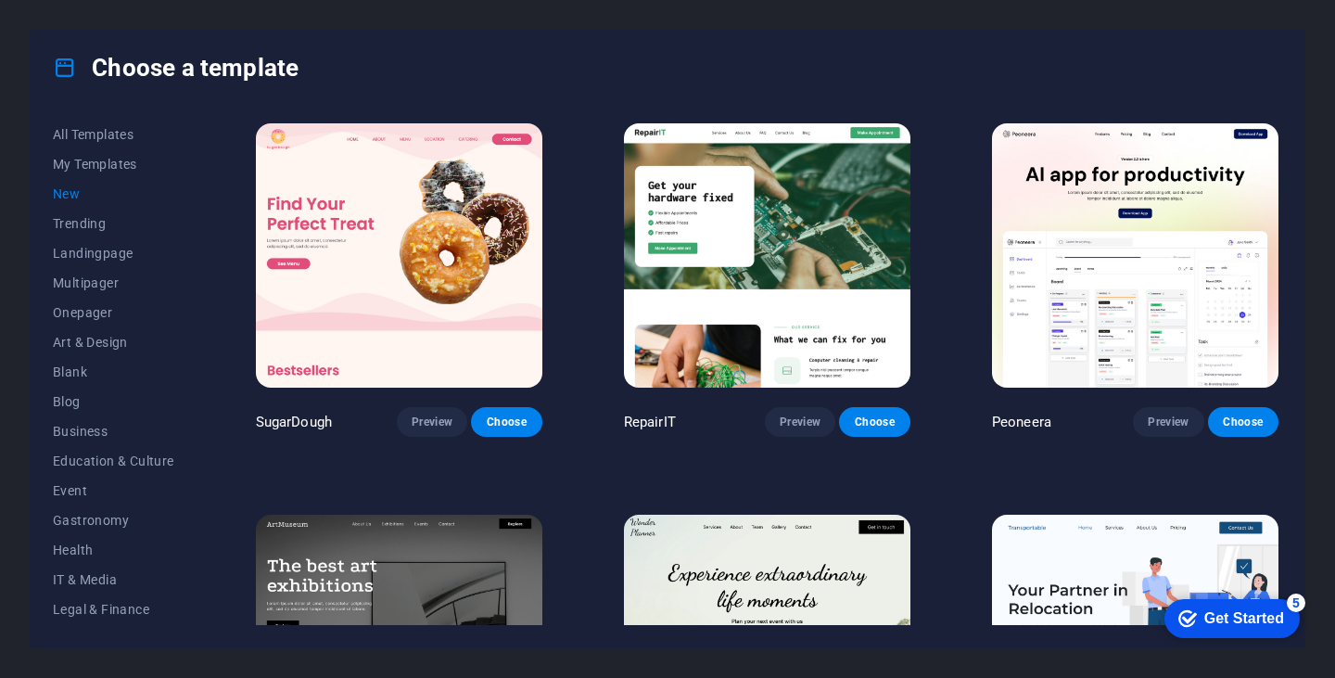
click at [845, 233] on img at bounding box center [767, 255] width 286 height 264
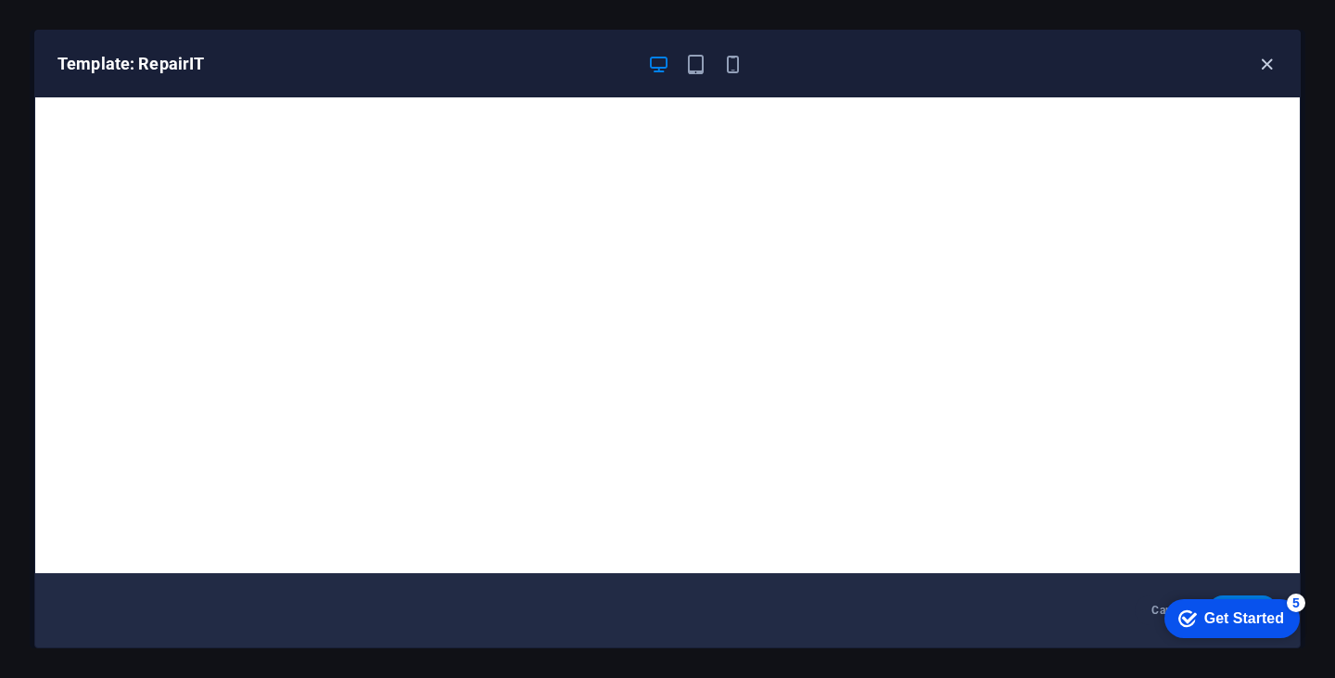
click at [1262, 64] on icon "button" at bounding box center [1266, 64] width 21 height 21
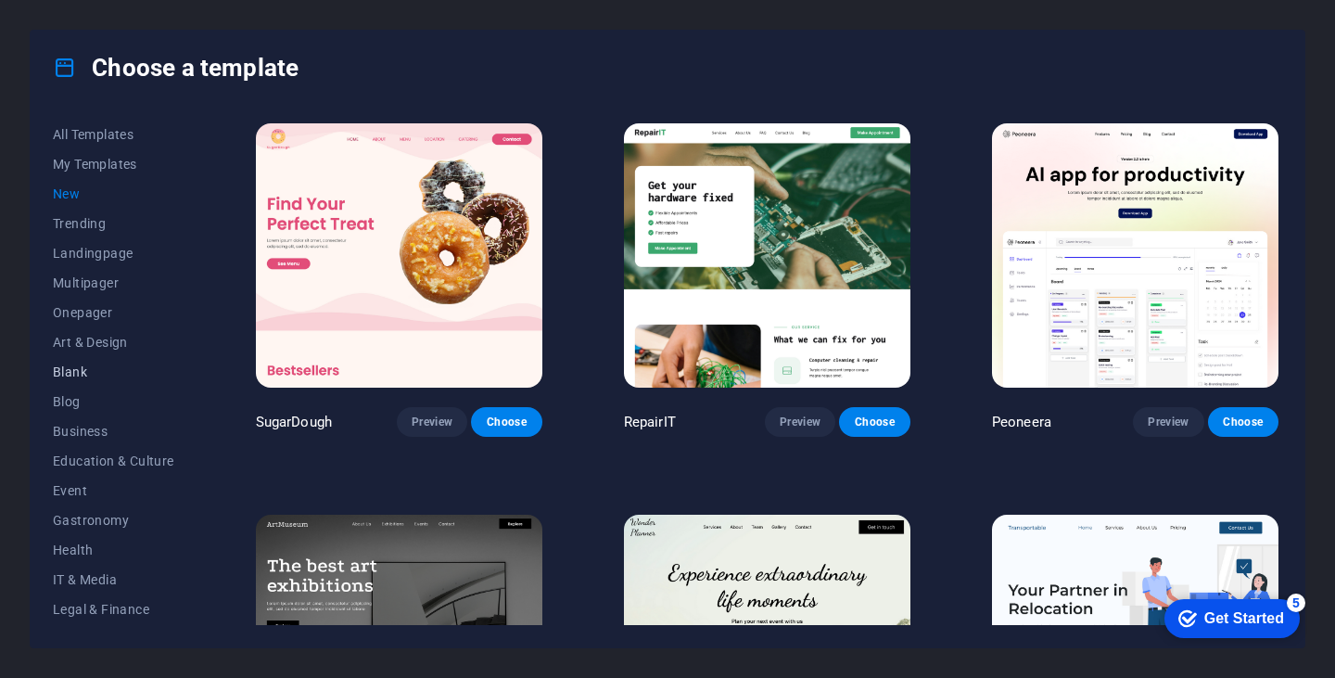
click at [87, 365] on span "Blank" at bounding box center [113, 371] width 121 height 15
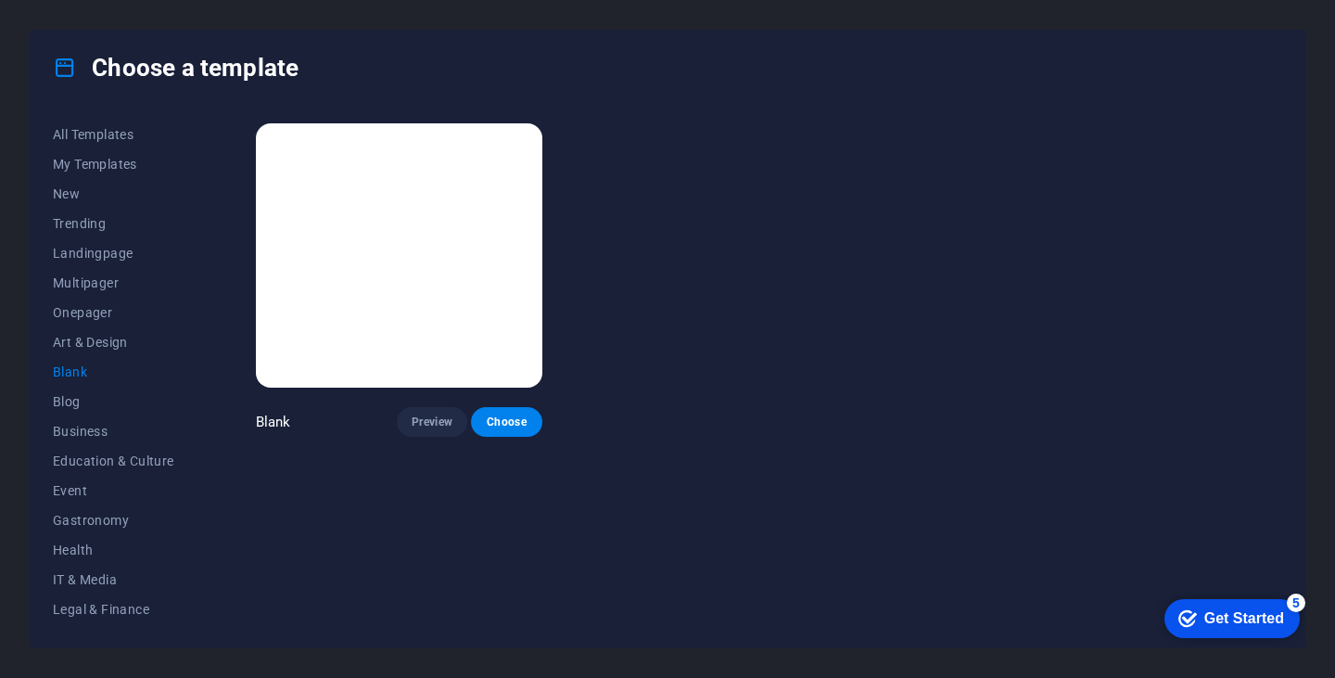
click at [387, 306] on img at bounding box center [399, 255] width 286 height 264
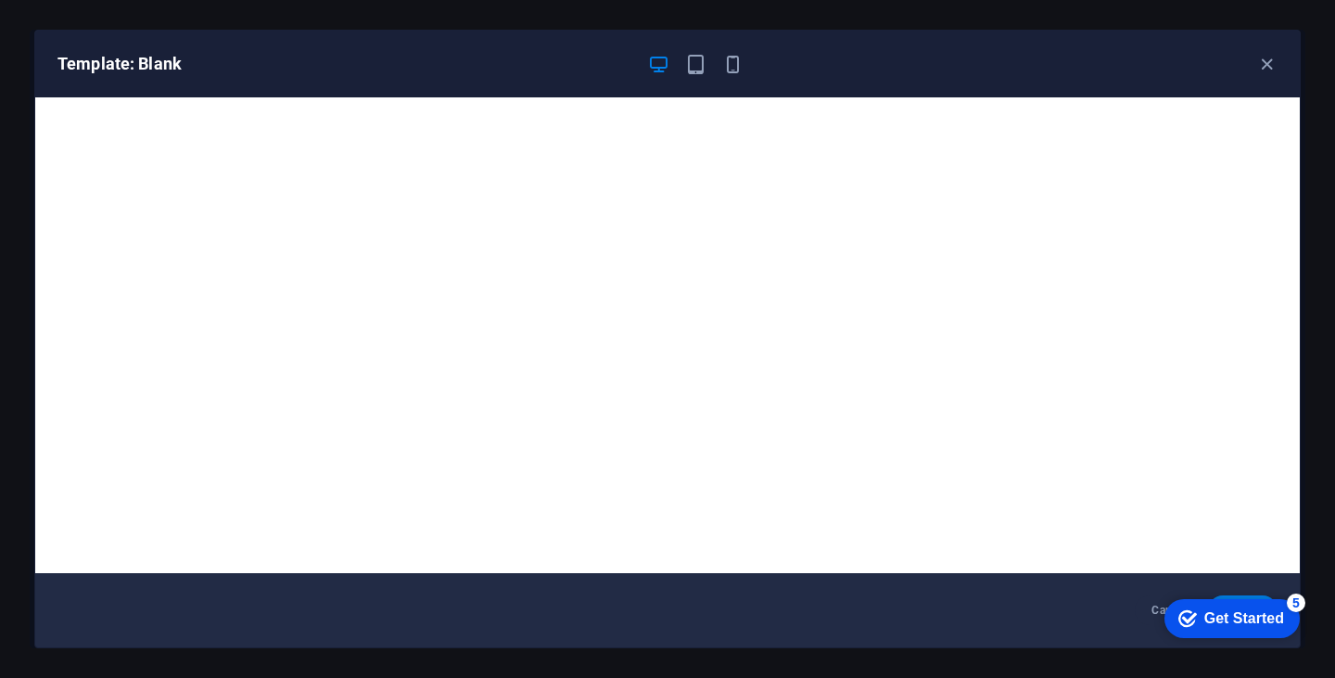
drag, startPoint x: 387, startPoint y: 306, endPoint x: 404, endPoint y: 302, distance: 17.1
click at [629, 206] on iframe at bounding box center [667, 335] width 1264 height 476
click at [1241, 613] on div "Get Started" at bounding box center [1244, 618] width 80 height 17
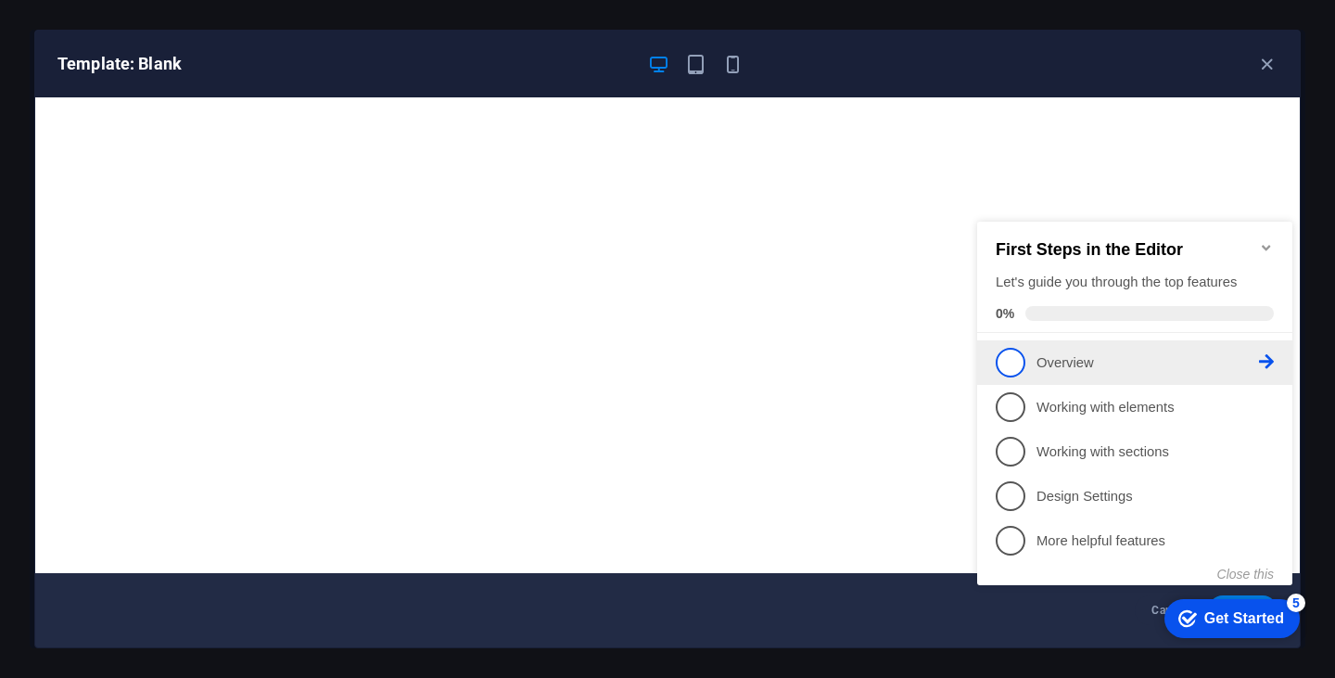
click at [1052, 357] on p "Overview - incomplete" at bounding box center [1147, 362] width 222 height 19
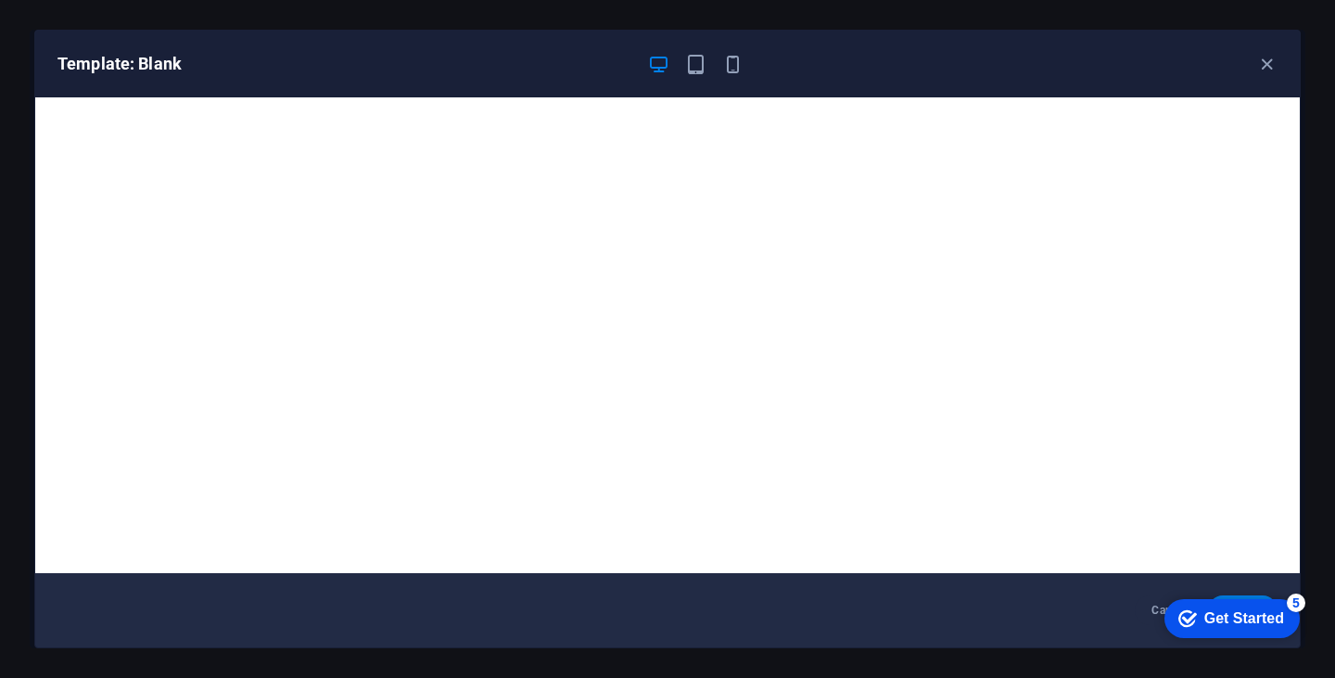
click at [1303, 599] on div "5" at bounding box center [1296, 602] width 19 height 19
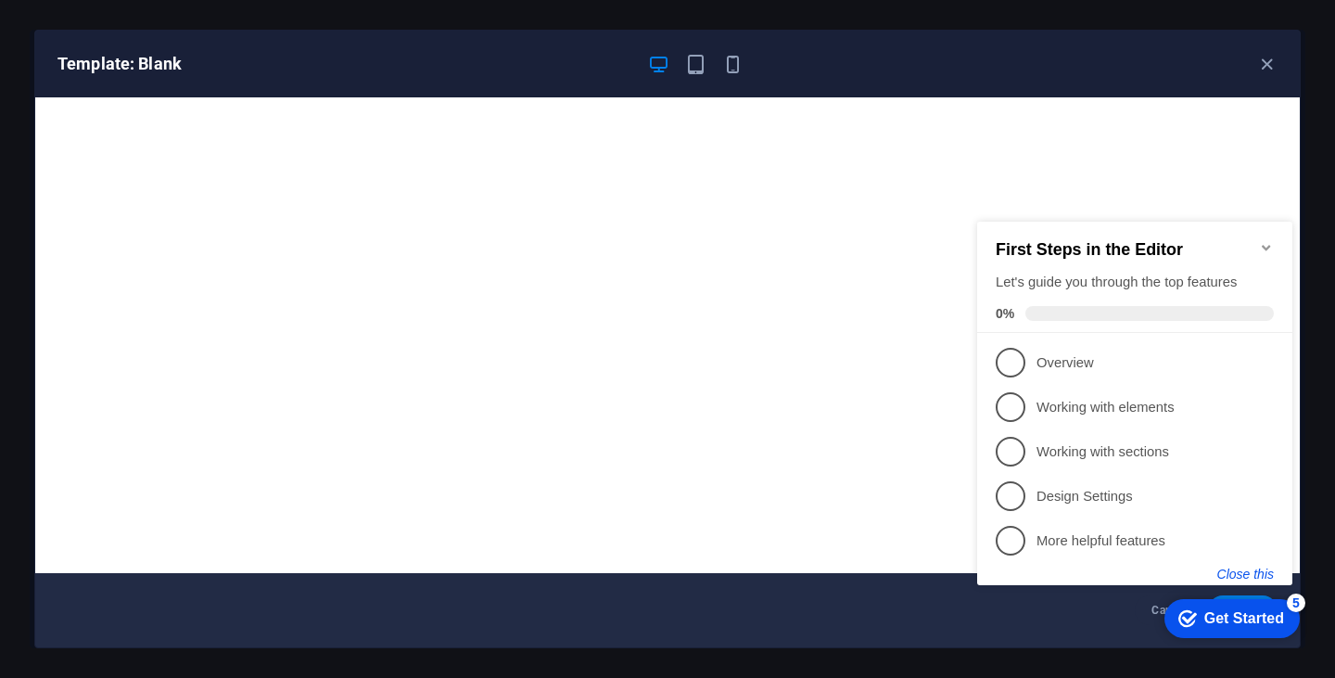
click at [1241, 578] on button "Close this" at bounding box center [1245, 573] width 57 height 15
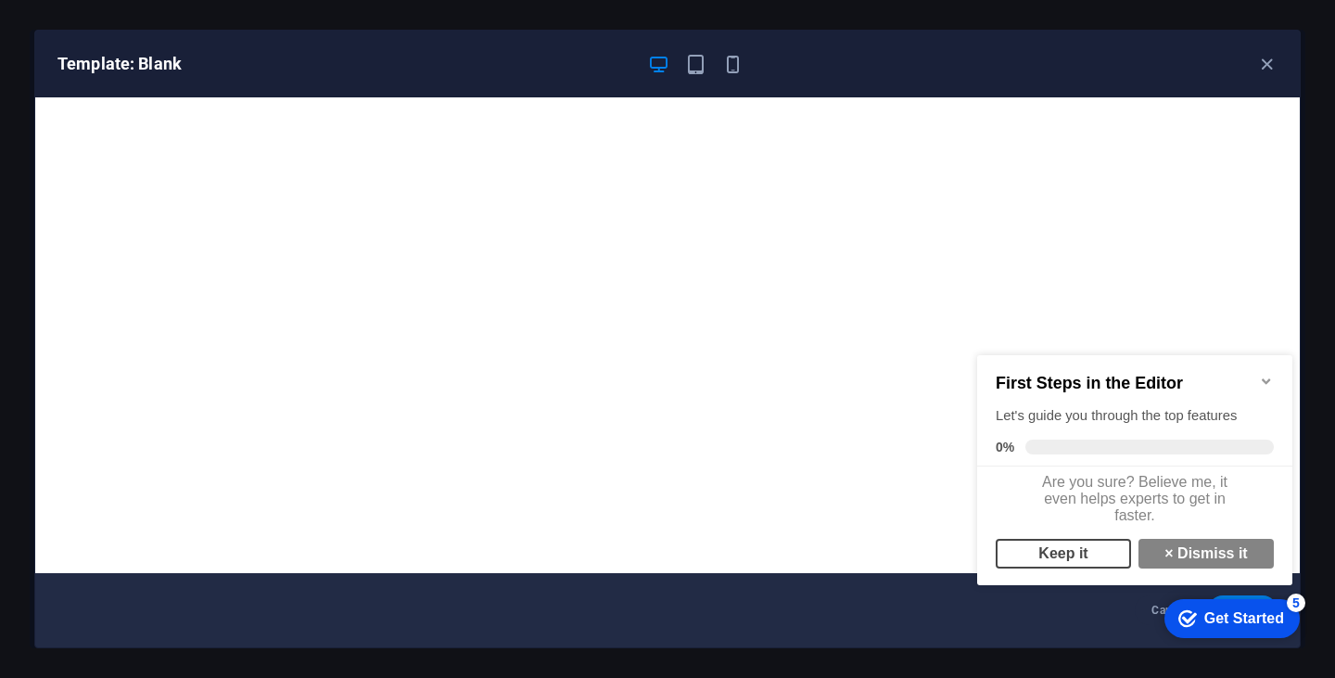
click at [1064, 558] on link "Keep it" at bounding box center [1063, 554] width 135 height 30
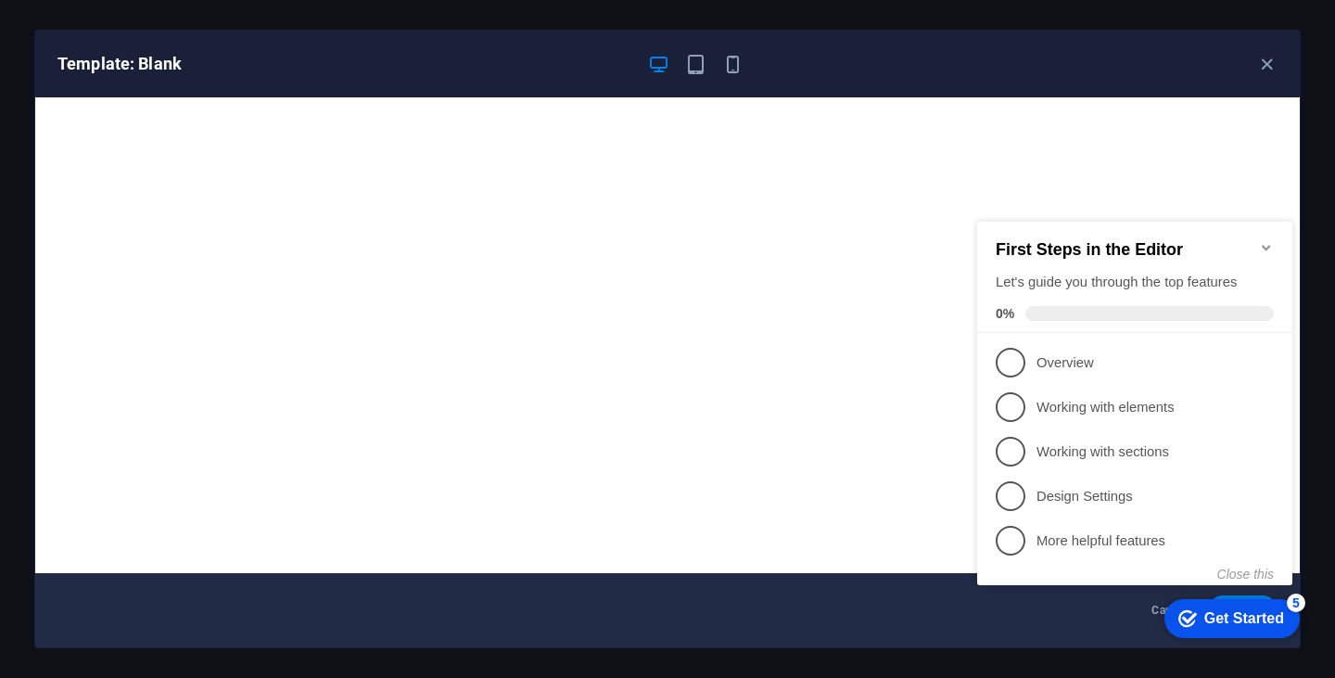
click at [1262, 240] on icon "Minimize checklist" at bounding box center [1266, 247] width 15 height 15
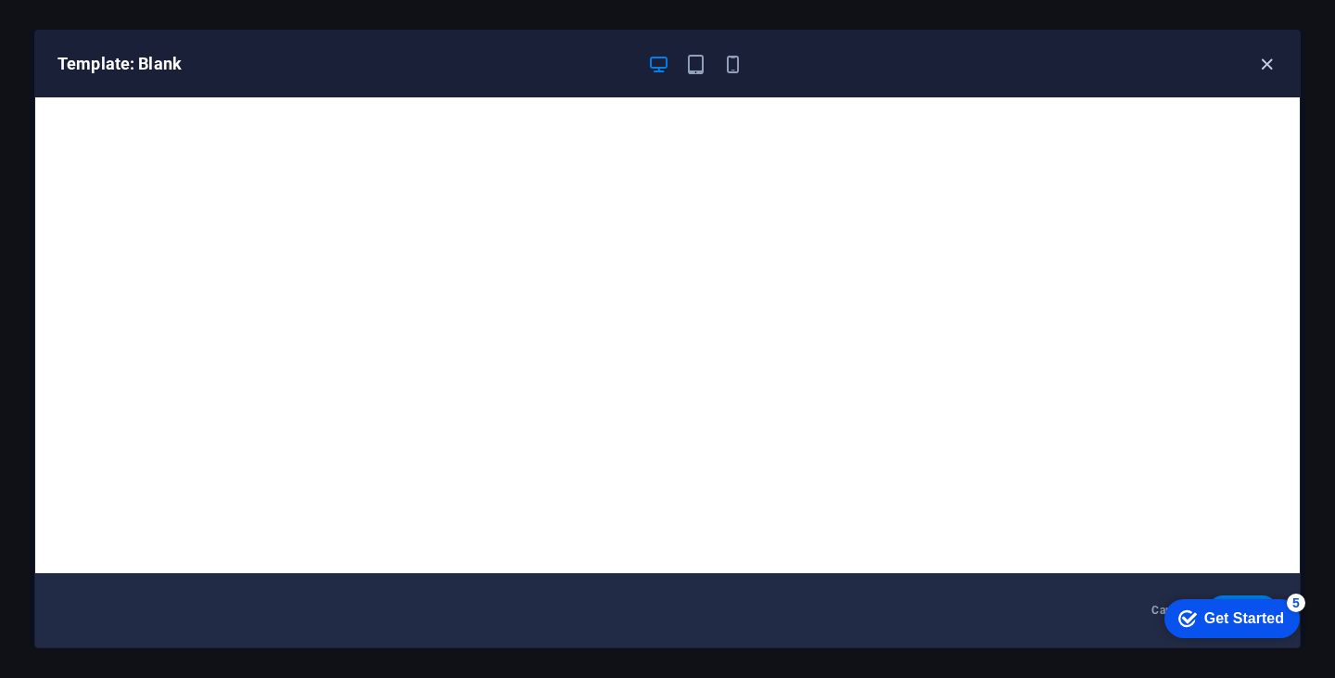
click at [1268, 62] on icon "button" at bounding box center [1266, 64] width 21 height 21
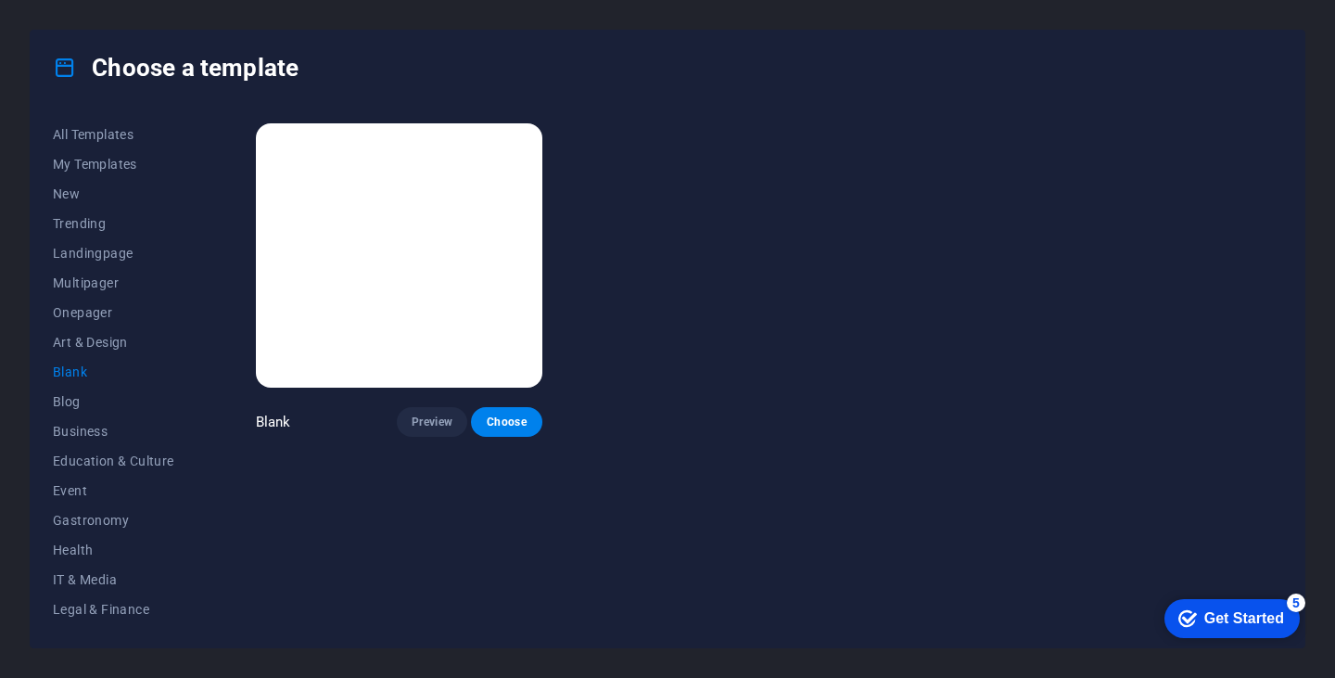
click at [383, 309] on img at bounding box center [399, 255] width 286 height 264
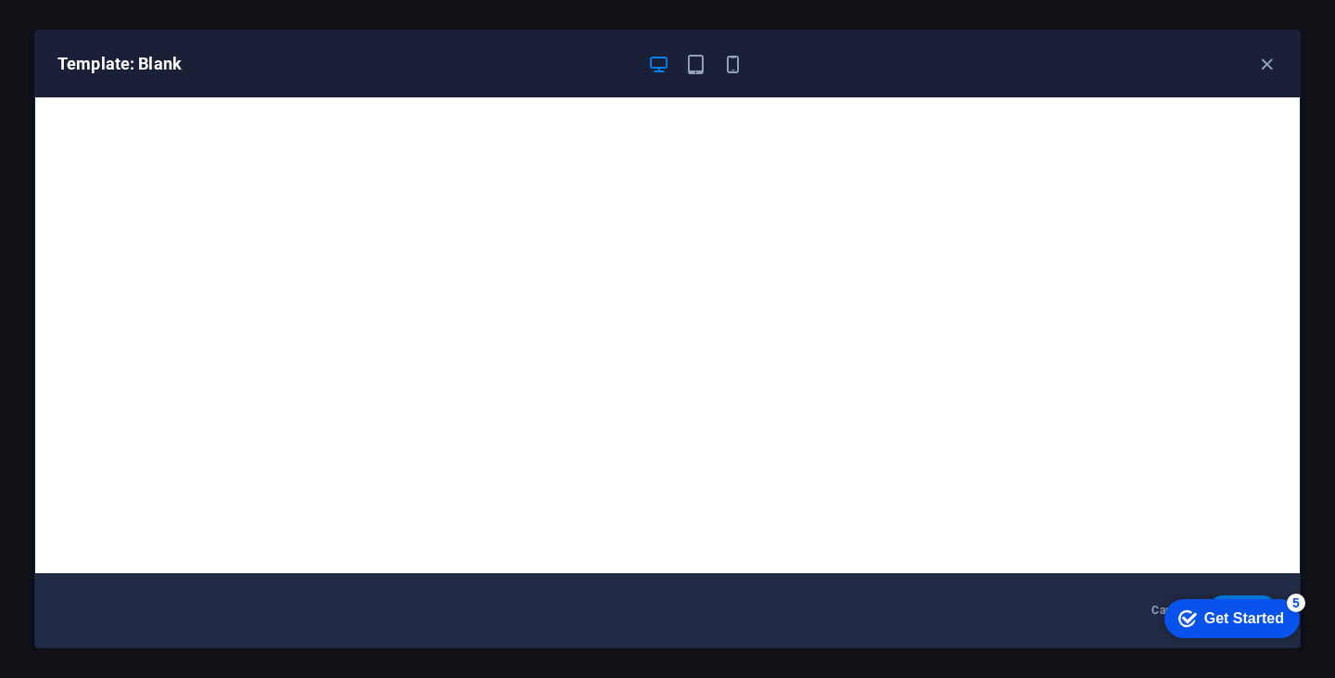
click at [1274, 615] on div "Get Started" at bounding box center [1244, 618] width 80 height 17
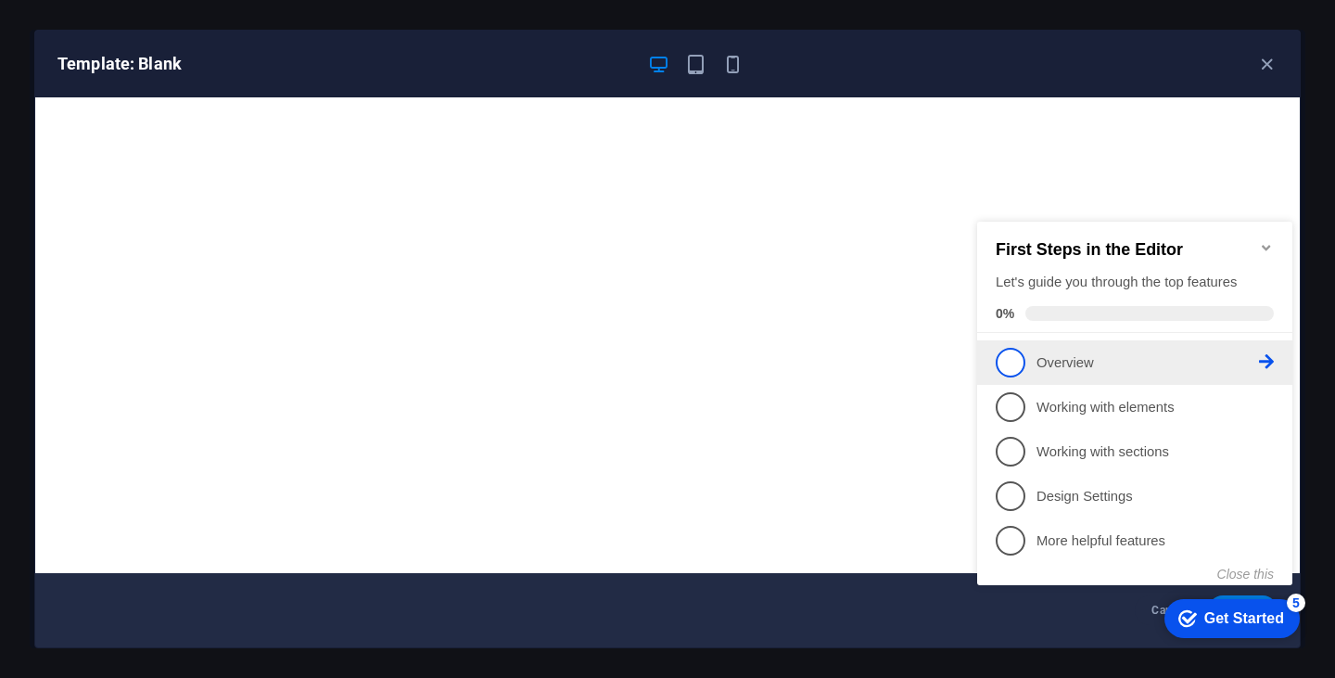
click at [1267, 361] on icon at bounding box center [1266, 361] width 15 height 15
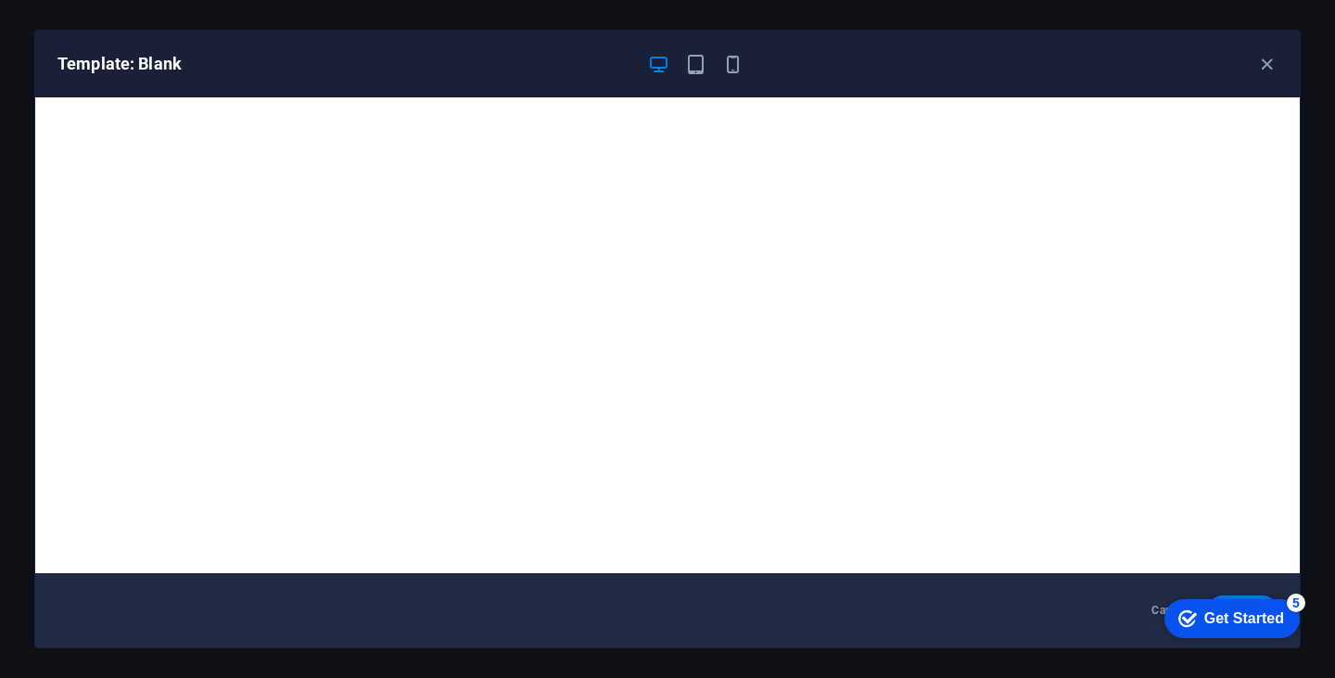
click at [1307, 645] on div "checkmark Get Started 5 First Steps in the Editor Let's guide you through the t…" at bounding box center [1228, 618] width 158 height 56
click at [1252, 599] on div "checkmark Get Started 5" at bounding box center [1231, 618] width 135 height 39
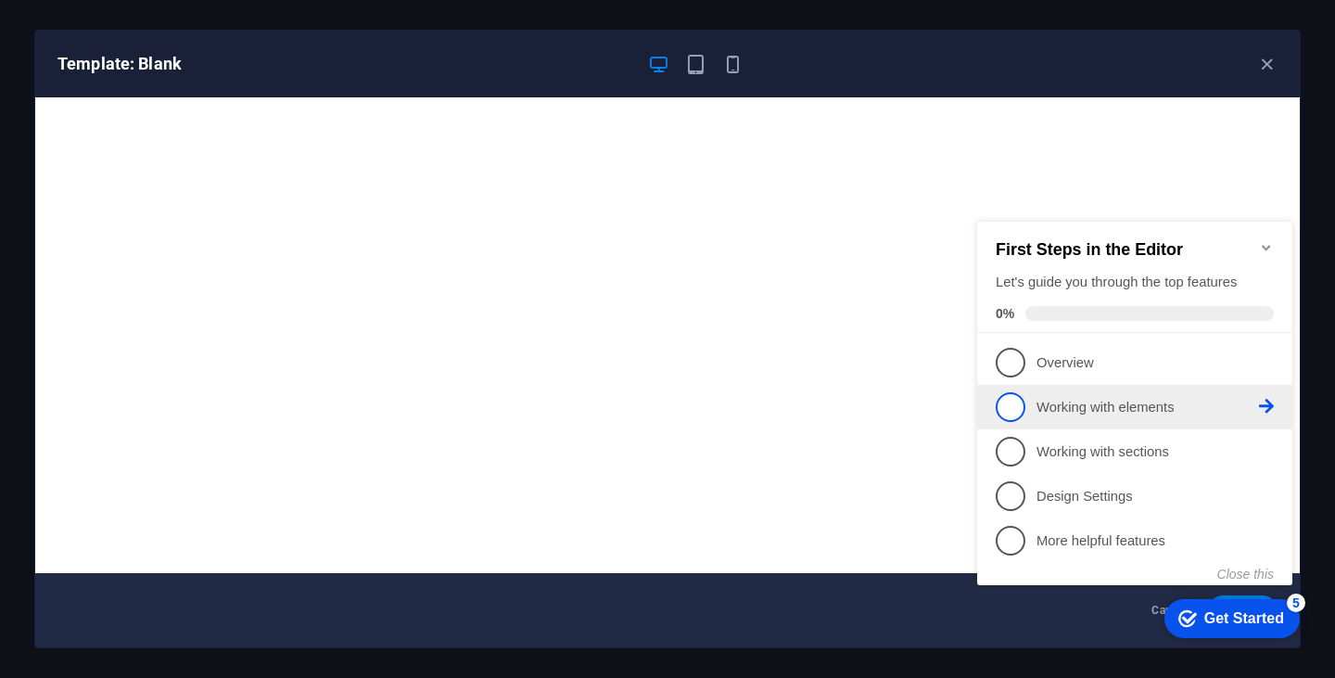
click at [1099, 419] on li "2 Working with elements - incomplete" at bounding box center [1134, 407] width 315 height 44
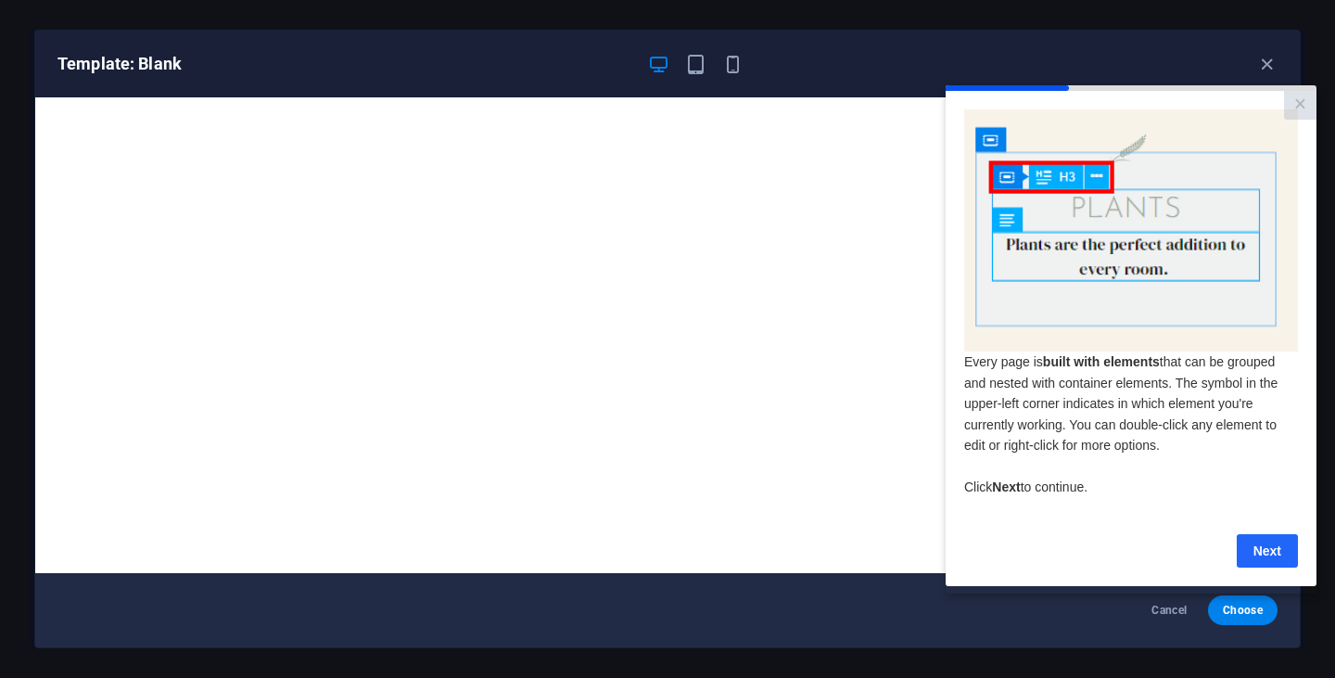
click at [1263, 547] on link "Next" at bounding box center [1267, 549] width 61 height 33
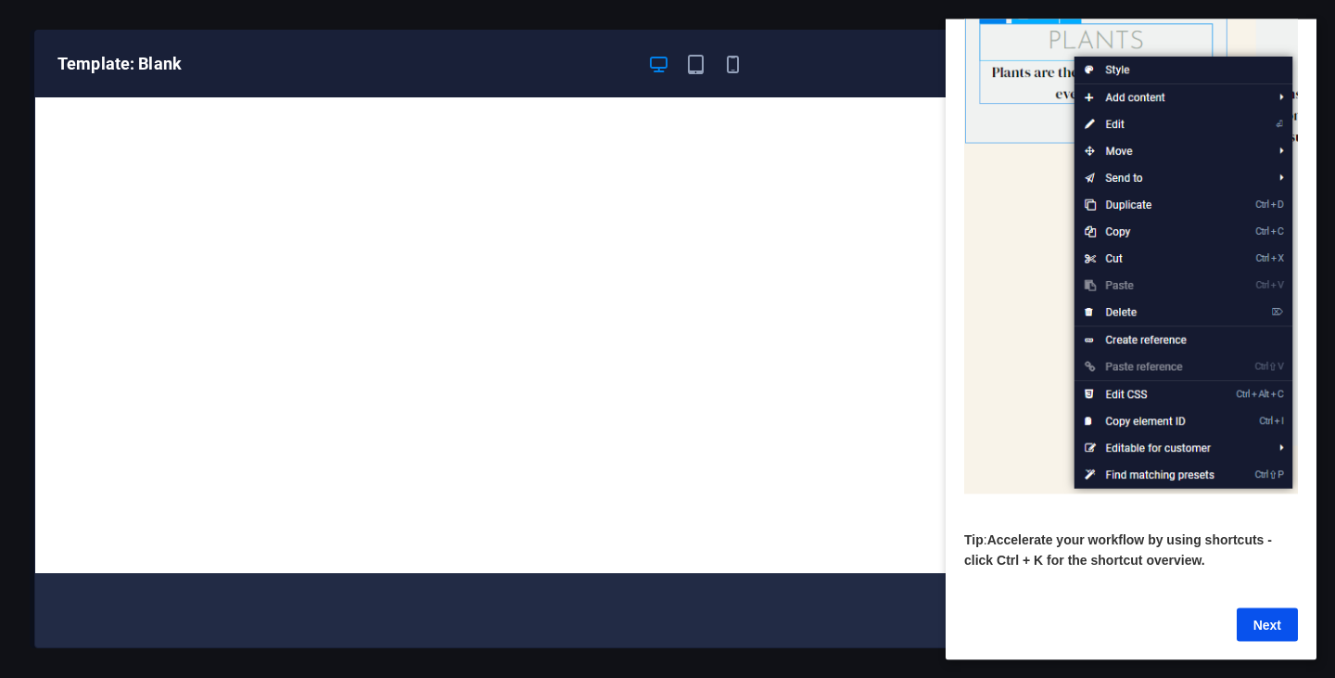
scroll to position [163, 0]
click at [1281, 607] on link "Next" at bounding box center [1267, 623] width 61 height 33
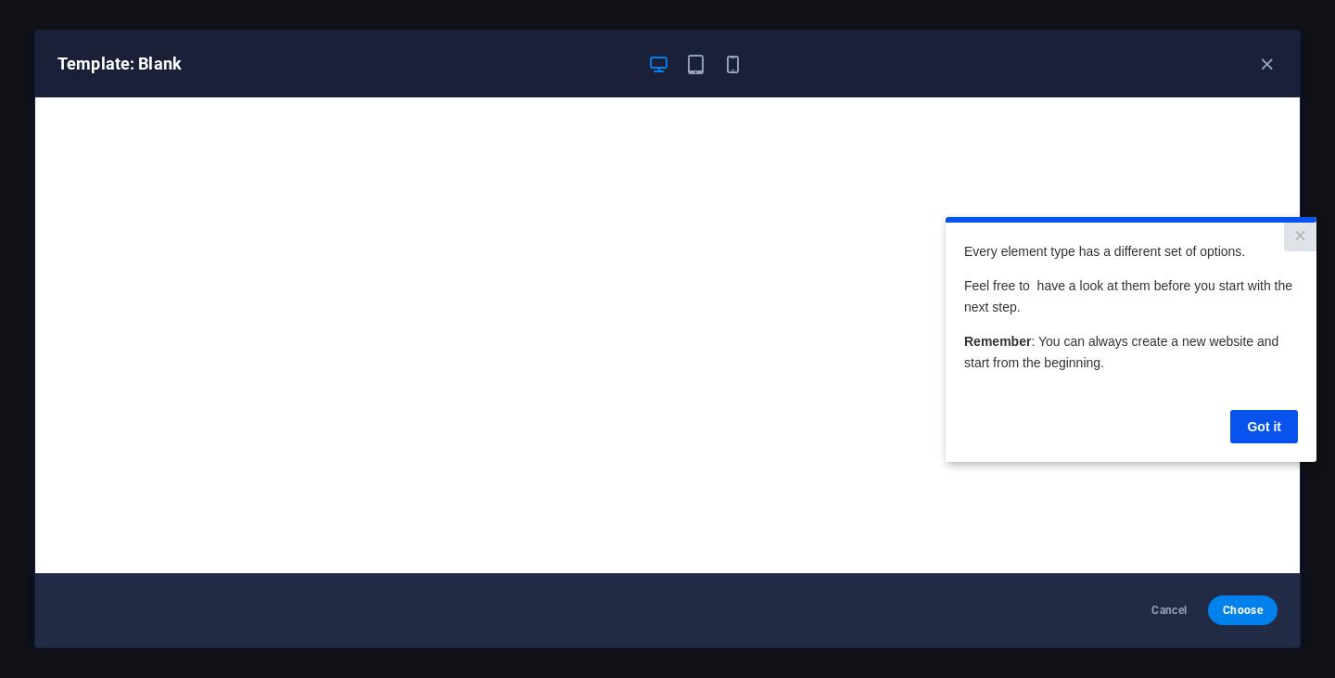
scroll to position [0, 0]
click at [1253, 426] on link "Got it" at bounding box center [1264, 425] width 68 height 33
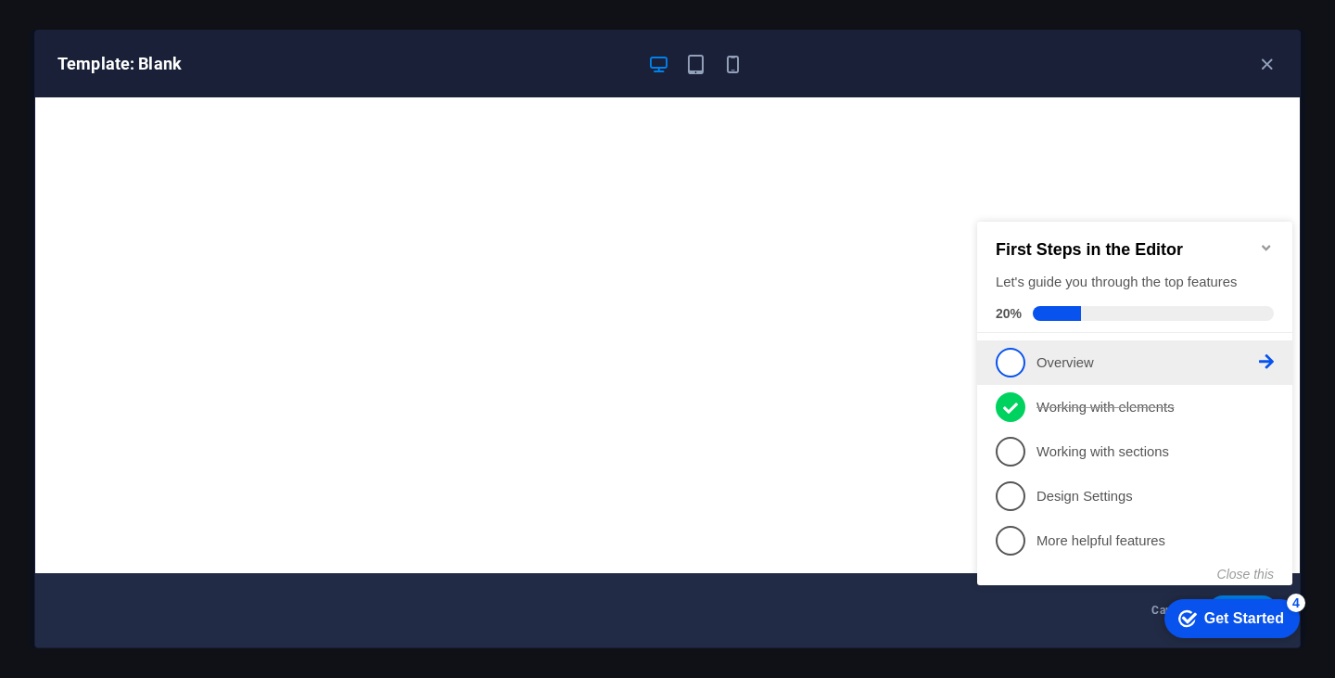
click at [1010, 362] on span "1" at bounding box center [1011, 363] width 30 height 30
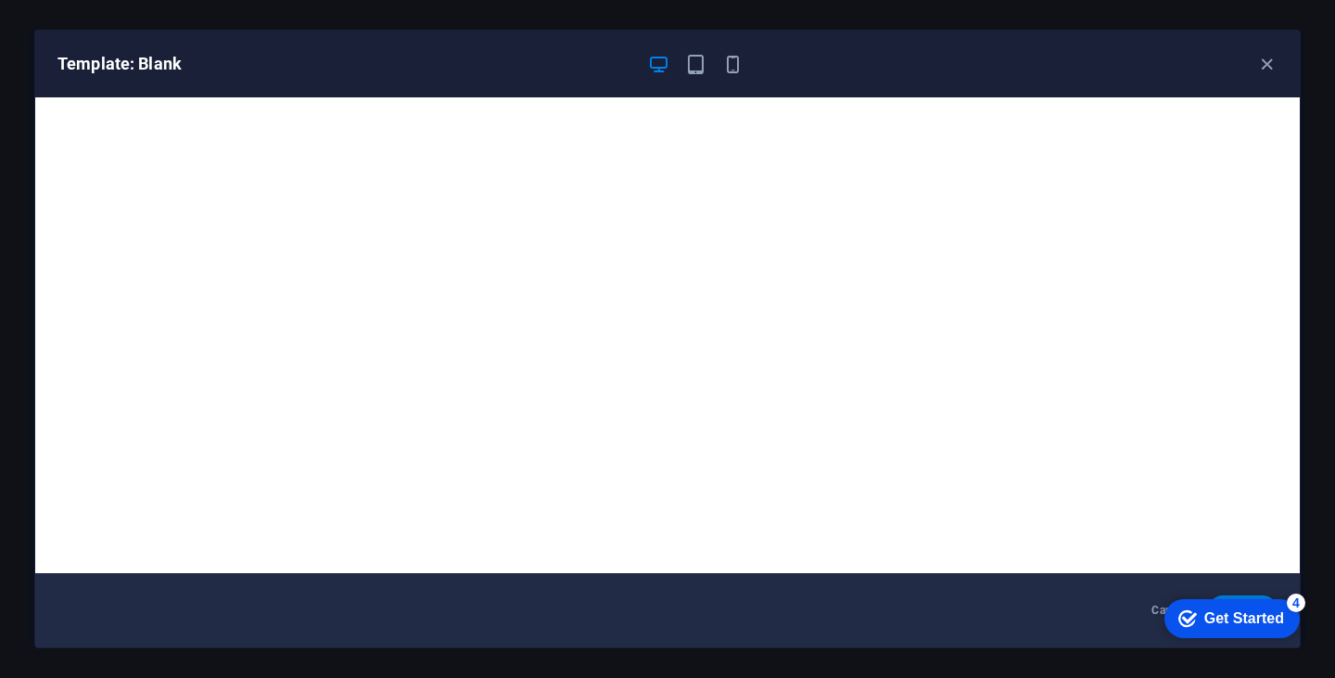
click at [1248, 619] on div "Get Started" at bounding box center [1244, 618] width 80 height 17
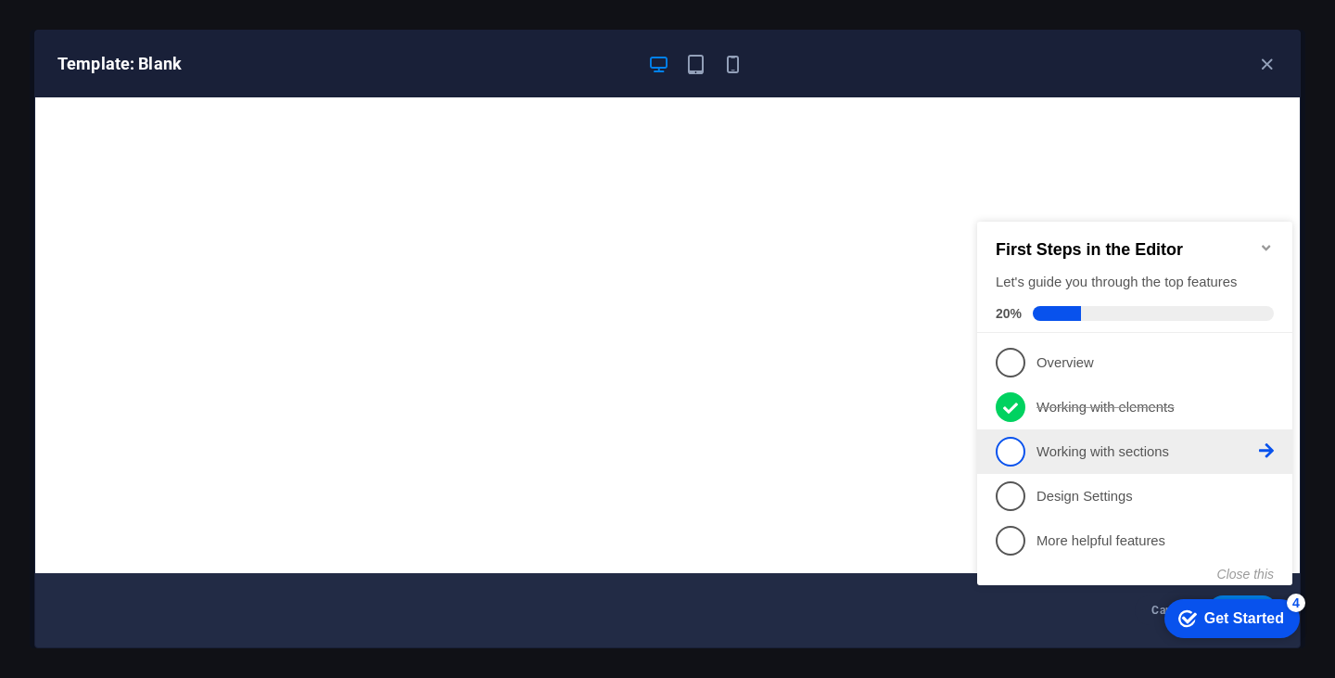
click at [1021, 453] on span "3" at bounding box center [1011, 452] width 30 height 30
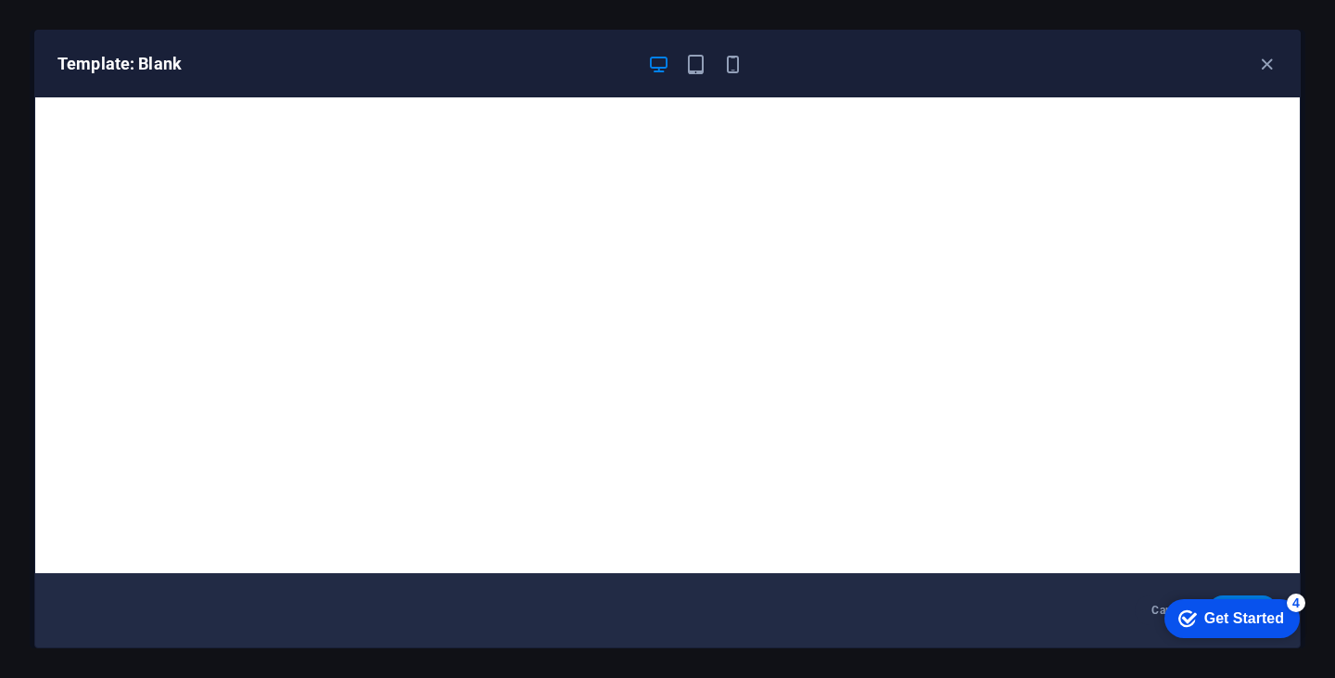
click at [1247, 623] on div "Get Started" at bounding box center [1244, 618] width 80 height 17
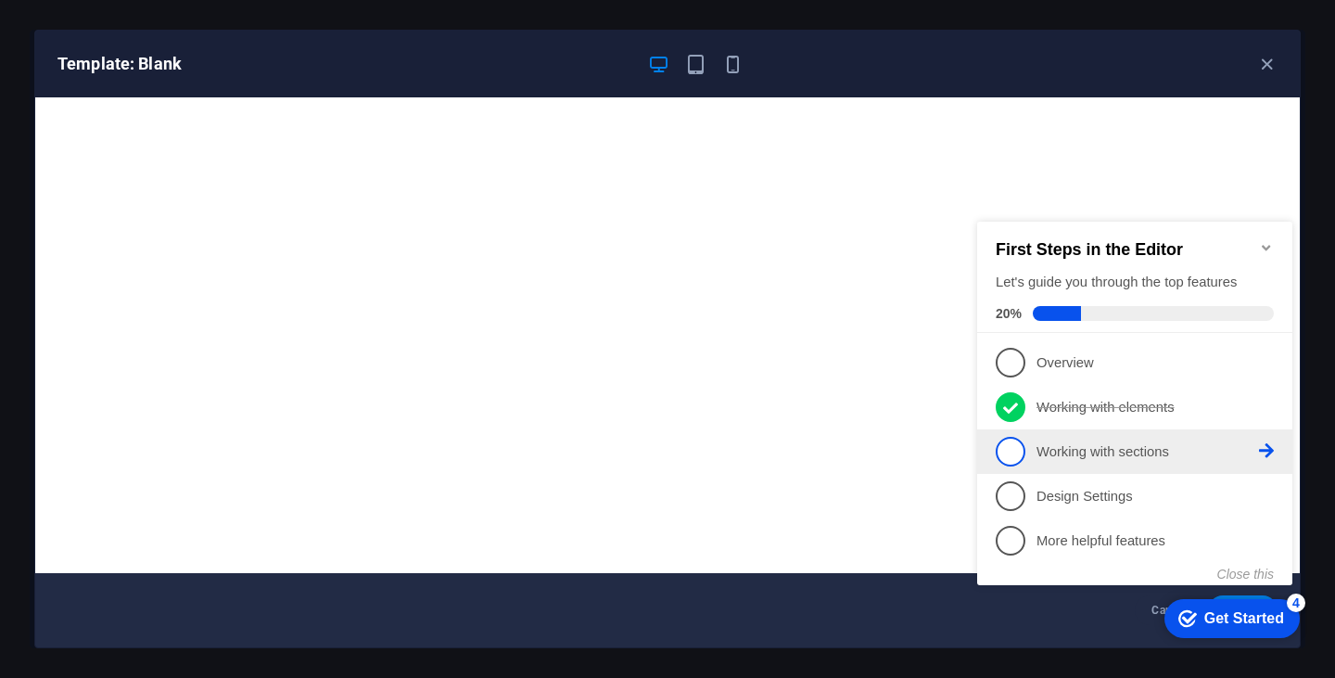
click at [1261, 447] on icon at bounding box center [1266, 450] width 15 height 15
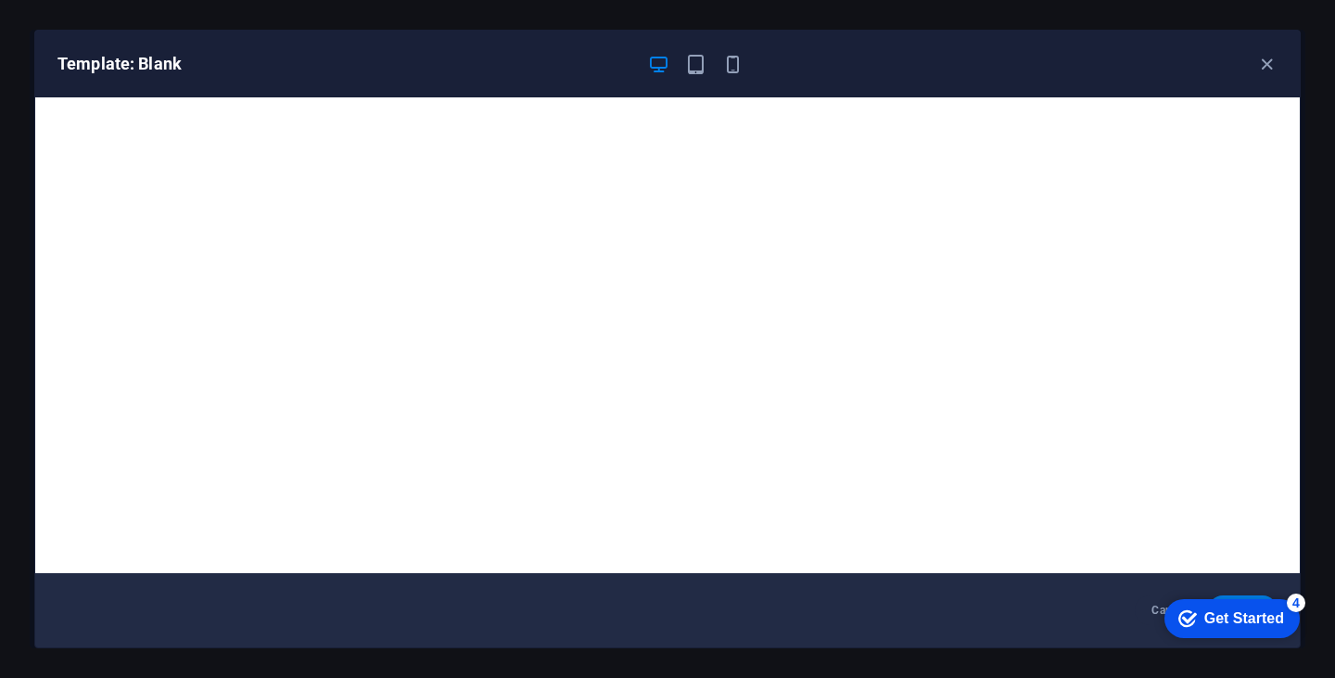
click at [1260, 624] on div "Get Started" at bounding box center [1244, 618] width 80 height 17
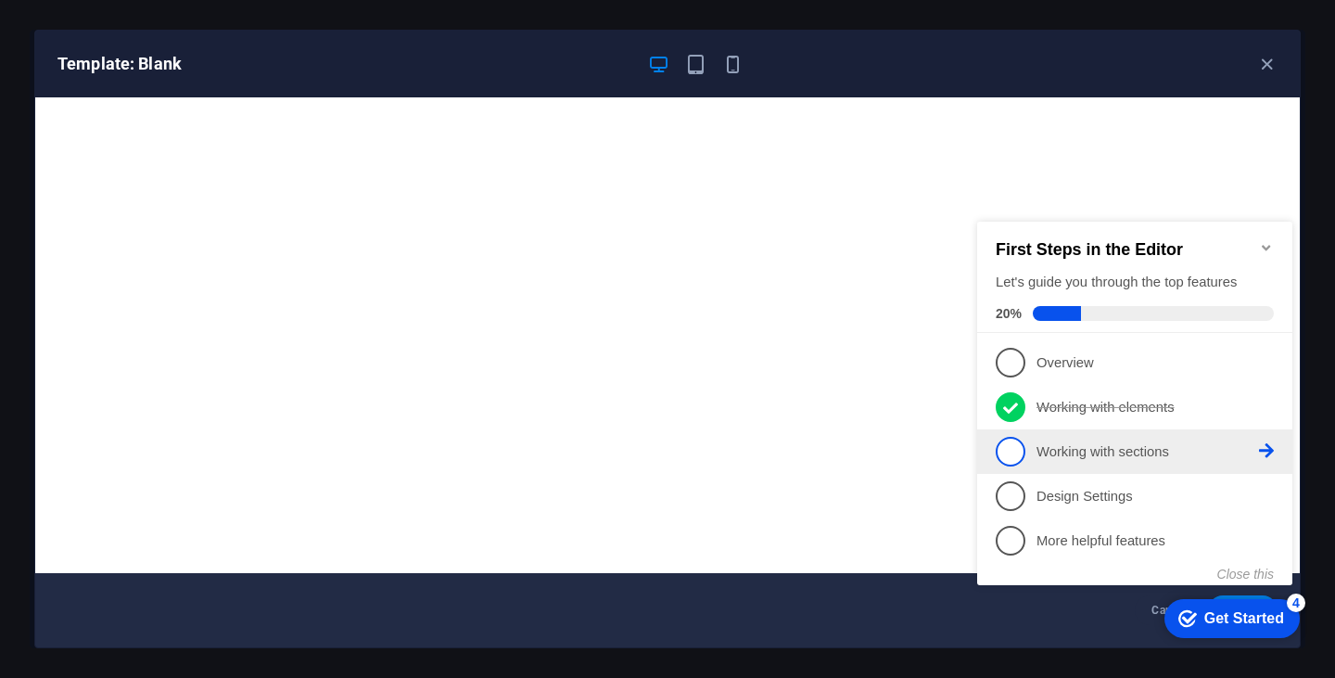
click at [1268, 451] on icon at bounding box center [1266, 450] width 15 height 15
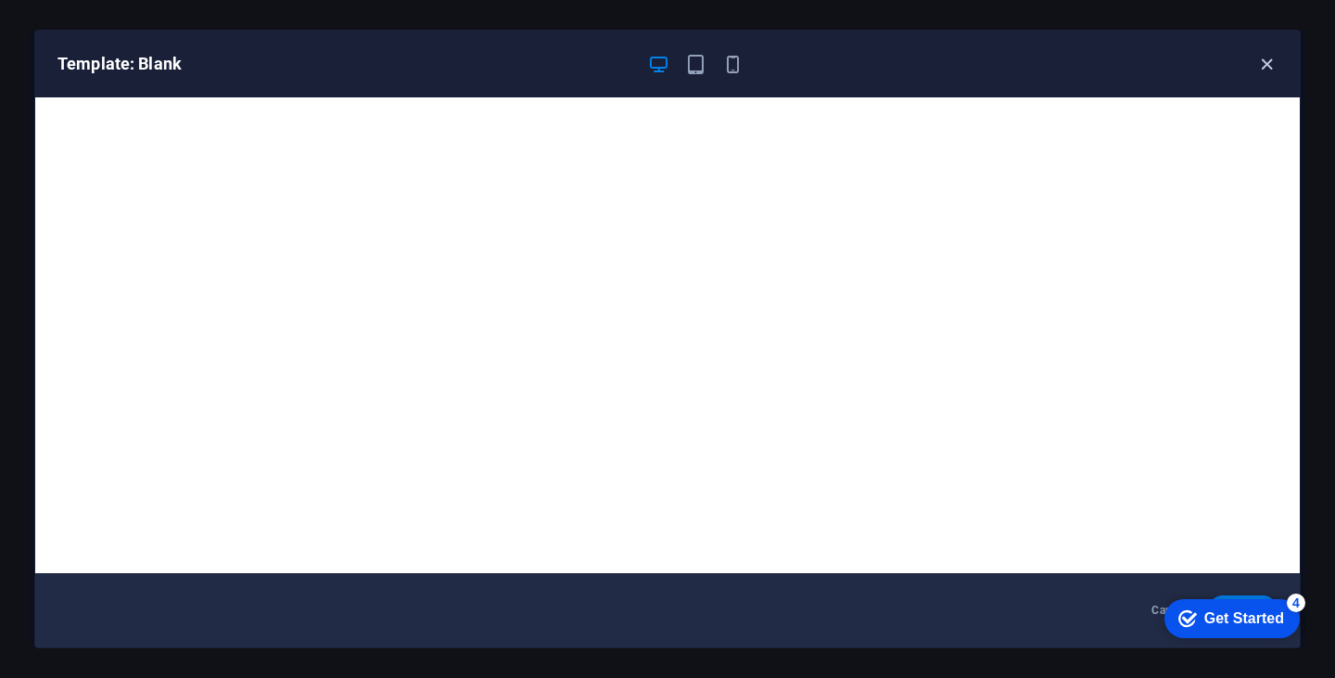
click at [1256, 64] on icon "button" at bounding box center [1266, 64] width 21 height 21
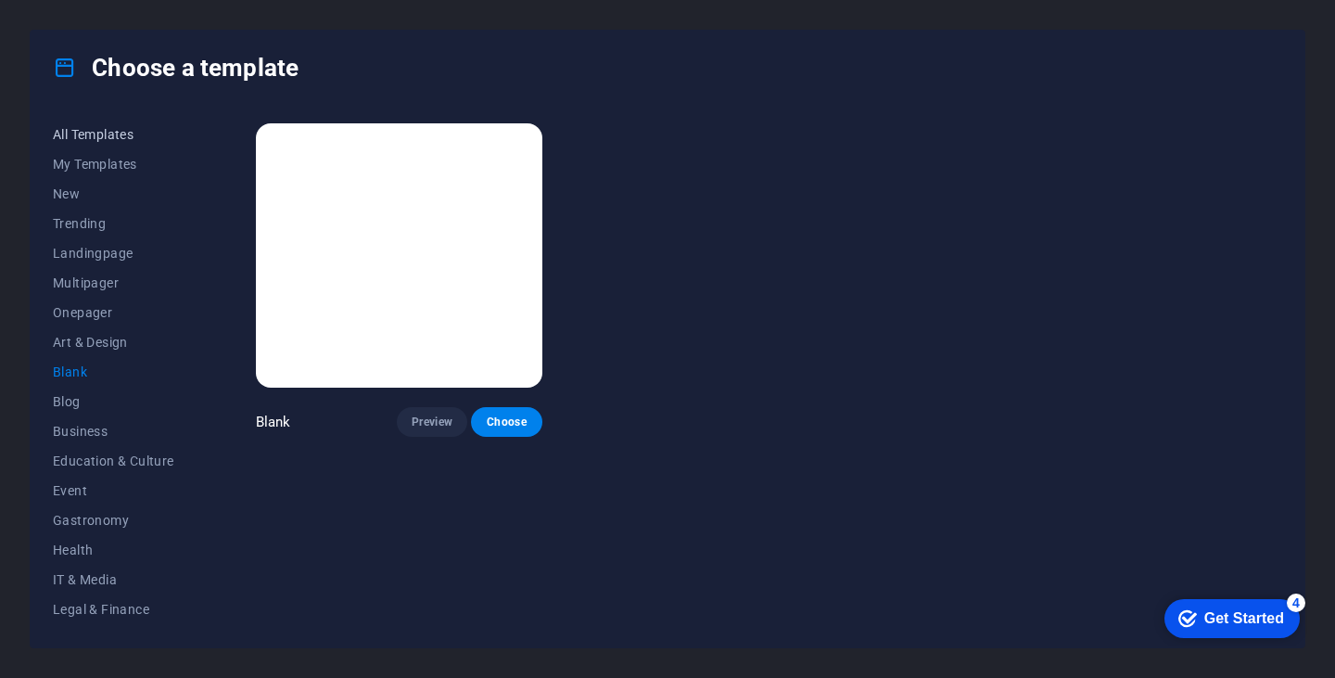
click at [99, 132] on span "All Templates" at bounding box center [113, 134] width 121 height 15
